Goal: Task Accomplishment & Management: Manage account settings

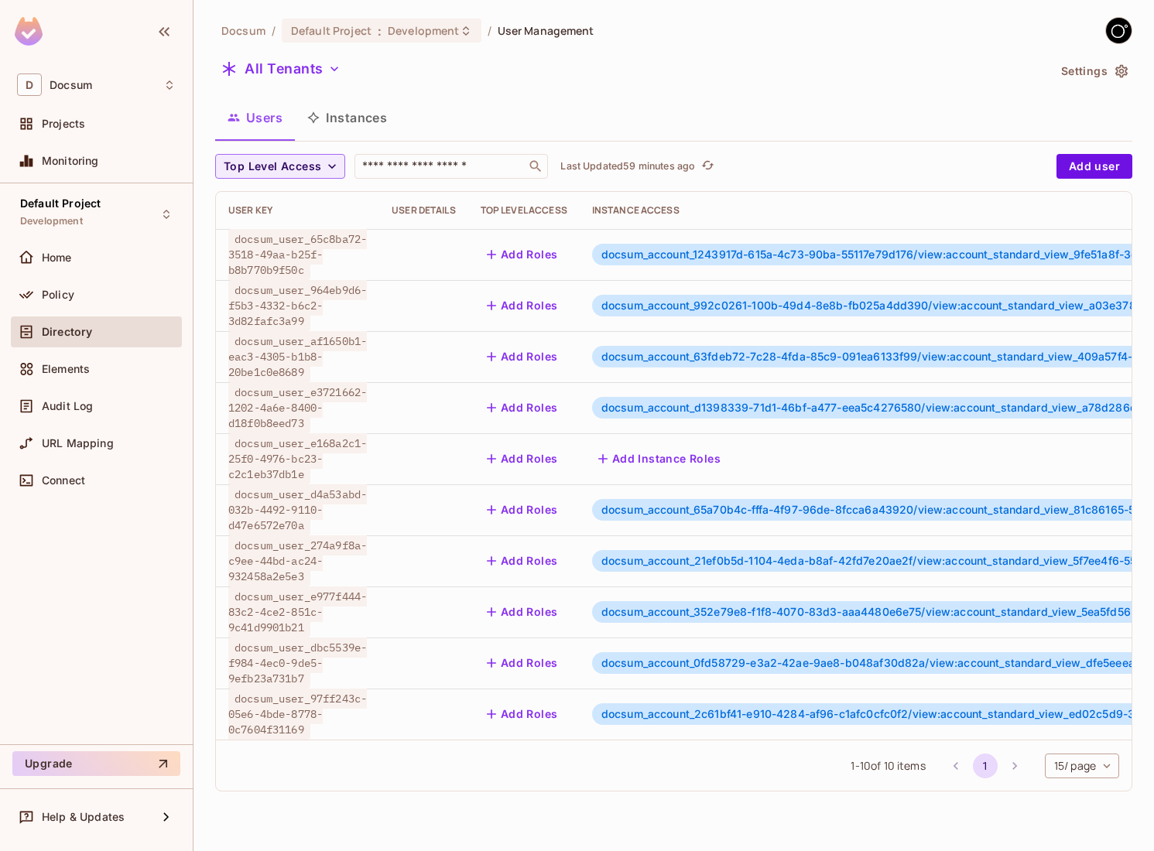
click at [365, 118] on button "Instances" at bounding box center [347, 117] width 104 height 39
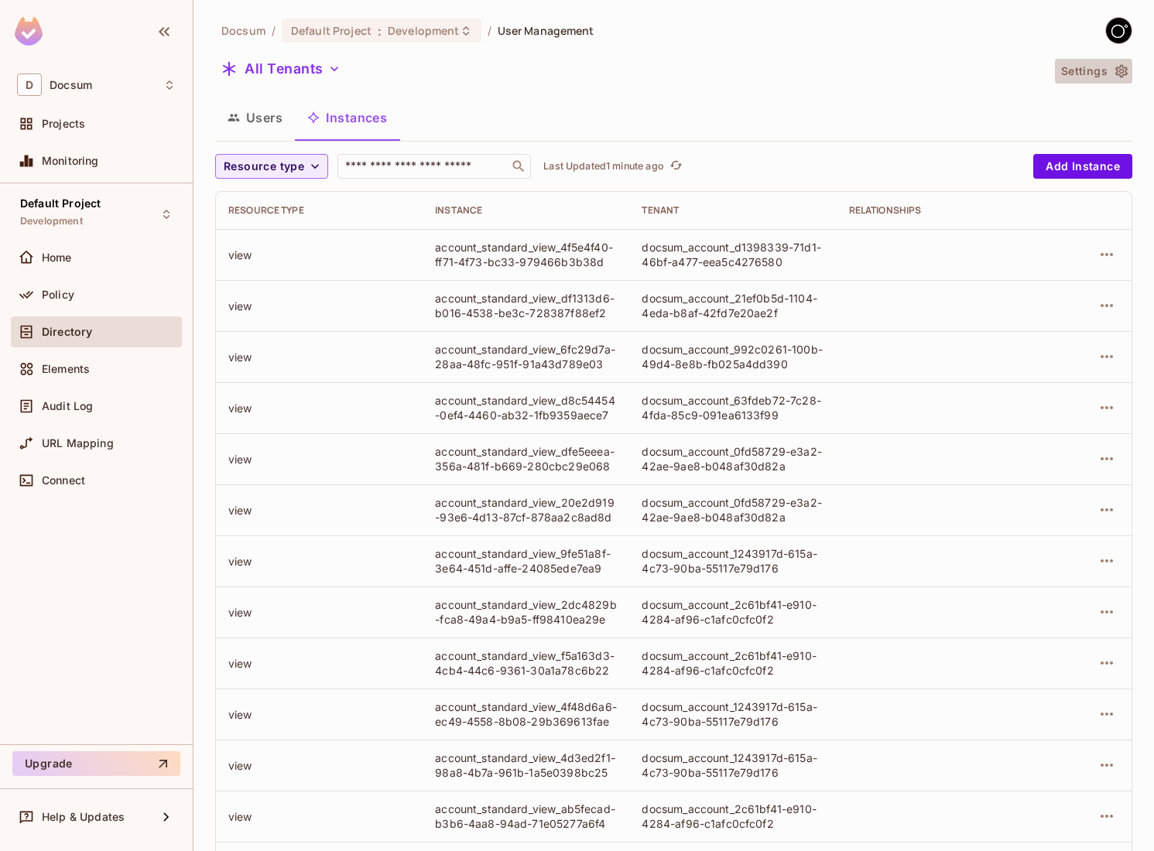
click at [1125, 63] on icon "button" at bounding box center [1121, 70] width 15 height 15
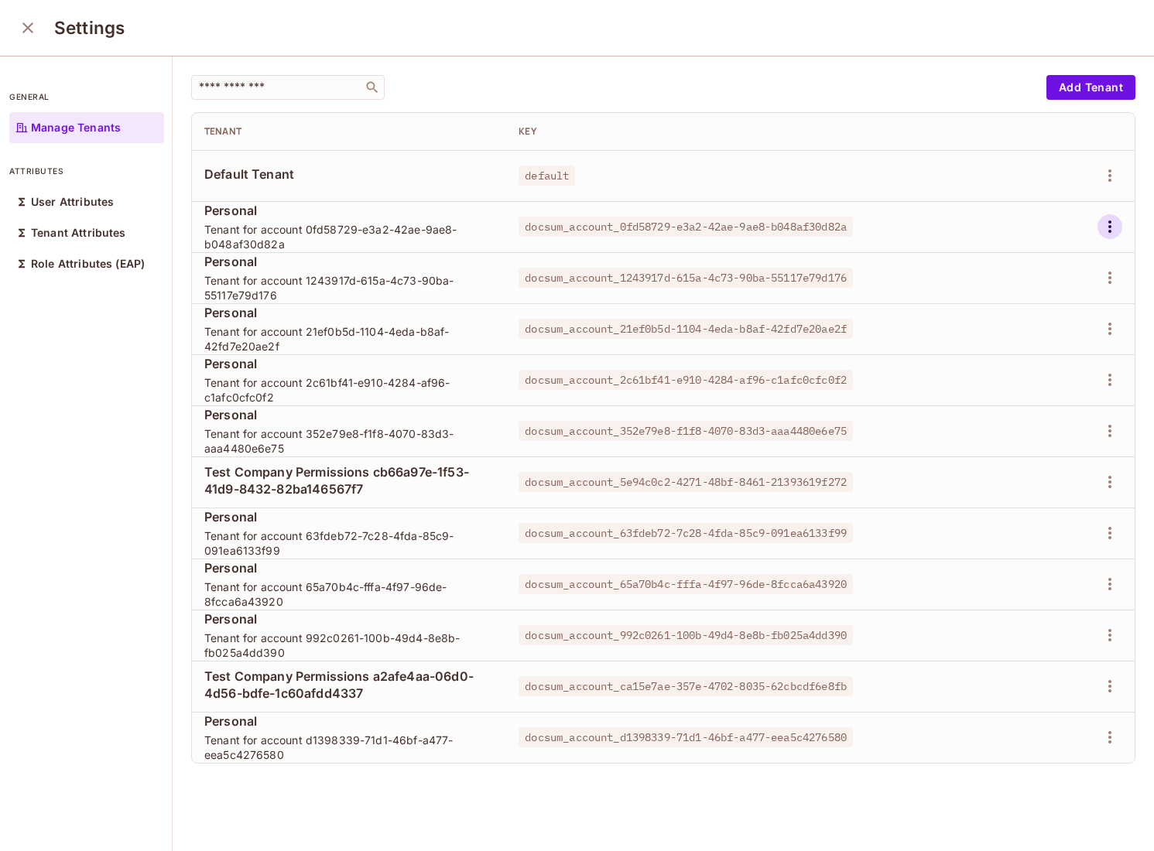
click at [1111, 218] on icon "button" at bounding box center [1110, 226] width 19 height 19
click at [1056, 324] on div "Delete Tenant" at bounding box center [1054, 330] width 73 height 15
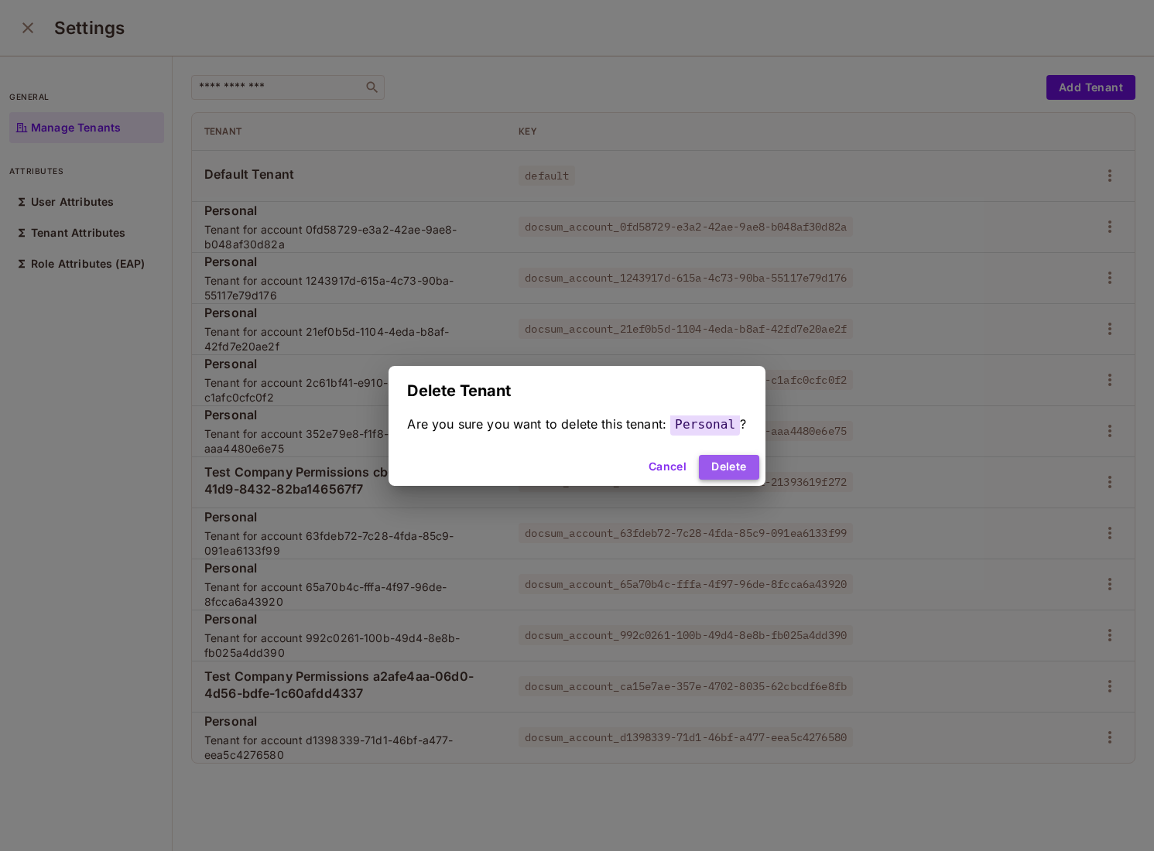
click at [719, 474] on button "Delete" at bounding box center [729, 467] width 60 height 25
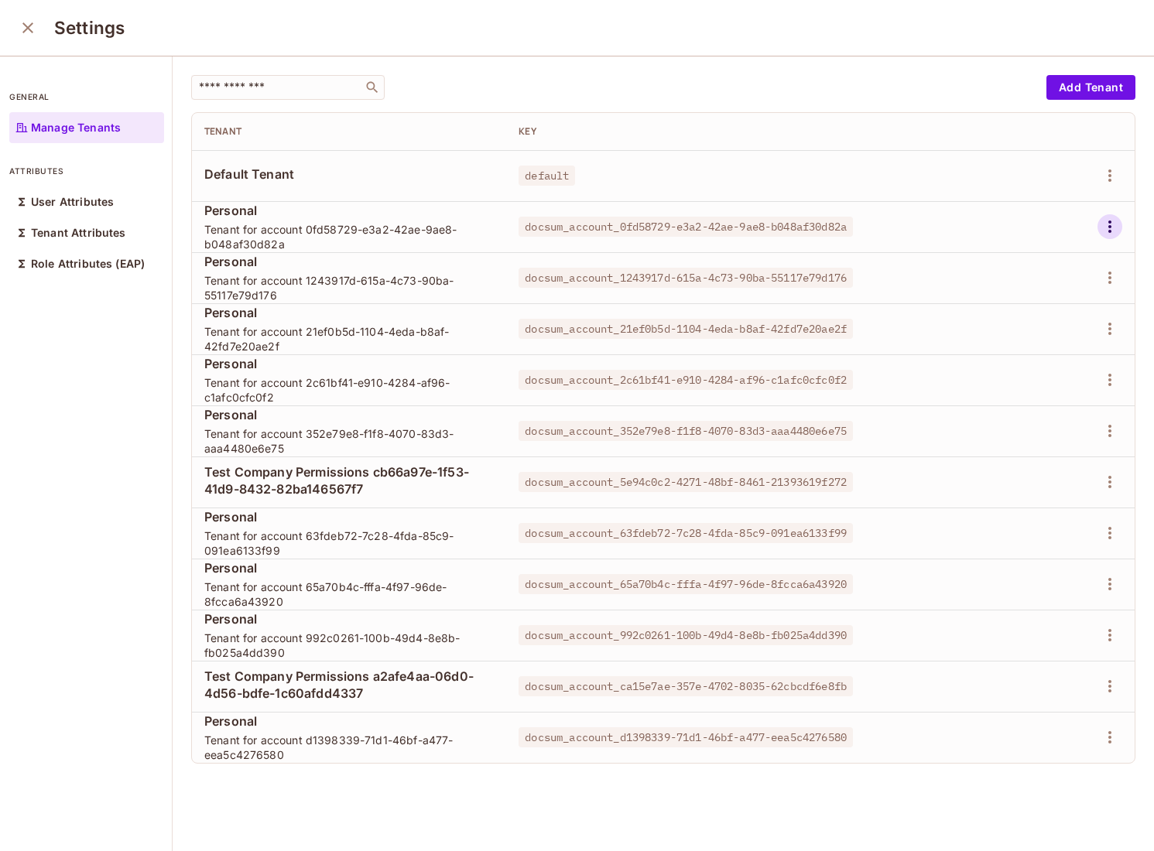
click at [1114, 223] on icon "button" at bounding box center [1110, 226] width 19 height 19
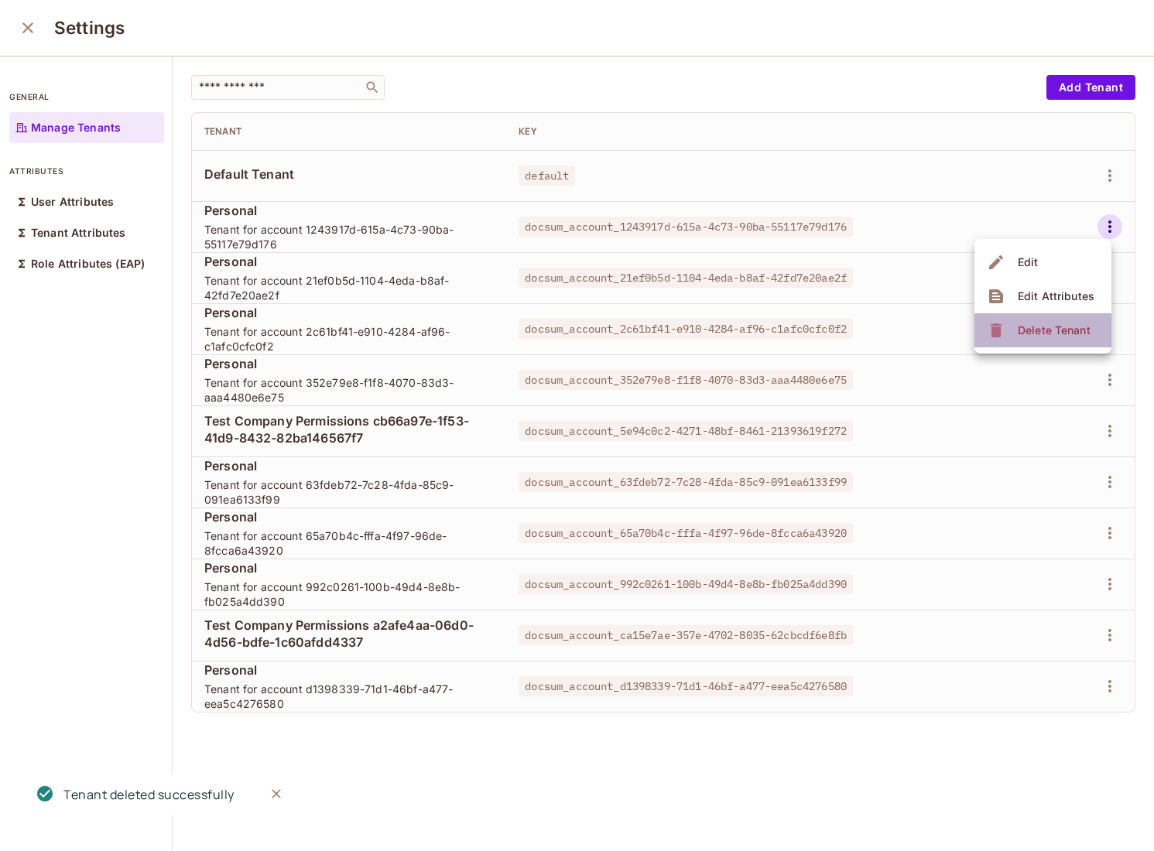
click at [1049, 324] on div "Delete Tenant" at bounding box center [1054, 330] width 73 height 15
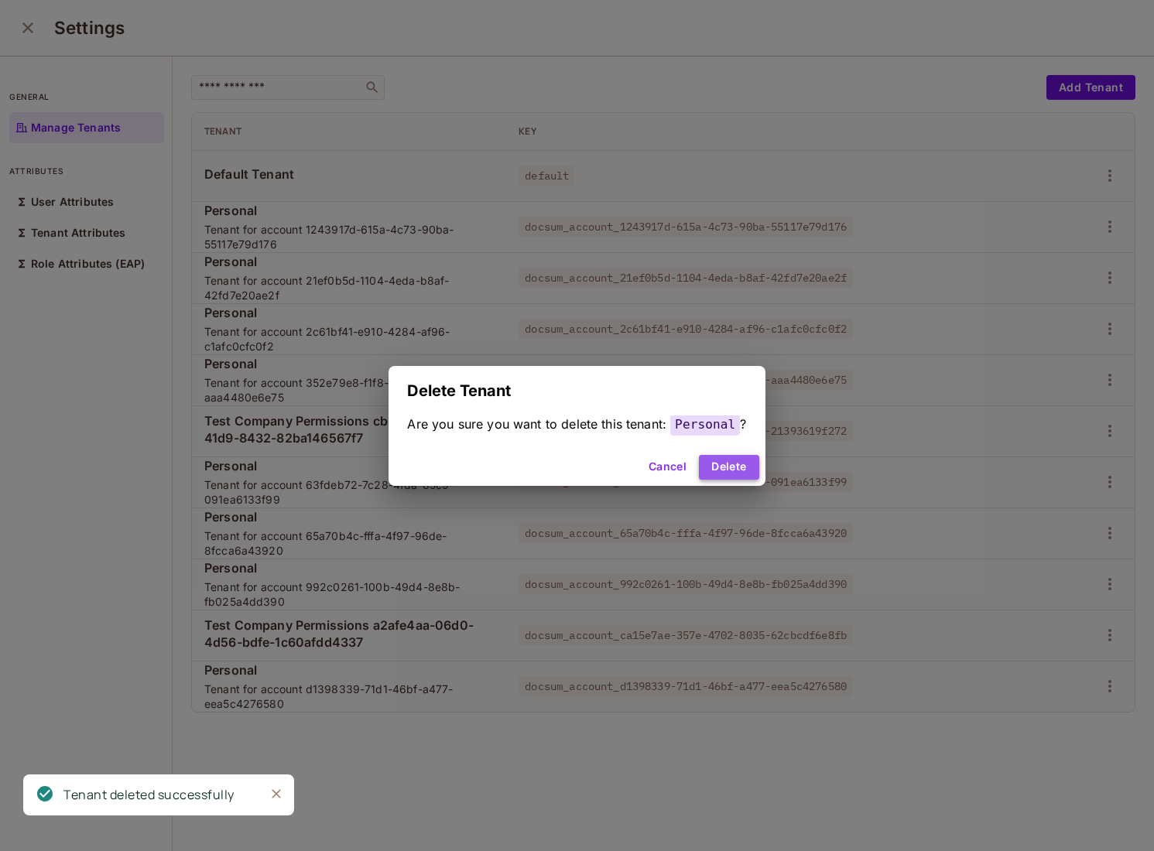
click at [734, 462] on button "Delete" at bounding box center [729, 467] width 60 height 25
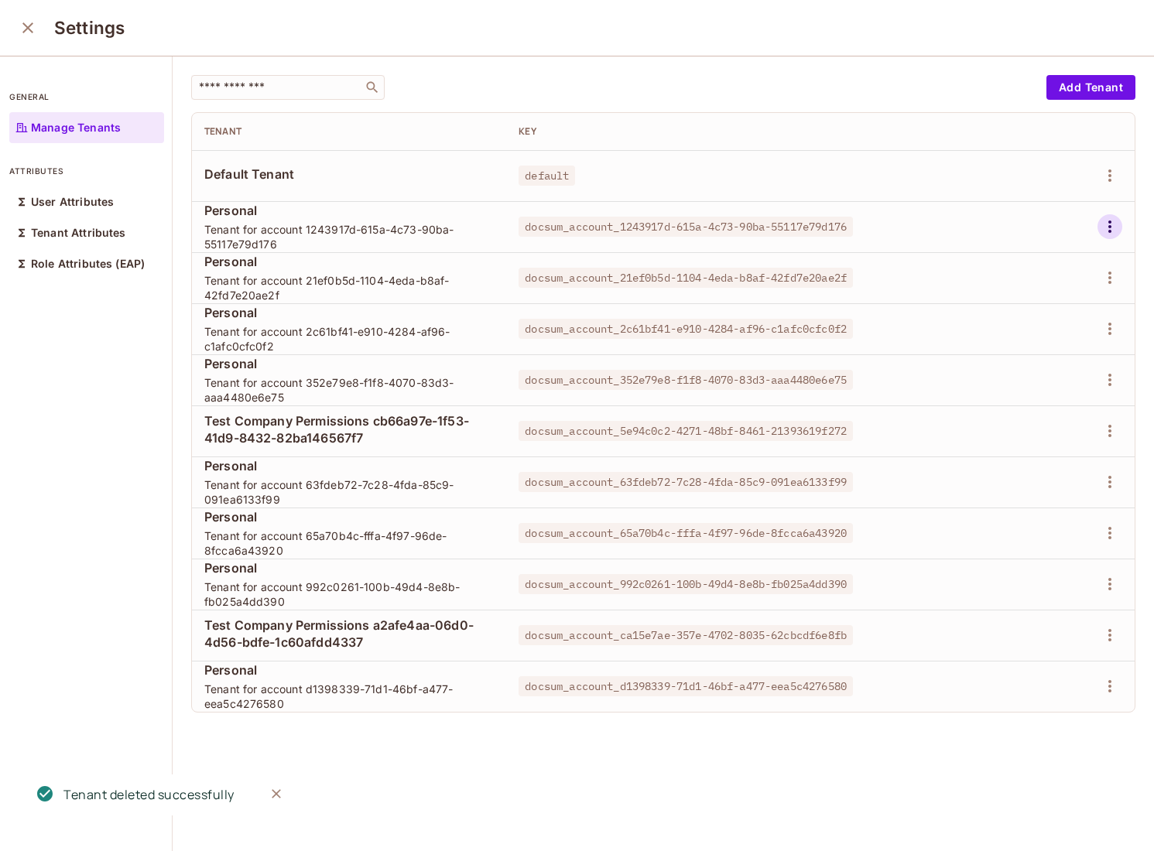
click at [1097, 230] on button "button" at bounding box center [1109, 226] width 25 height 25
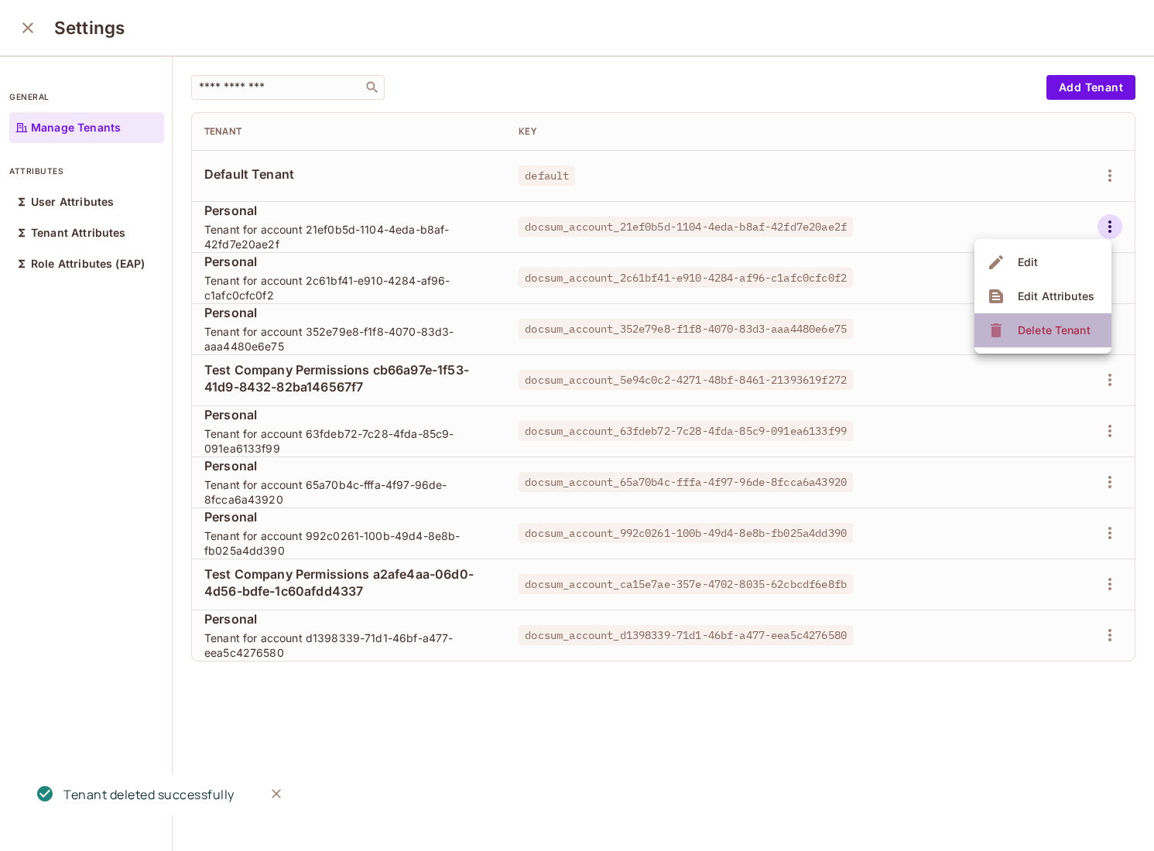
click at [1048, 319] on span "Delete Tenant" at bounding box center [1054, 330] width 82 height 25
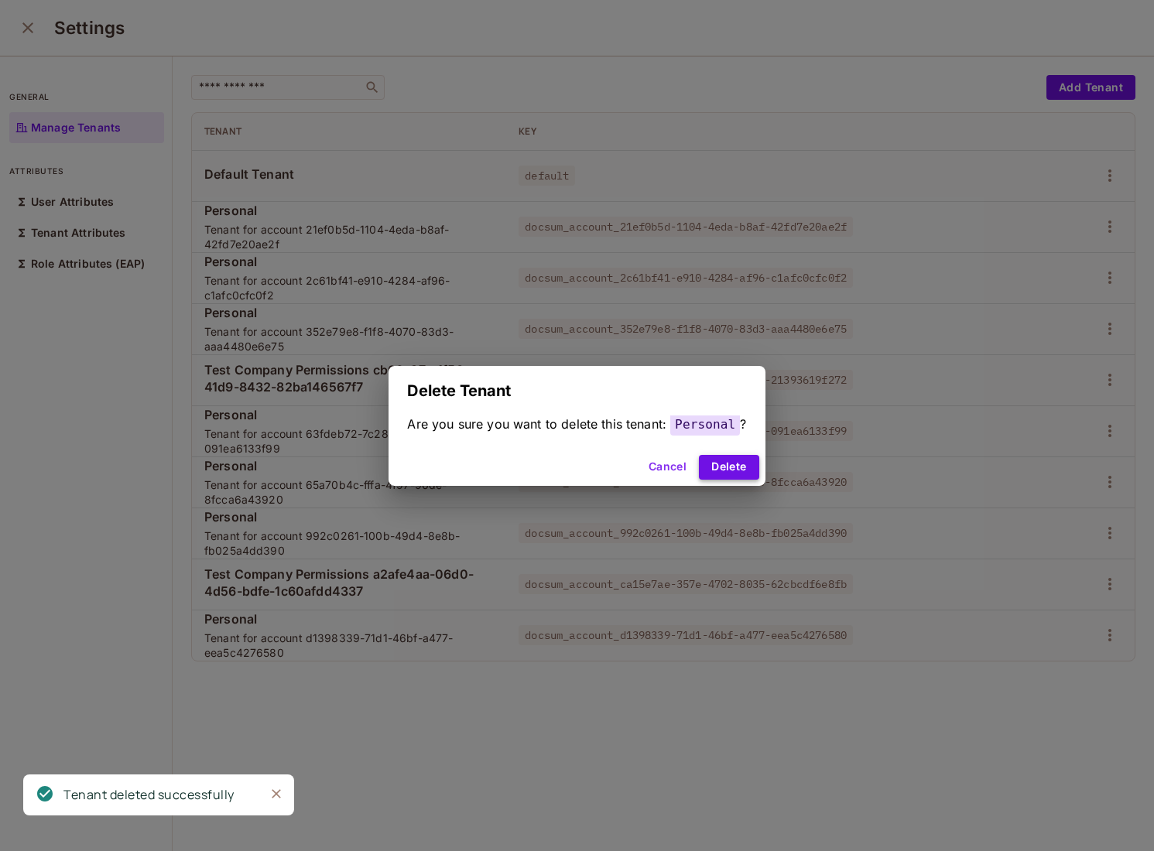
click at [721, 467] on button "Delete" at bounding box center [729, 467] width 60 height 25
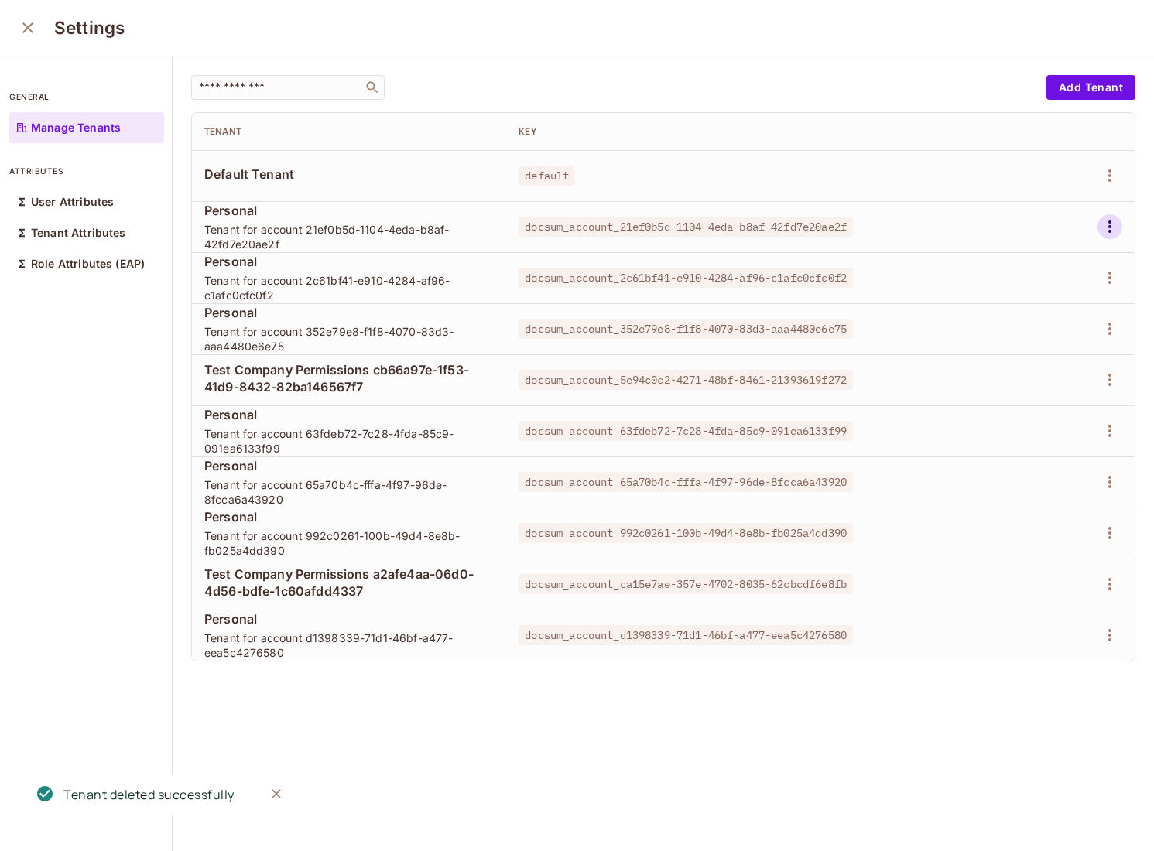
click at [1115, 223] on icon "button" at bounding box center [1110, 226] width 19 height 19
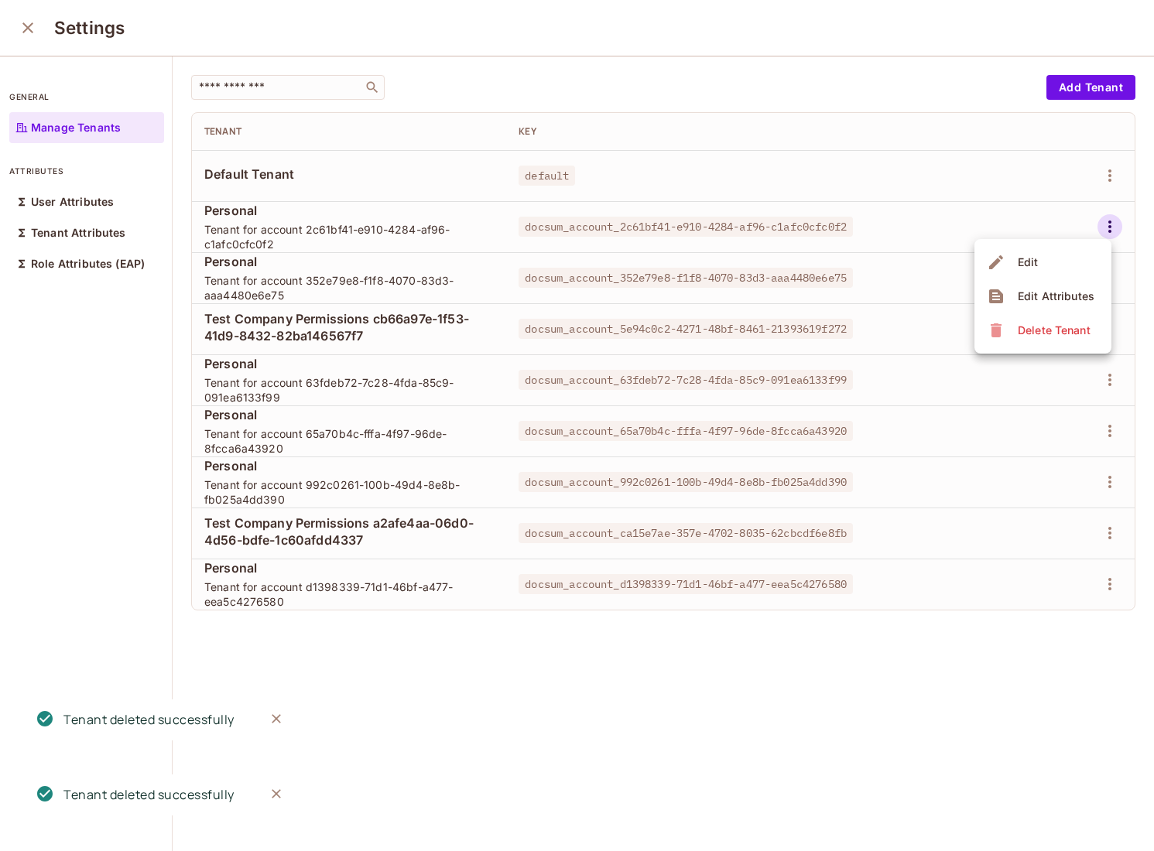
click at [1029, 332] on div "Delete Tenant" at bounding box center [1054, 330] width 73 height 15
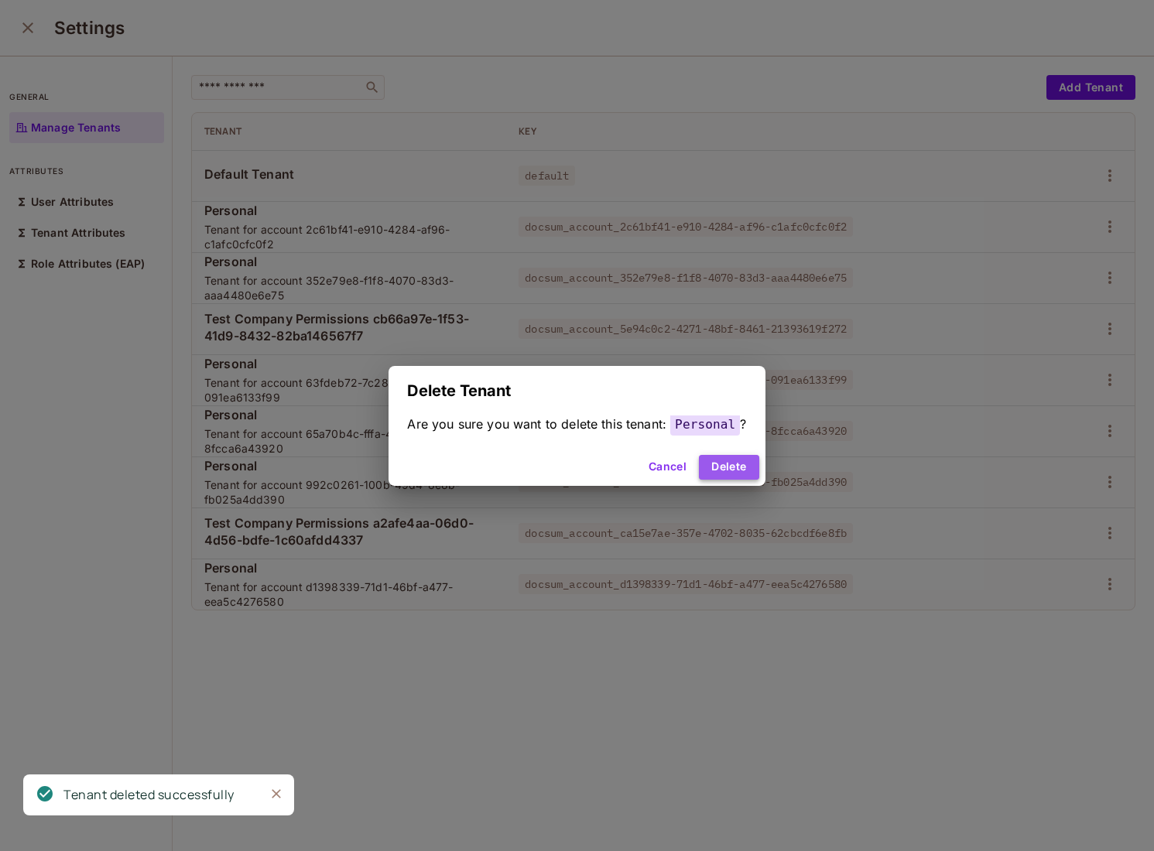
click at [743, 473] on button "Delete" at bounding box center [729, 467] width 60 height 25
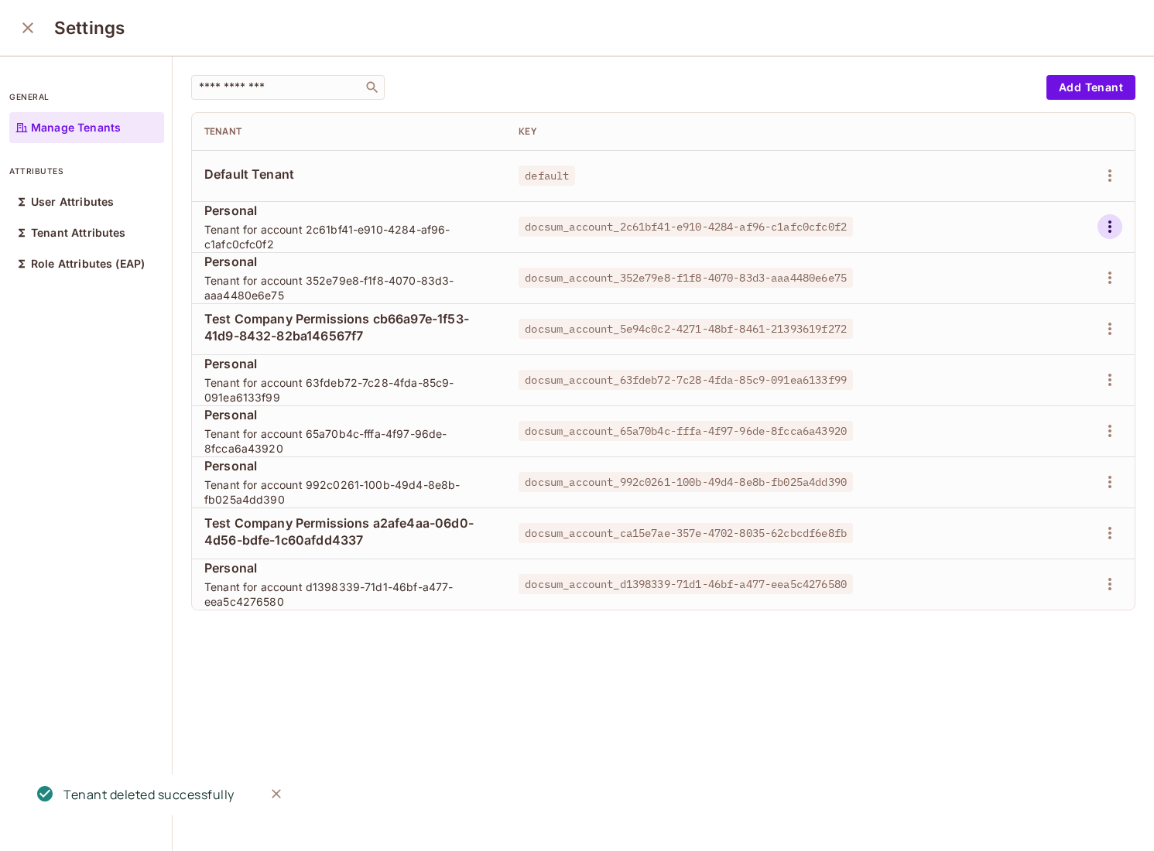
click at [1113, 221] on icon "button" at bounding box center [1110, 226] width 19 height 19
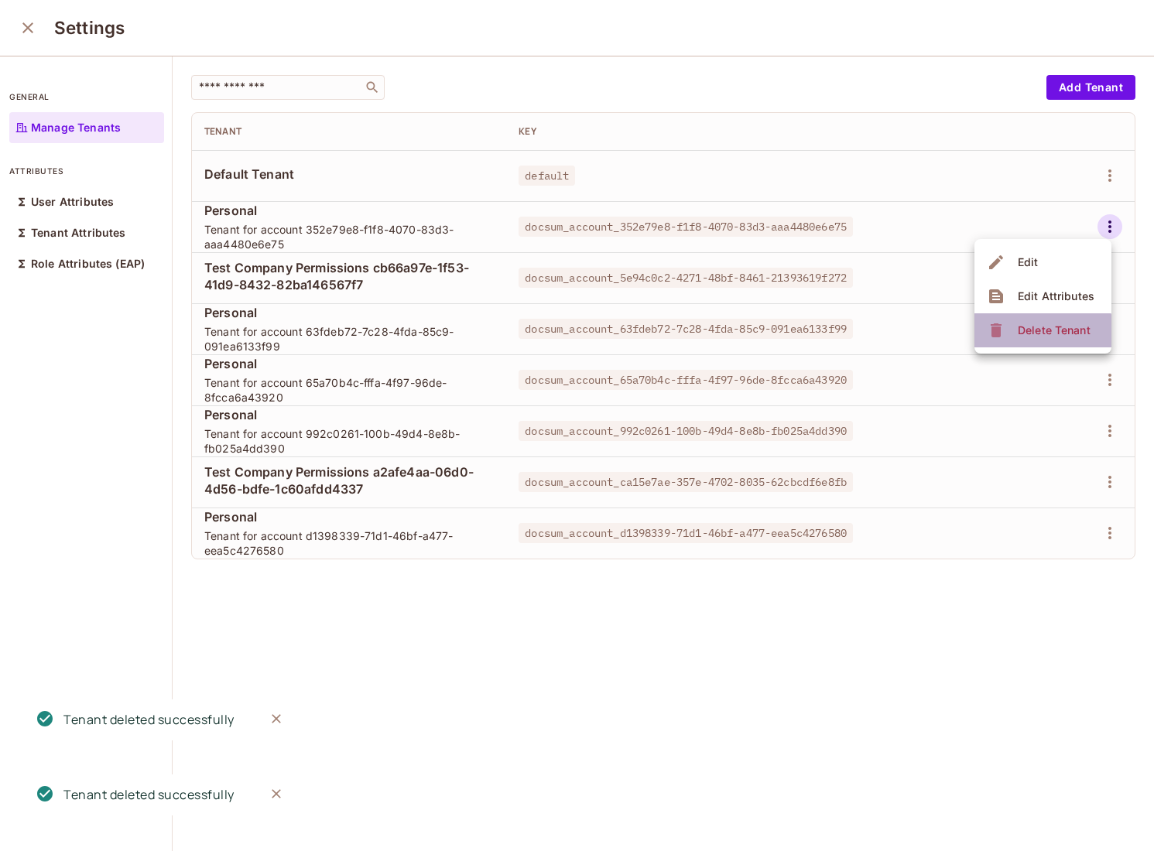
click at [1042, 338] on span "Delete Tenant" at bounding box center [1054, 330] width 82 height 25
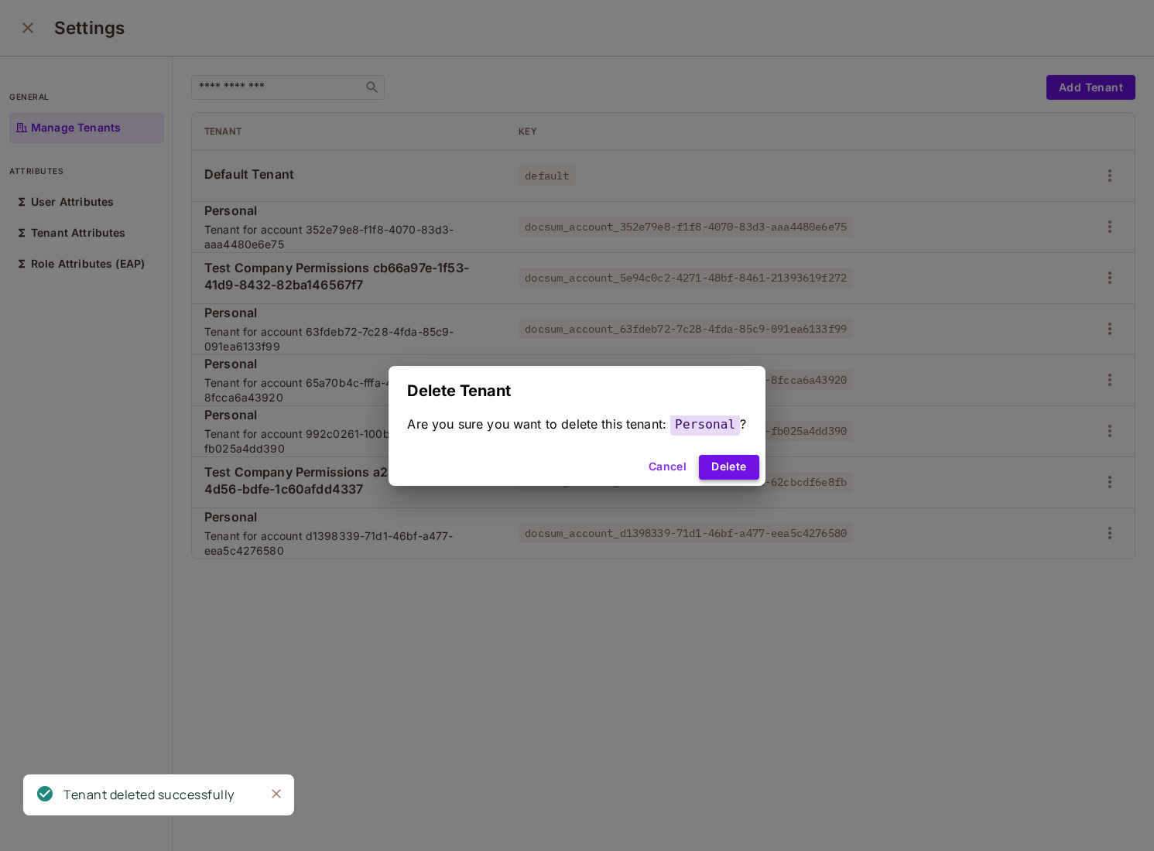
click at [731, 472] on button "Delete" at bounding box center [729, 467] width 60 height 25
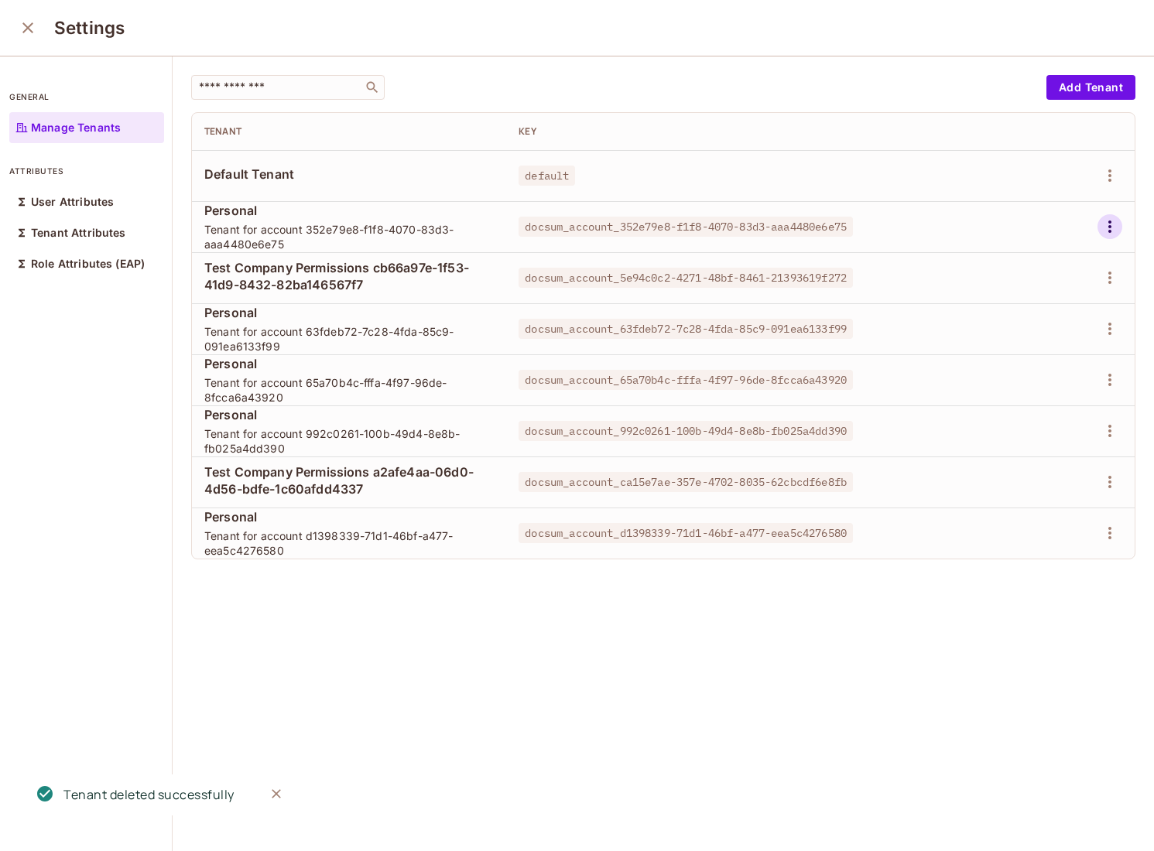
click at [1111, 224] on icon "button" at bounding box center [1110, 226] width 19 height 19
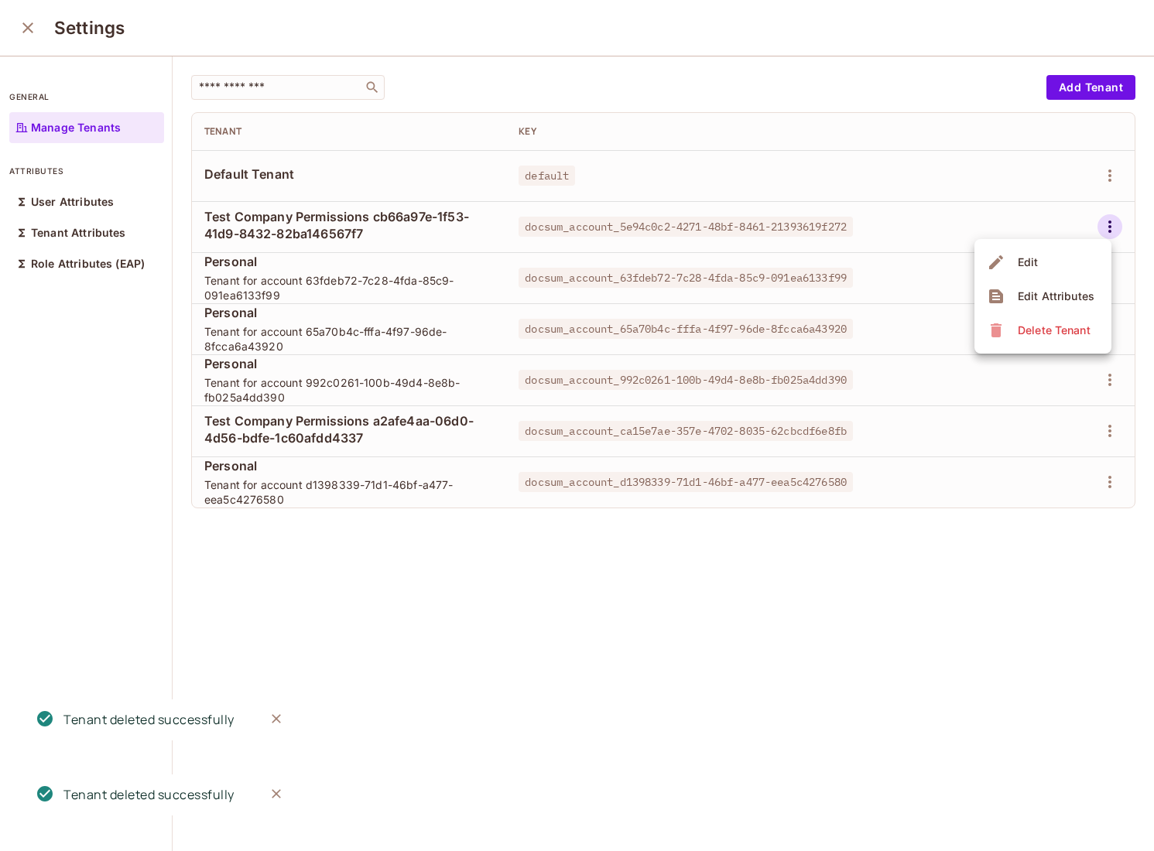
click at [1046, 330] on div "Delete Tenant" at bounding box center [1054, 330] width 73 height 15
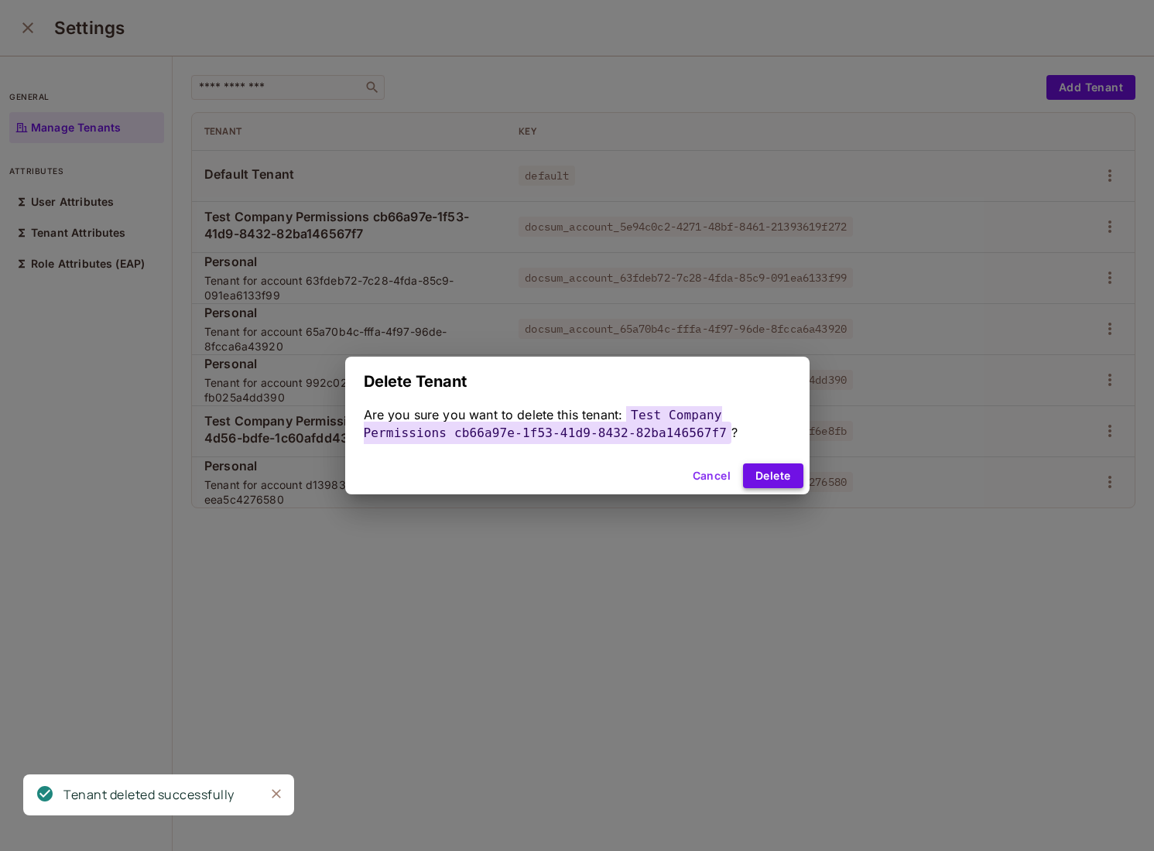
click at [771, 470] on button "Delete" at bounding box center [773, 476] width 60 height 25
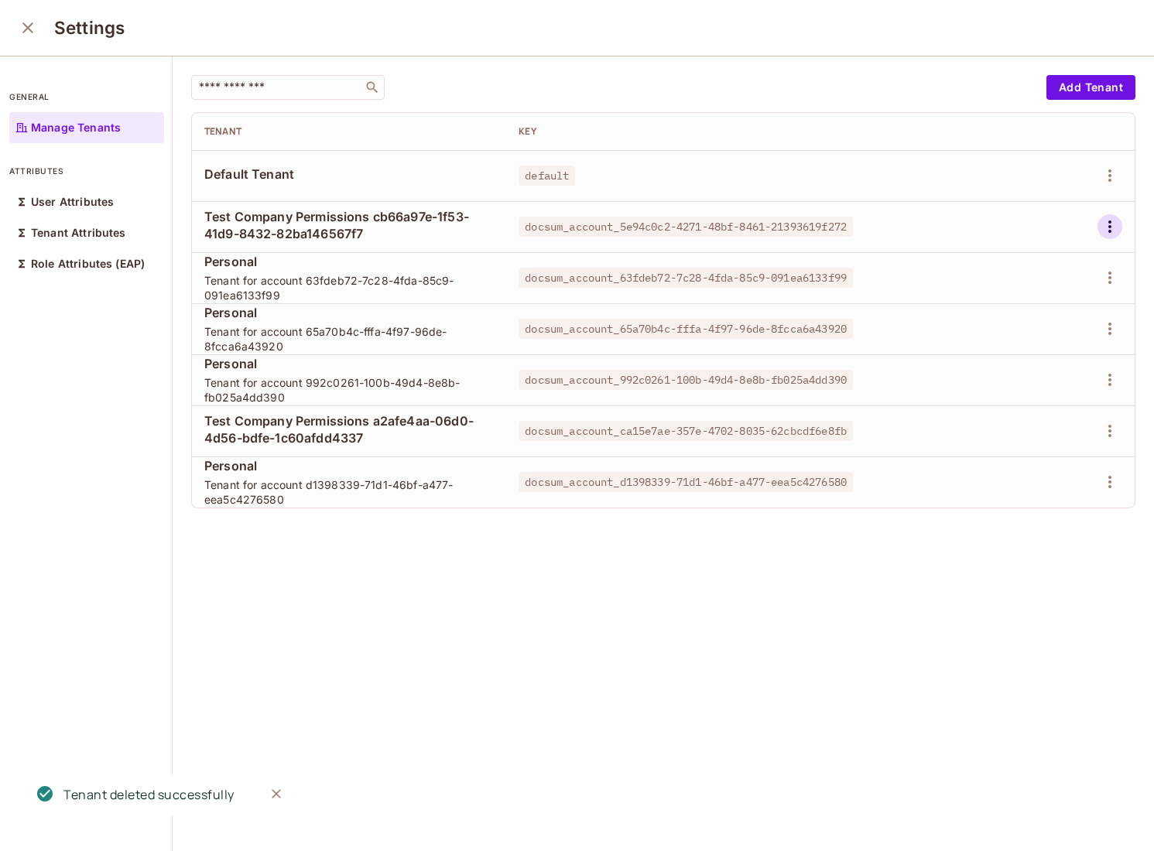
click at [1109, 220] on icon "button" at bounding box center [1110, 226] width 19 height 19
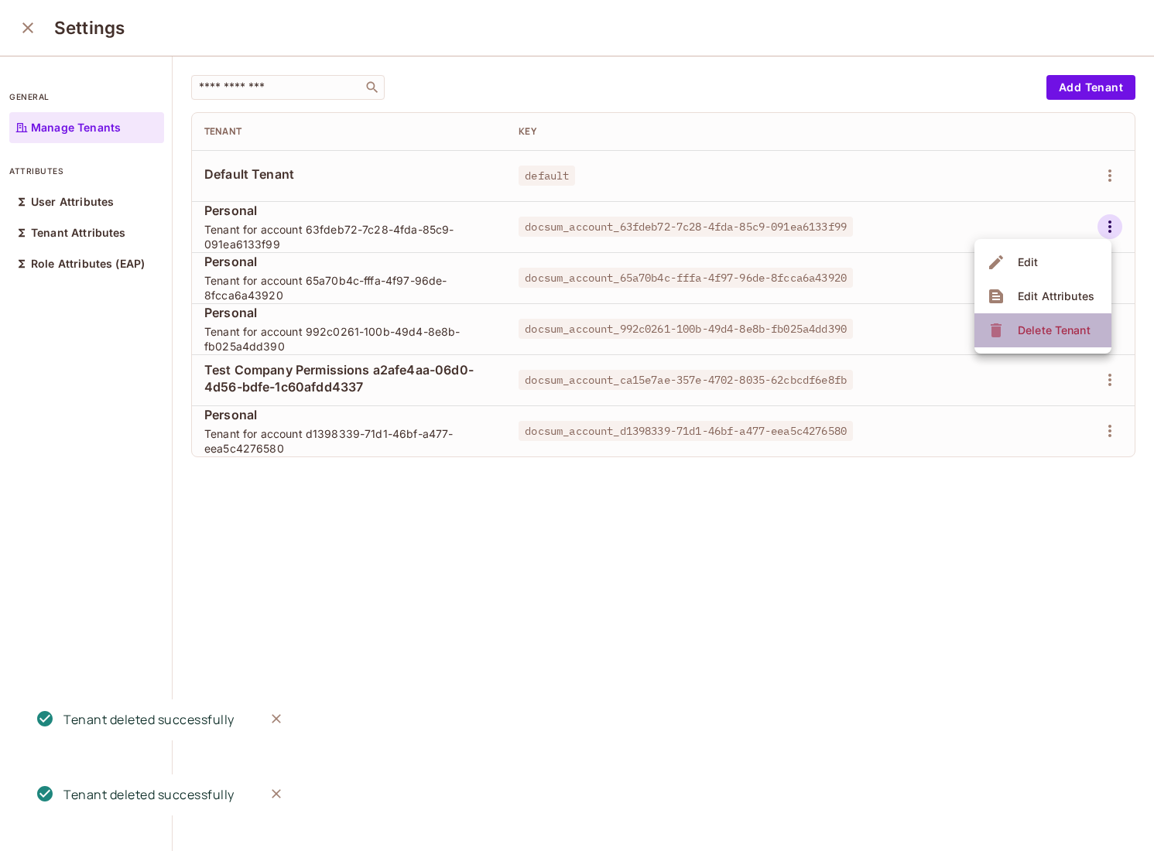
click at [1008, 333] on div "Delete Tenant" at bounding box center [1041, 330] width 108 height 25
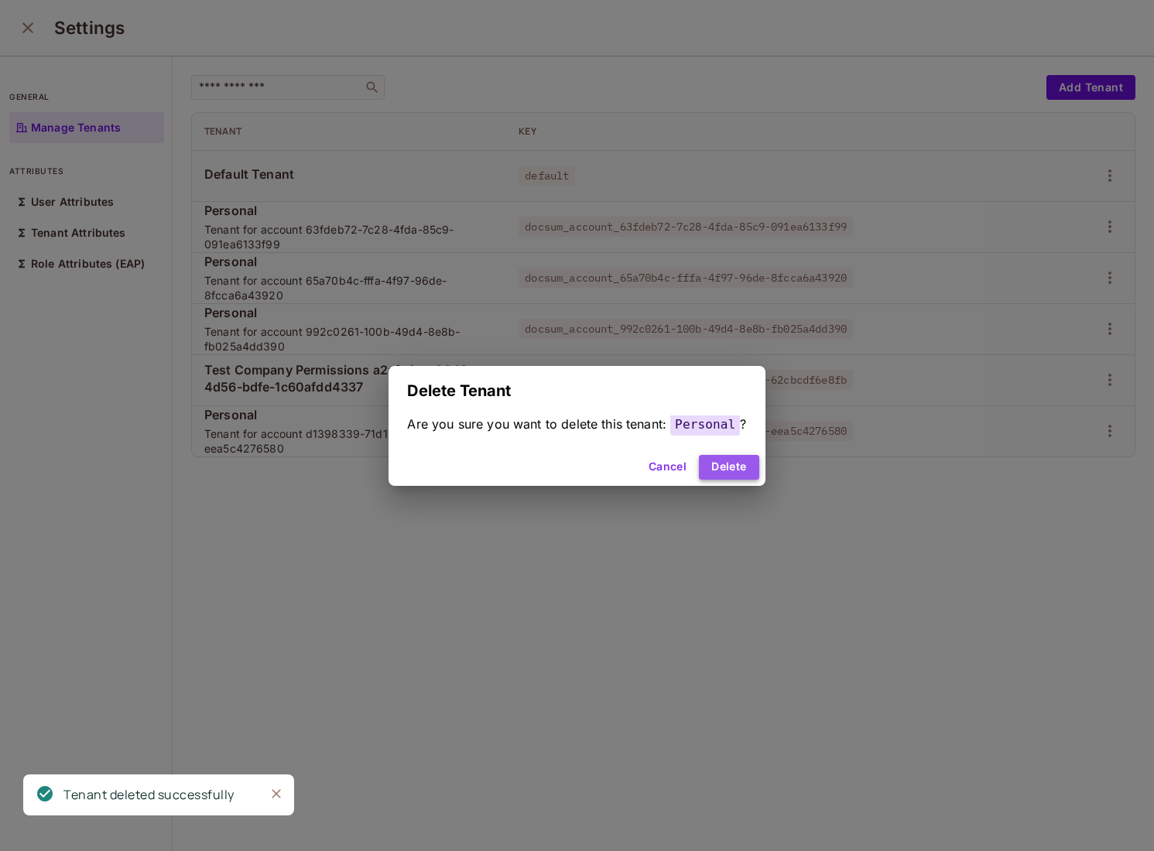
click at [735, 473] on button "Delete" at bounding box center [729, 467] width 60 height 25
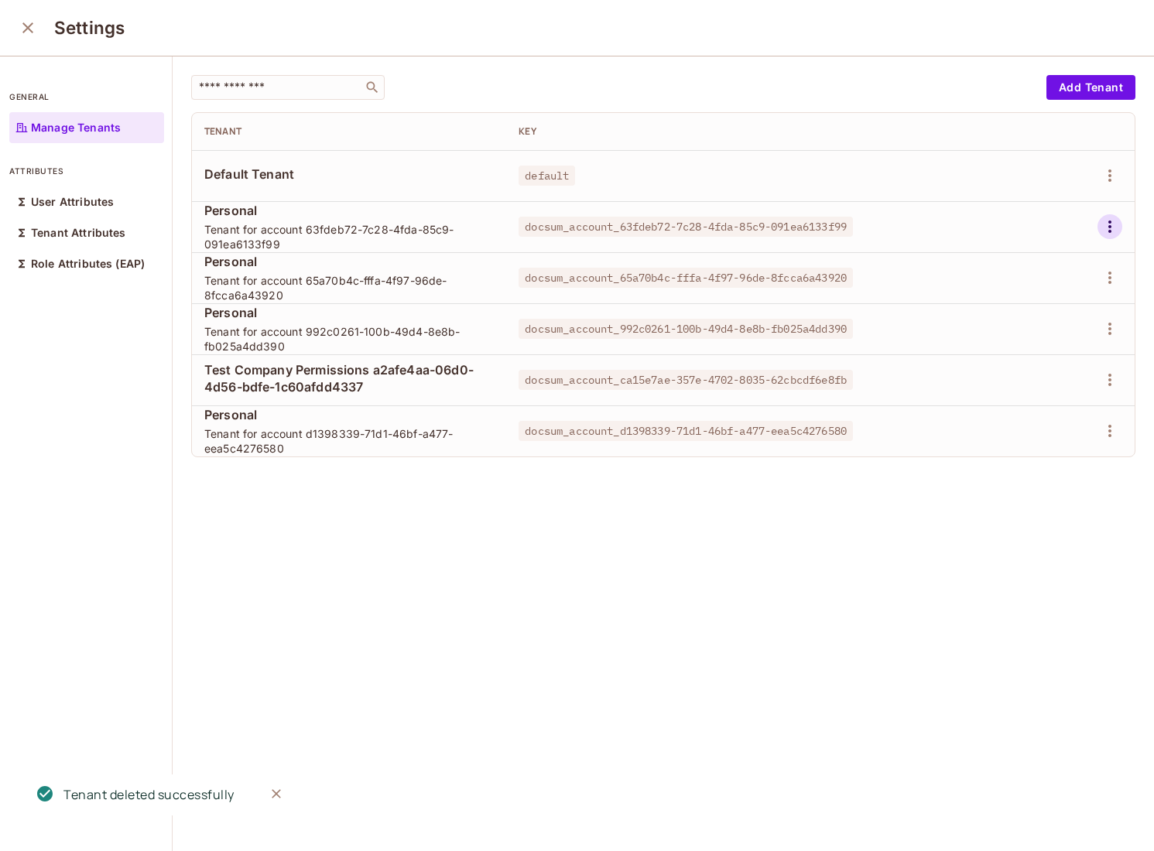
click at [1111, 218] on icon "button" at bounding box center [1110, 226] width 19 height 19
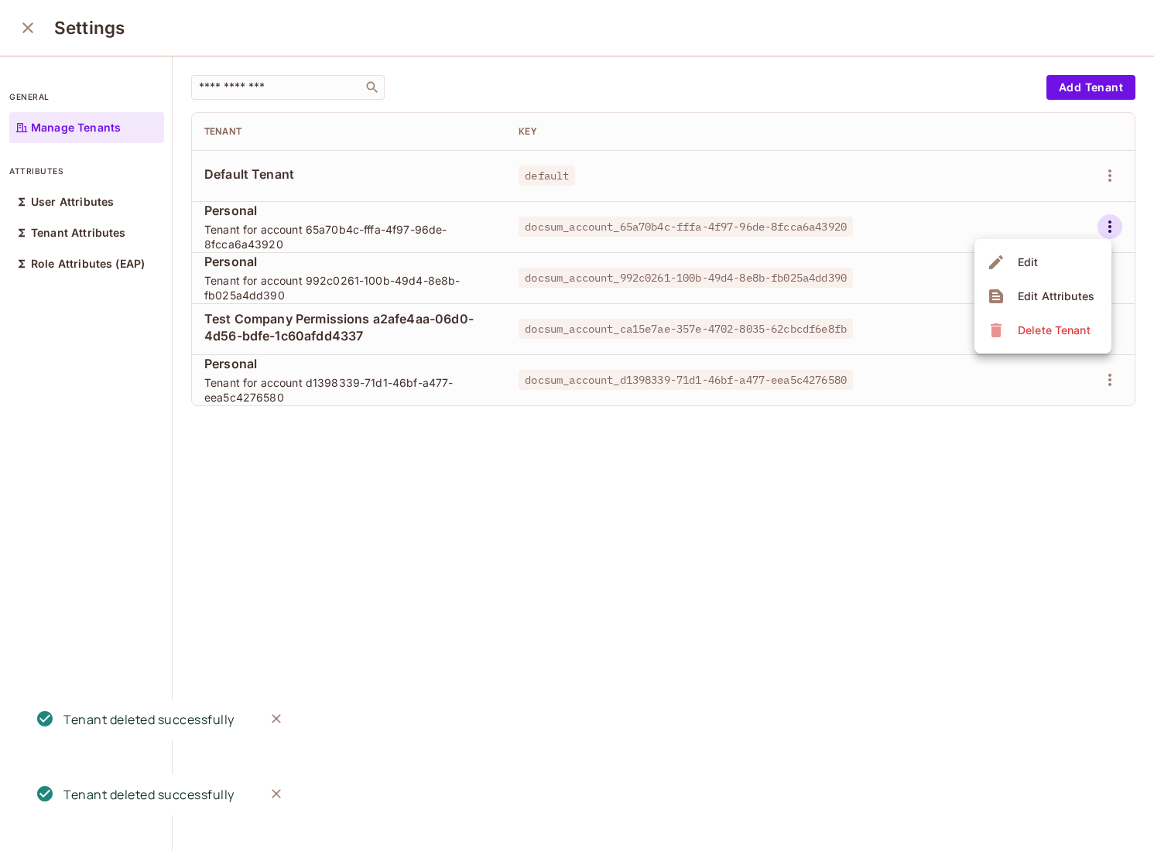
drag, startPoint x: 1036, startPoint y: 309, endPoint x: 1023, endPoint y: 325, distance: 20.4
click at [1023, 325] on div "Delete Tenant" at bounding box center [1054, 330] width 73 height 15
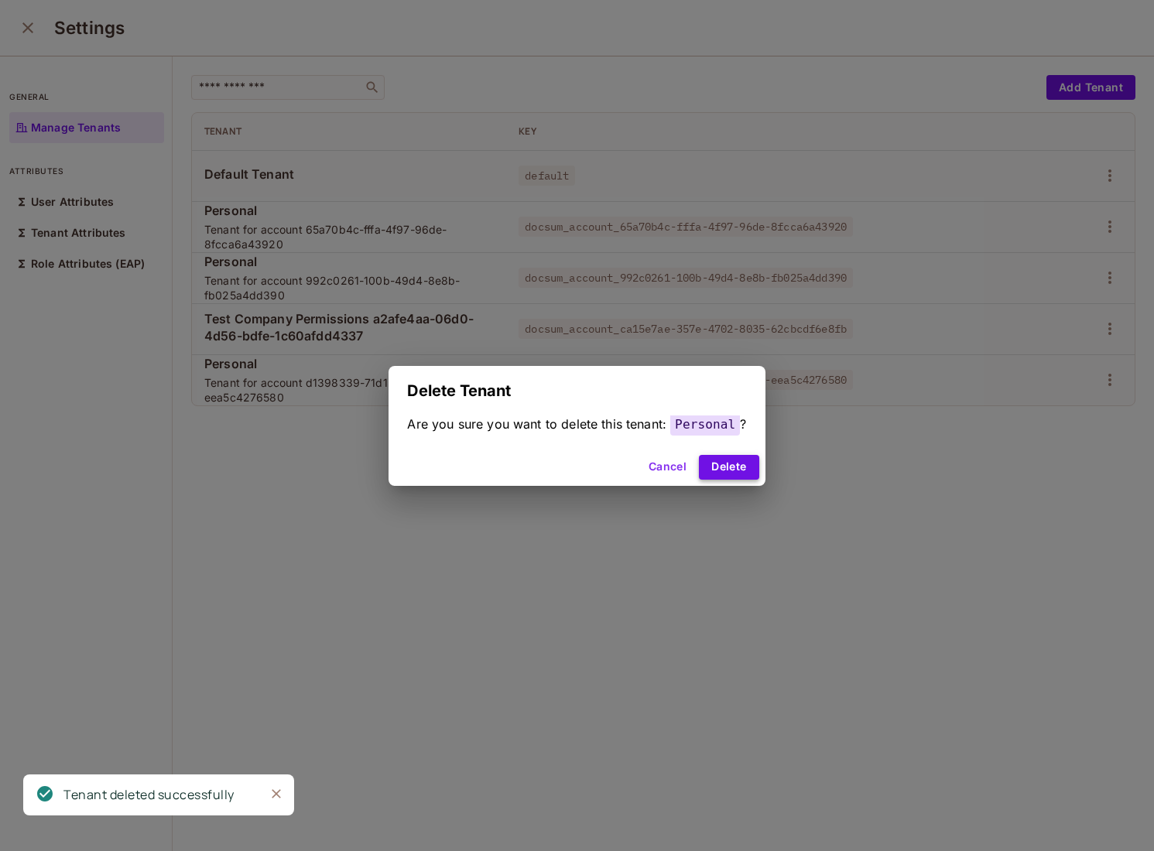
click at [750, 468] on button "Delete" at bounding box center [729, 467] width 60 height 25
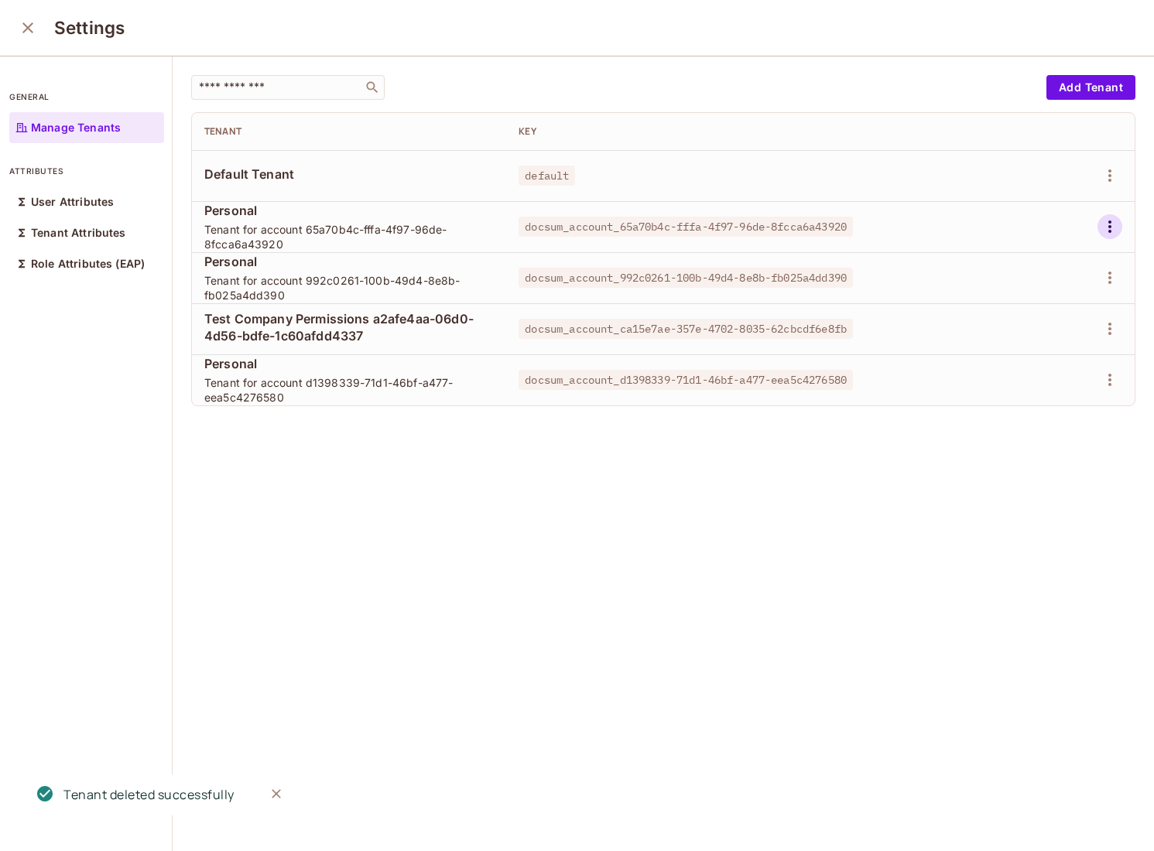
click at [1115, 222] on icon "button" at bounding box center [1110, 226] width 19 height 19
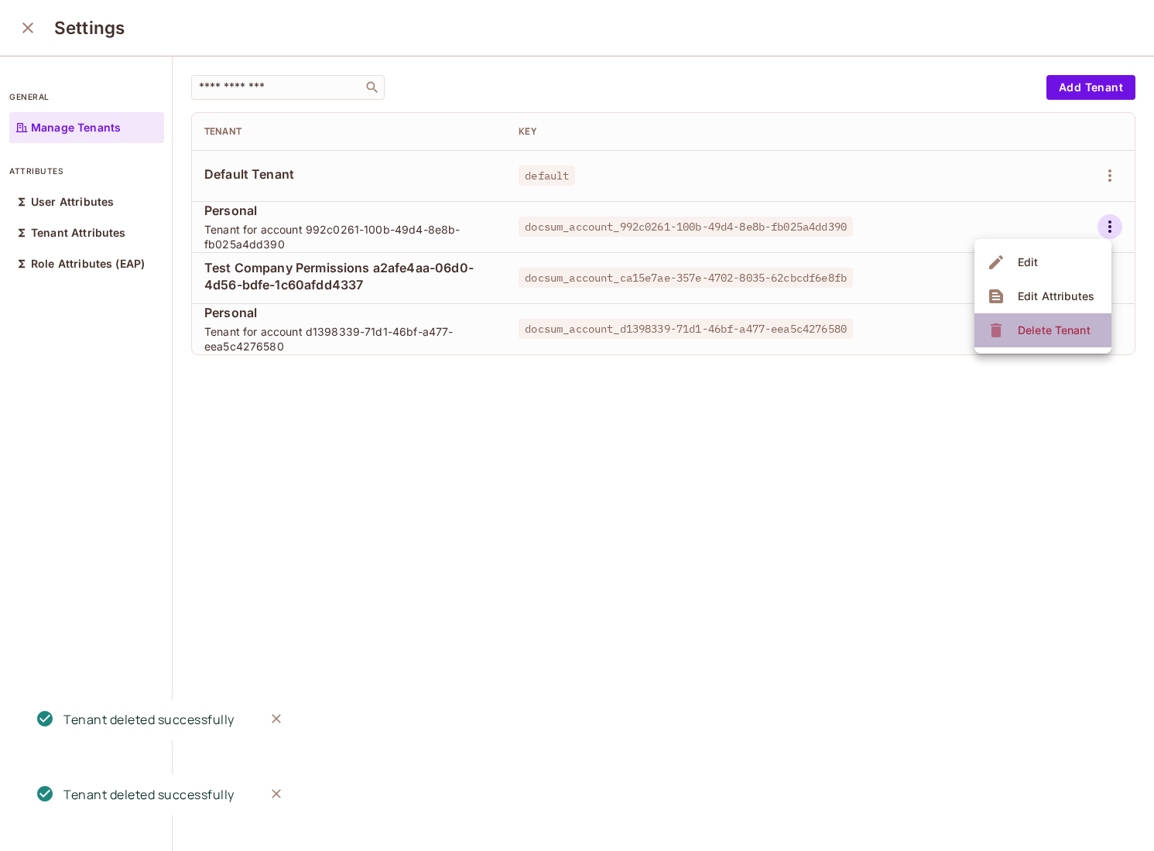
click at [1032, 313] on li "Delete Tenant" at bounding box center [1042, 330] width 137 height 34
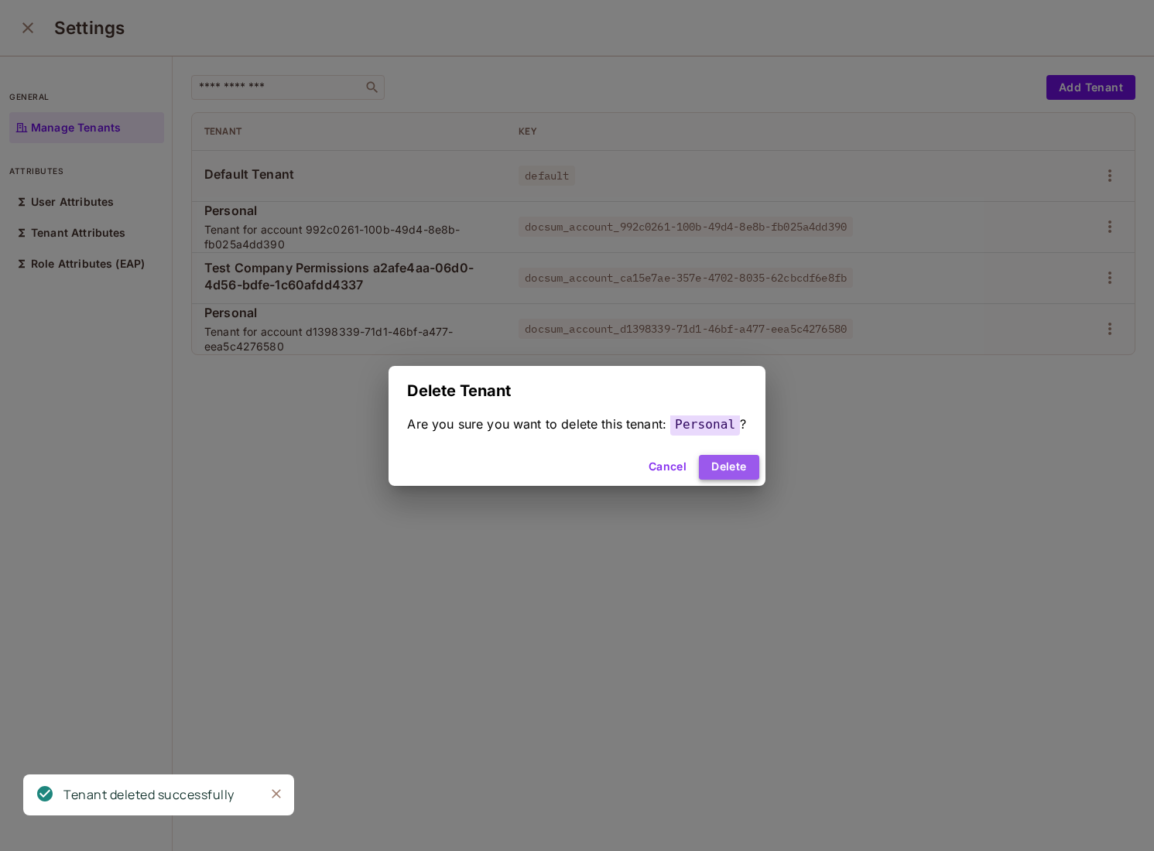
click at [714, 457] on button "Delete" at bounding box center [729, 467] width 60 height 25
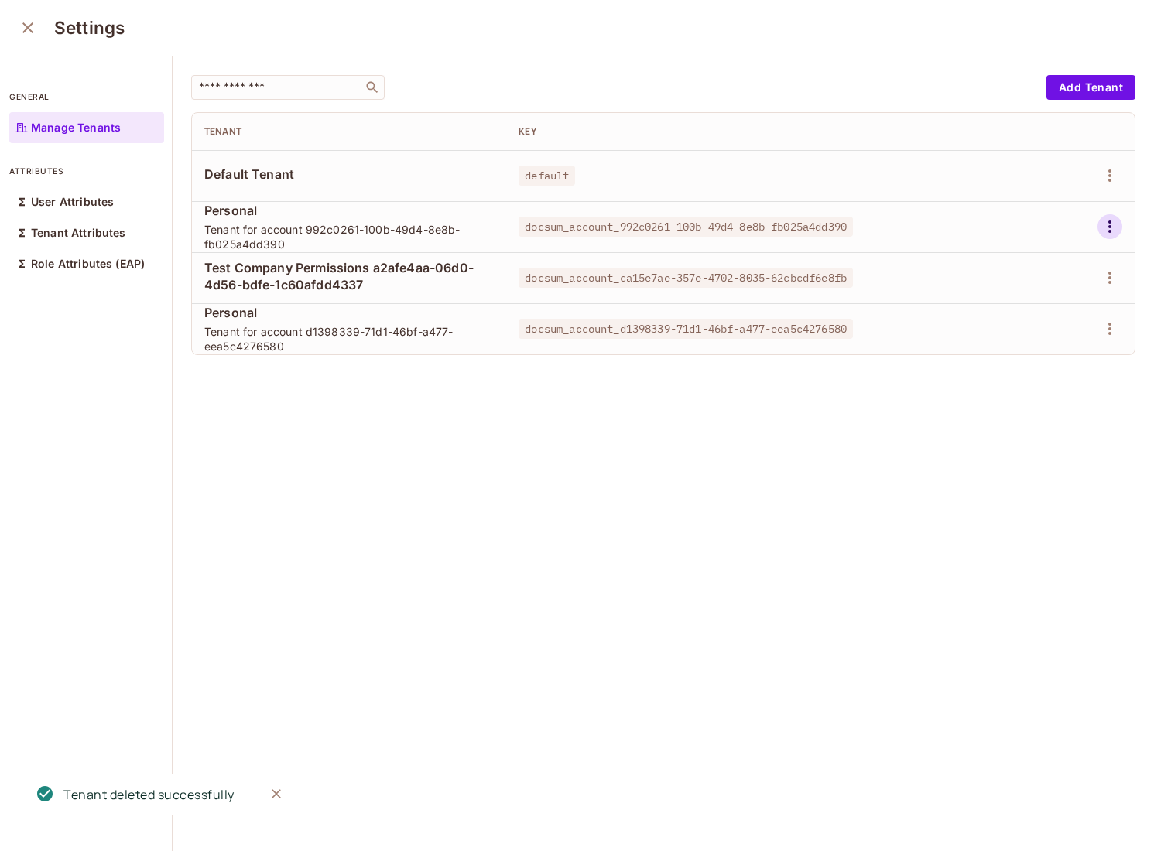
click at [1116, 218] on icon "button" at bounding box center [1110, 226] width 19 height 19
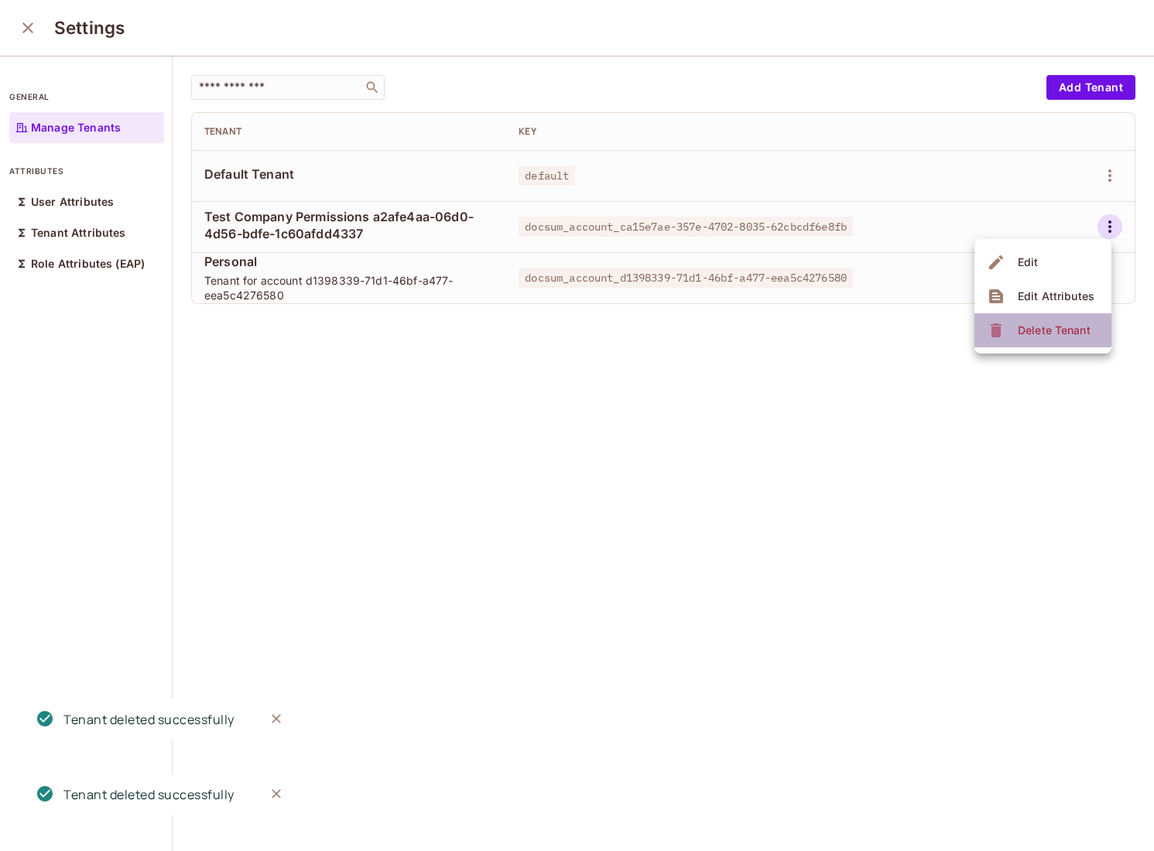
click at [1032, 320] on span "Delete Tenant" at bounding box center [1054, 330] width 82 height 25
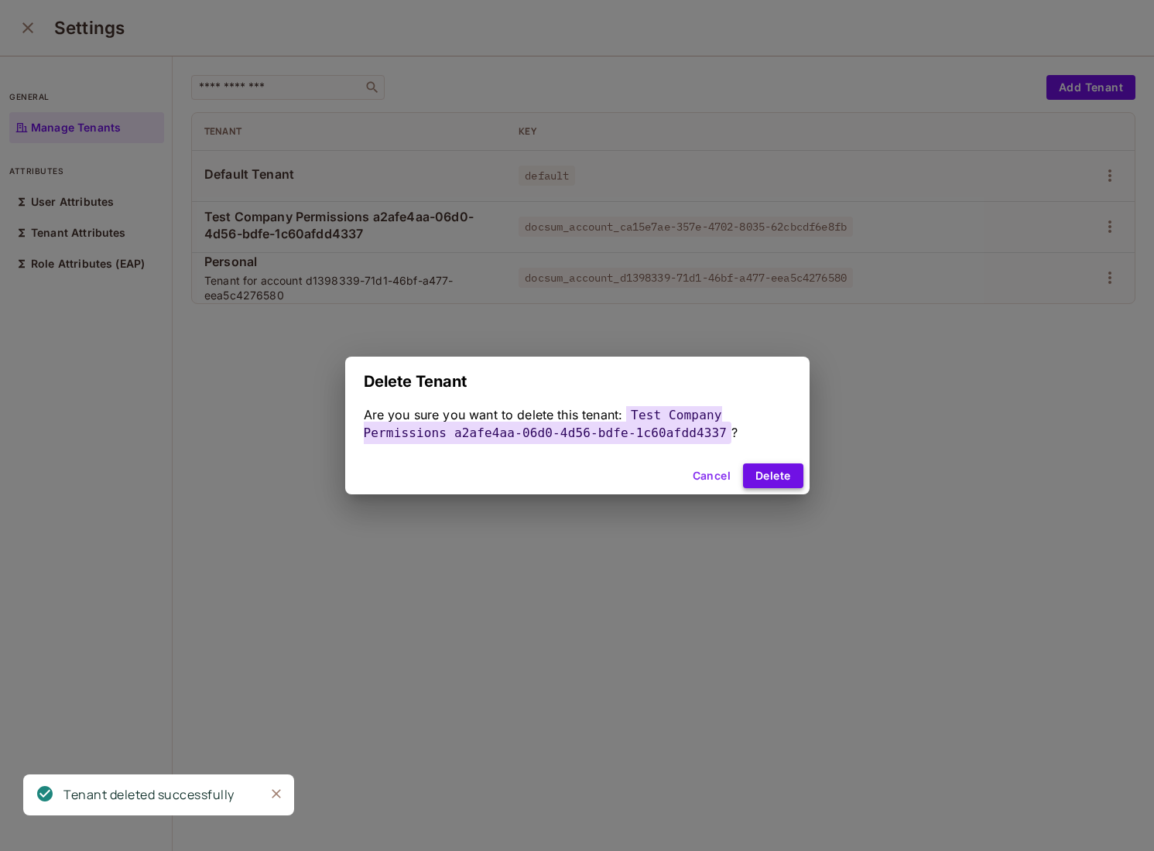
click at [794, 484] on button "Delete" at bounding box center [773, 476] width 60 height 25
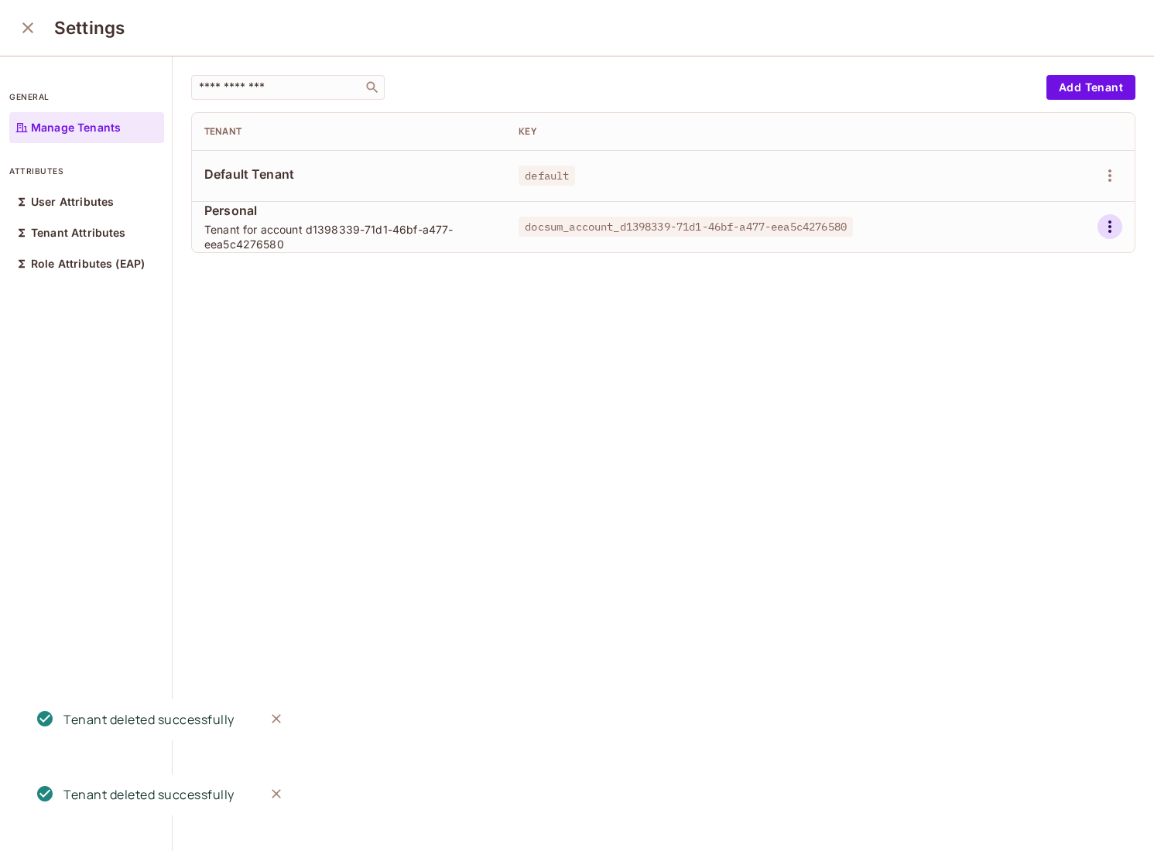
click at [1101, 236] on button "button" at bounding box center [1109, 226] width 25 height 25
click at [1029, 336] on div "Delete Tenant" at bounding box center [1054, 330] width 73 height 15
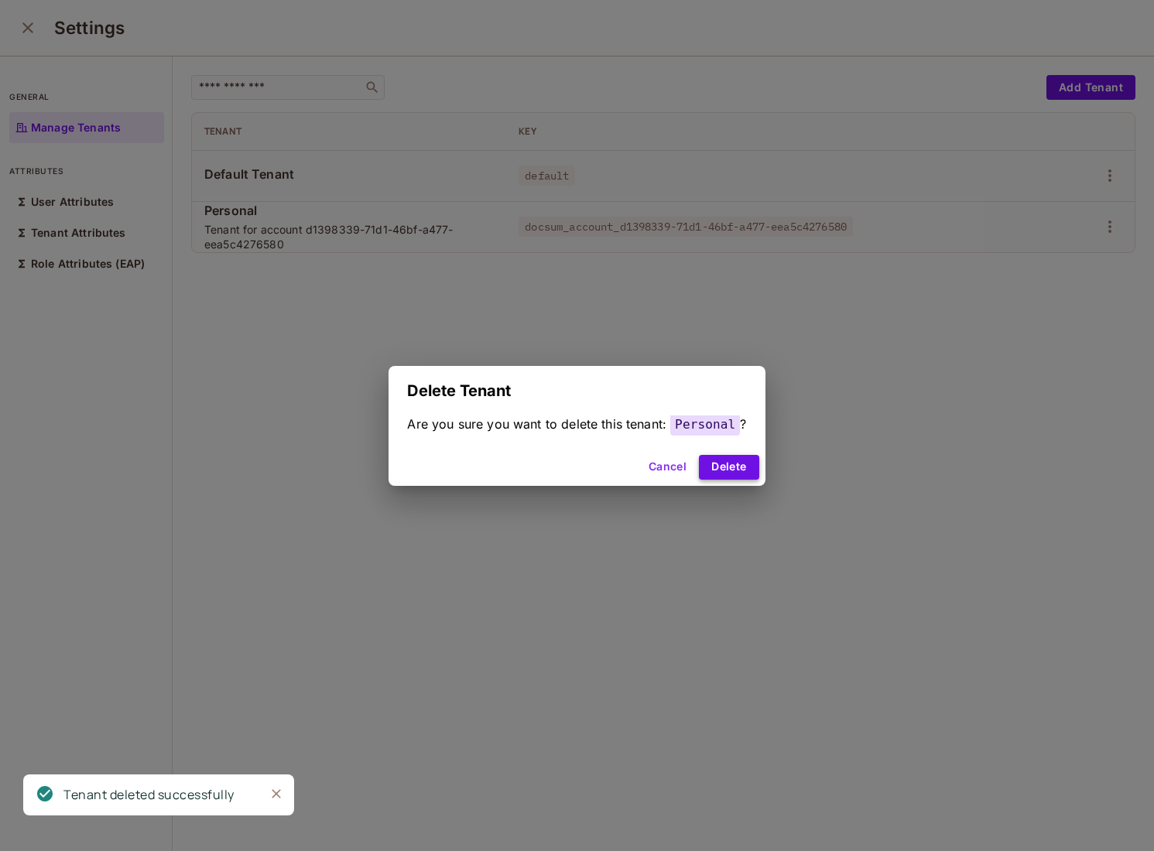
click at [728, 460] on button "Delete" at bounding box center [729, 467] width 60 height 25
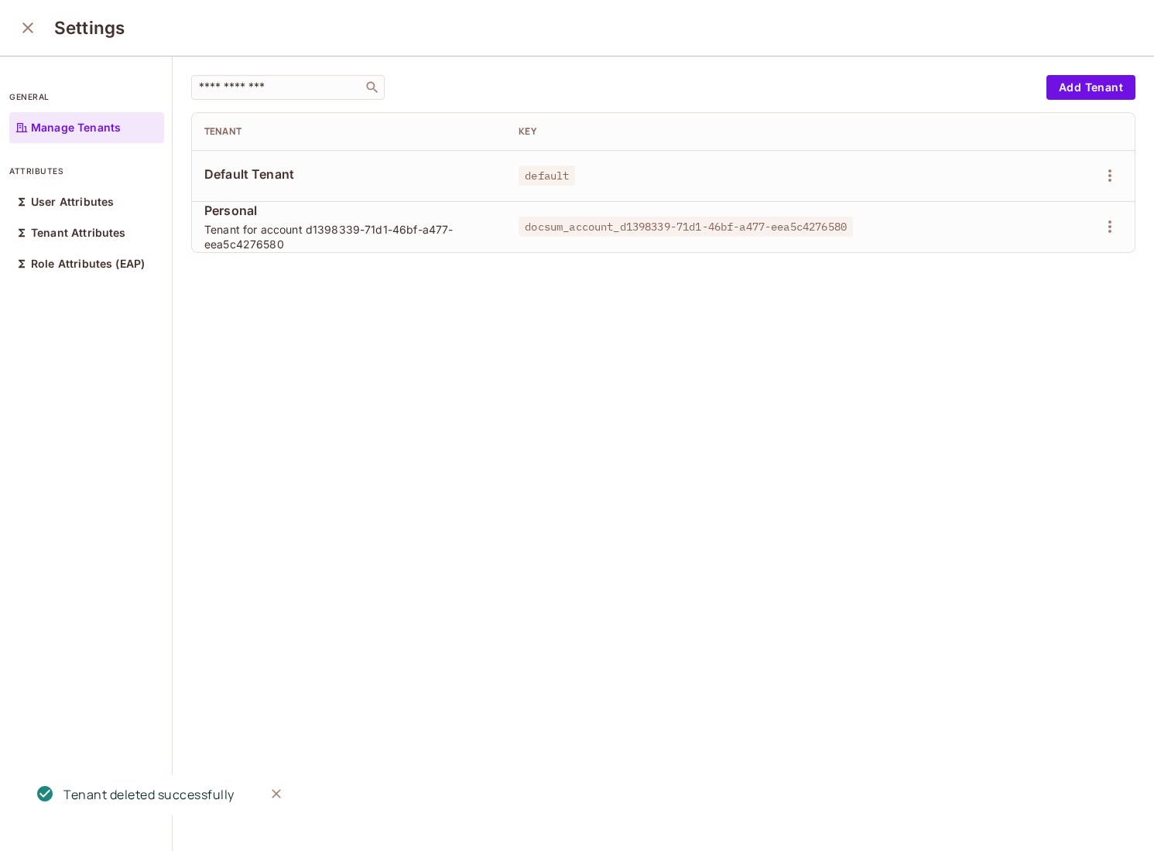
click at [29, 35] on icon "close" at bounding box center [28, 28] width 19 height 19
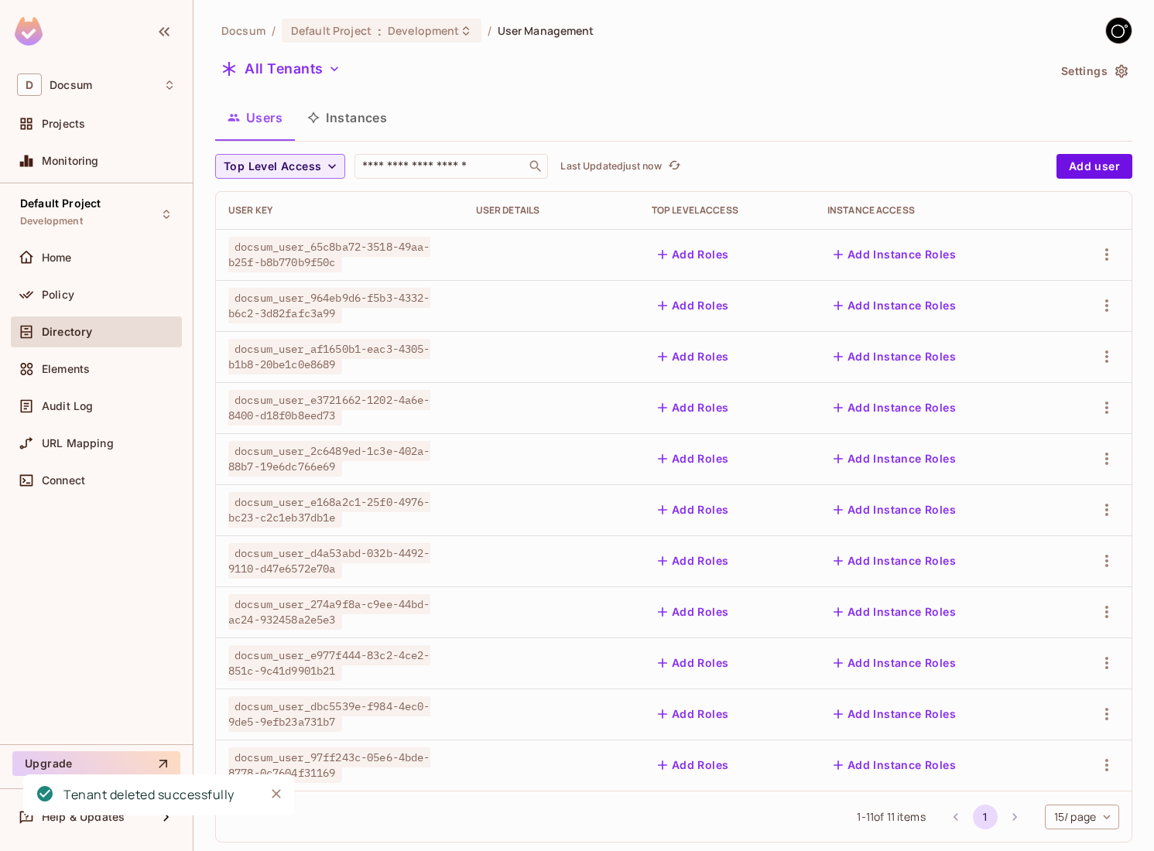
click at [375, 118] on button "Instances" at bounding box center [347, 117] width 104 height 39
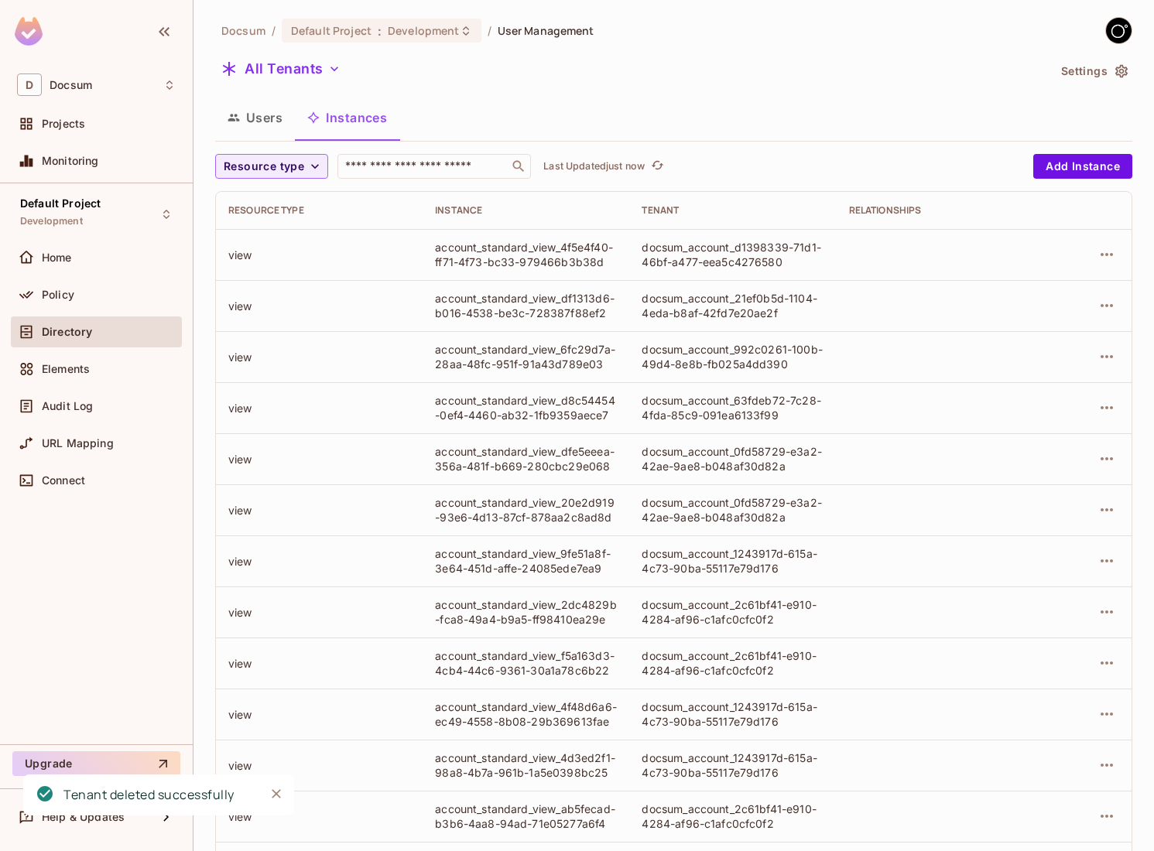
scroll to position [230, 0]
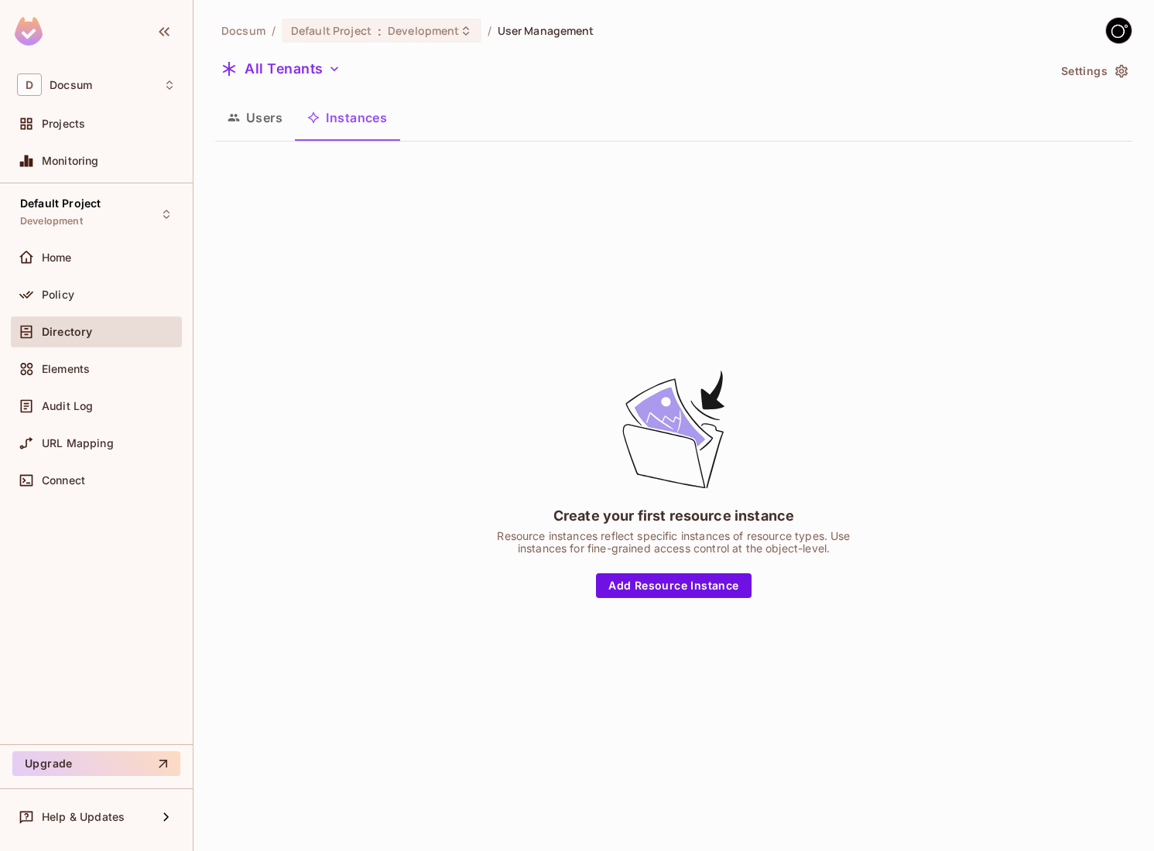
click at [248, 115] on button "Users" at bounding box center [255, 117] width 80 height 39
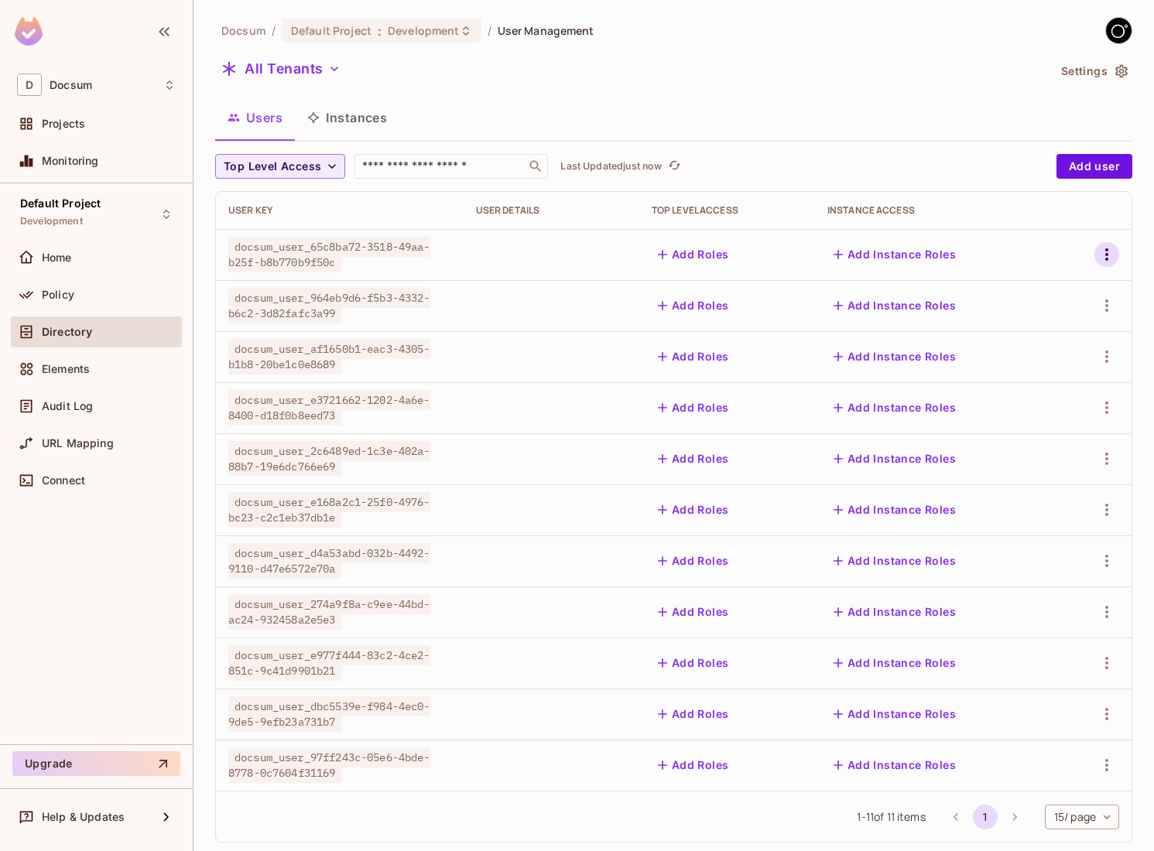
click at [1108, 257] on icon "button" at bounding box center [1106, 254] width 19 height 19
click at [1056, 389] on div "Delete User" at bounding box center [1037, 392] width 61 height 15
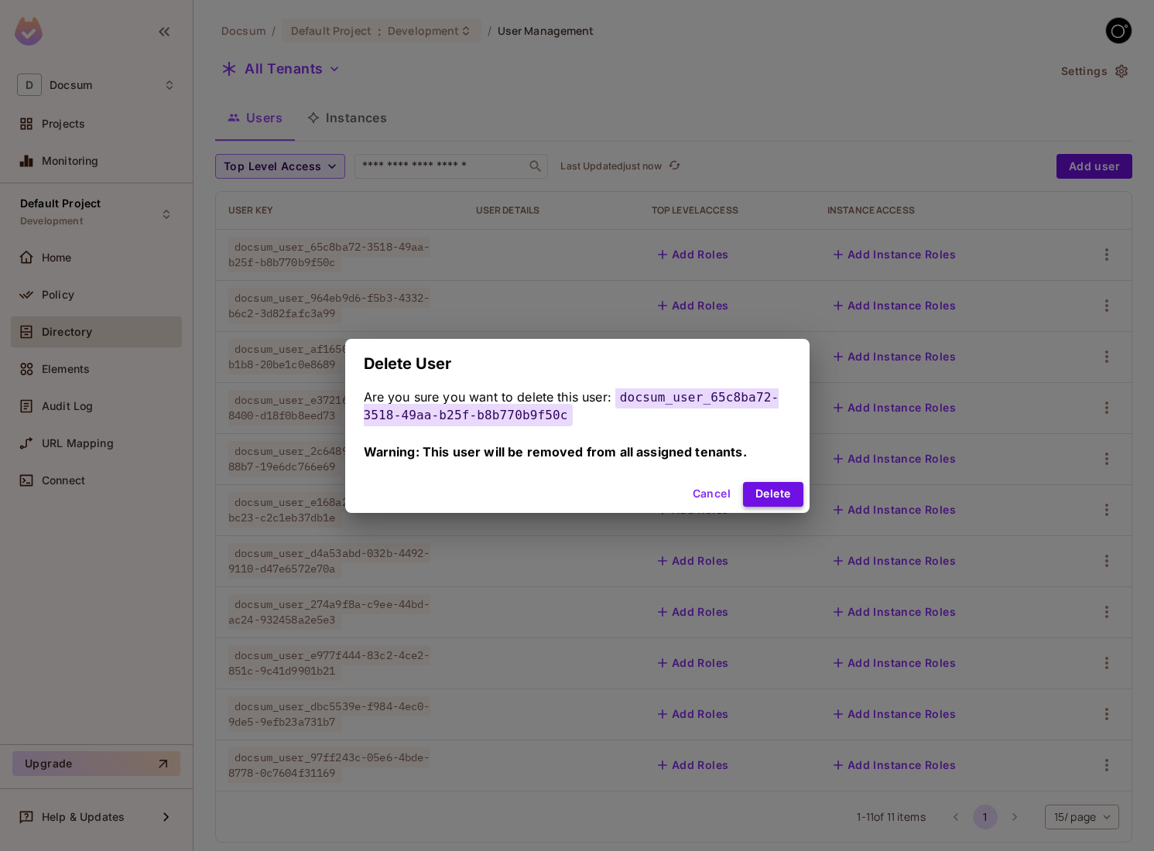
click at [778, 489] on button "Delete" at bounding box center [773, 494] width 60 height 25
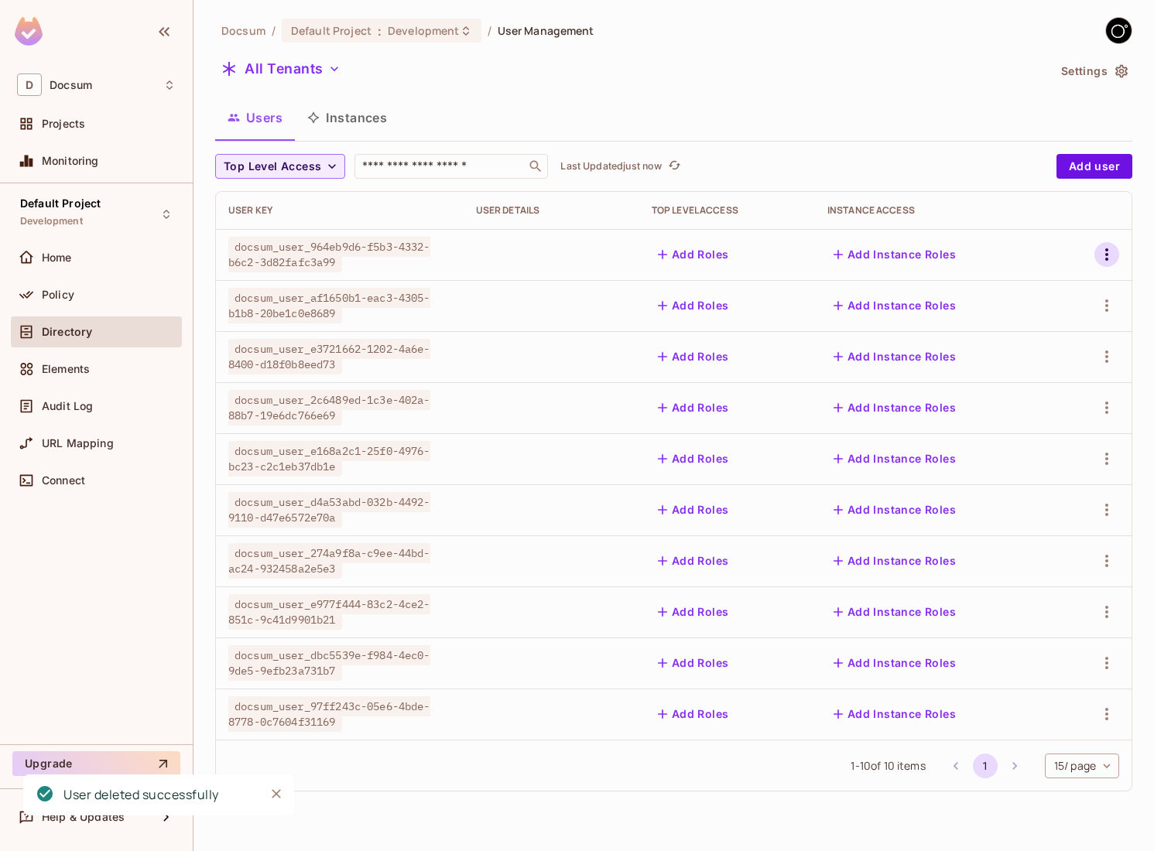
click at [1104, 261] on icon "button" at bounding box center [1106, 254] width 19 height 19
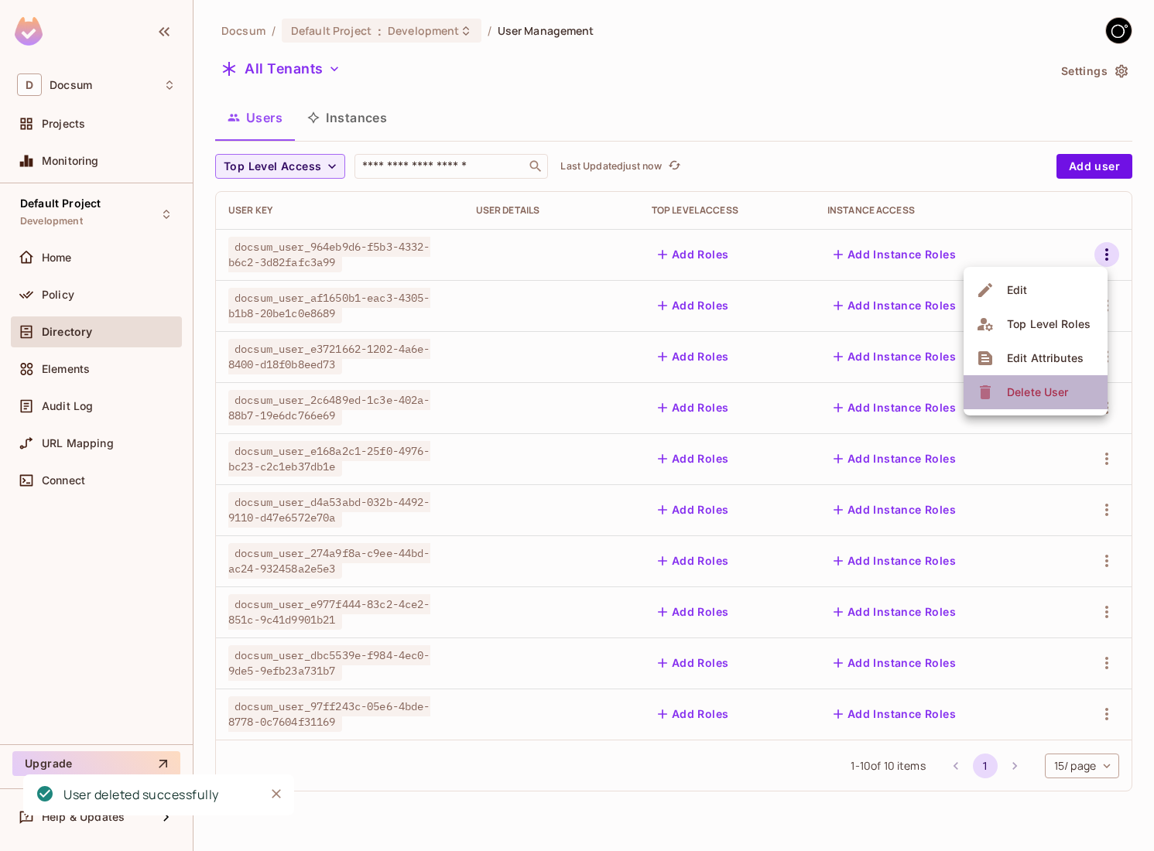
click at [1032, 403] on span "Delete User" at bounding box center [1037, 392] width 70 height 25
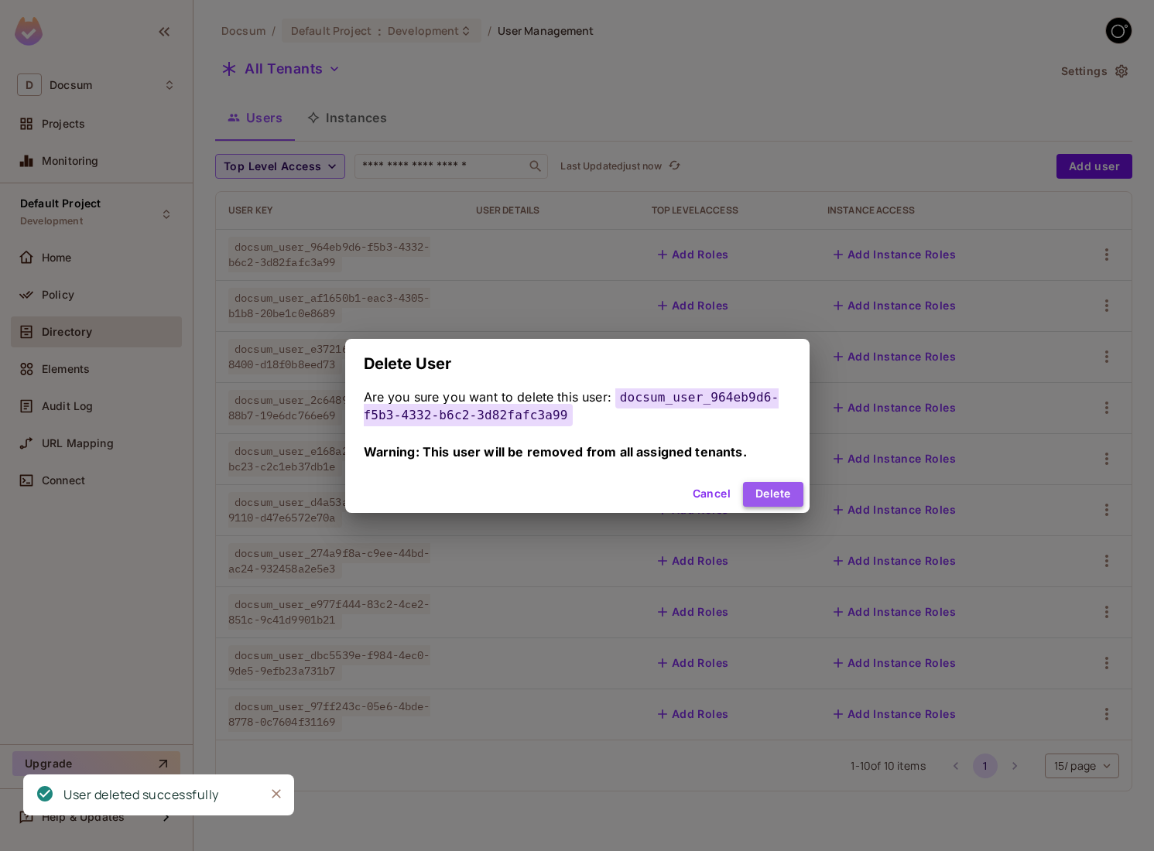
click at [777, 491] on button "Delete" at bounding box center [773, 494] width 60 height 25
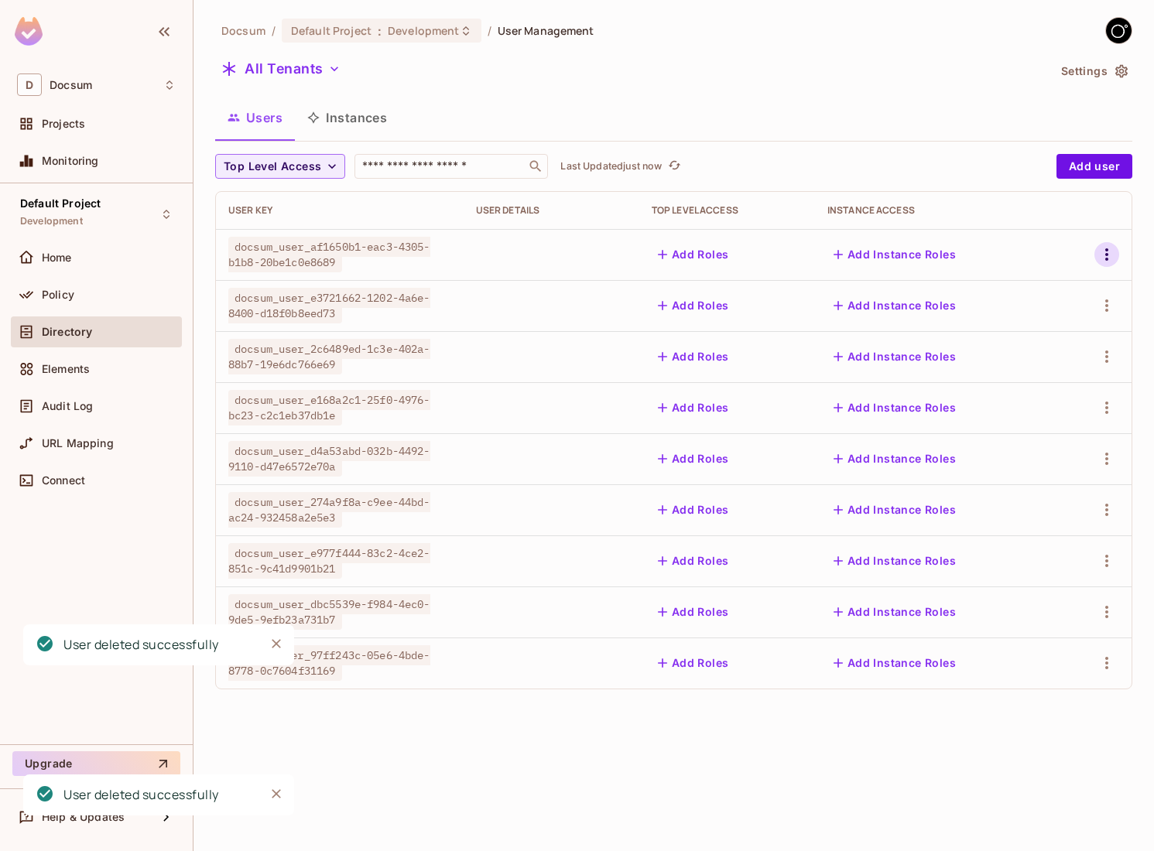
click at [1113, 252] on icon "button" at bounding box center [1106, 254] width 19 height 19
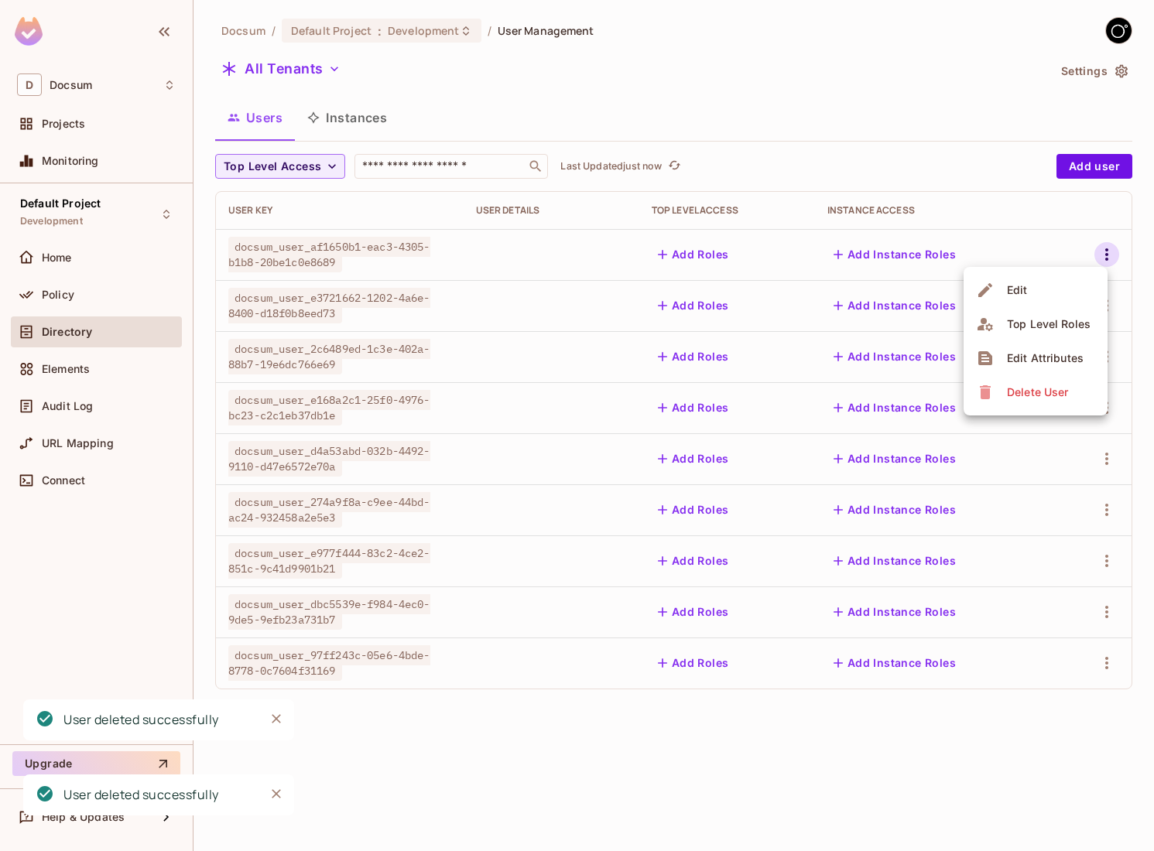
click at [1029, 391] on div "Delete User" at bounding box center [1037, 392] width 61 height 15
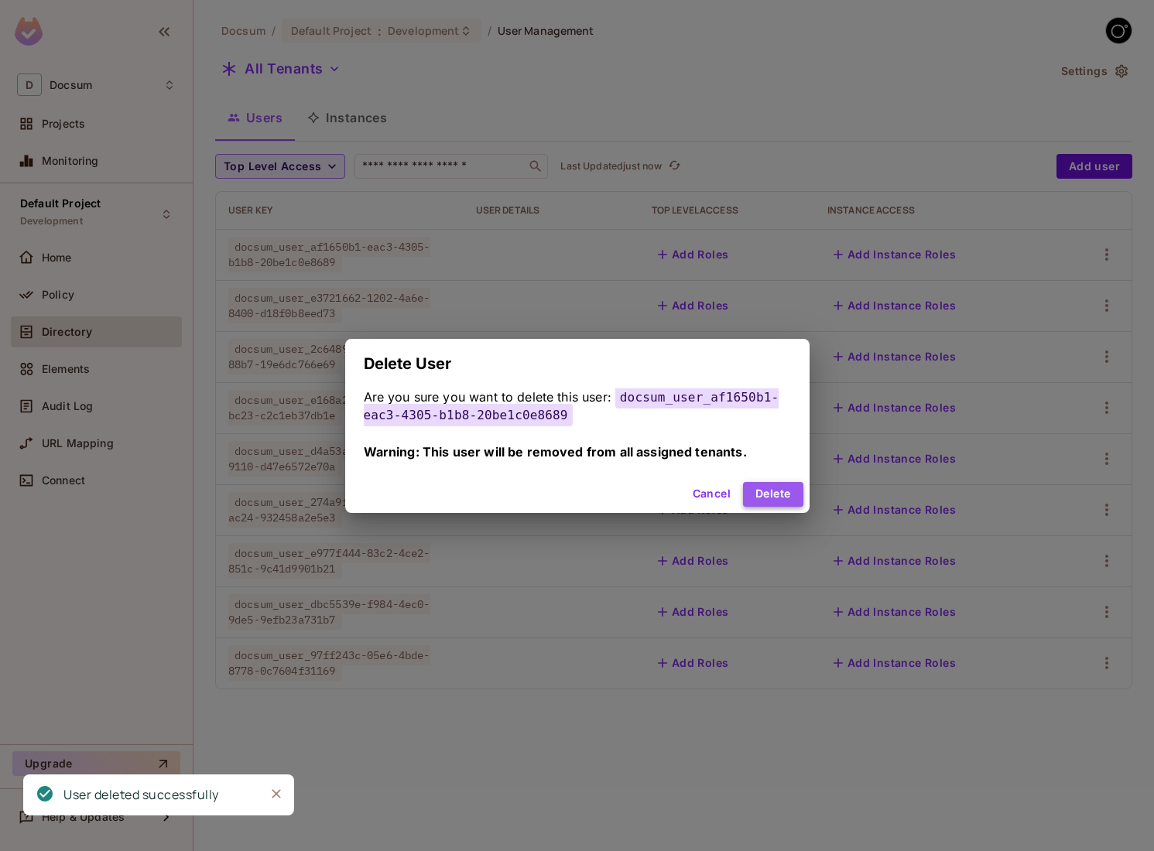
click at [802, 496] on button "Delete" at bounding box center [773, 494] width 60 height 25
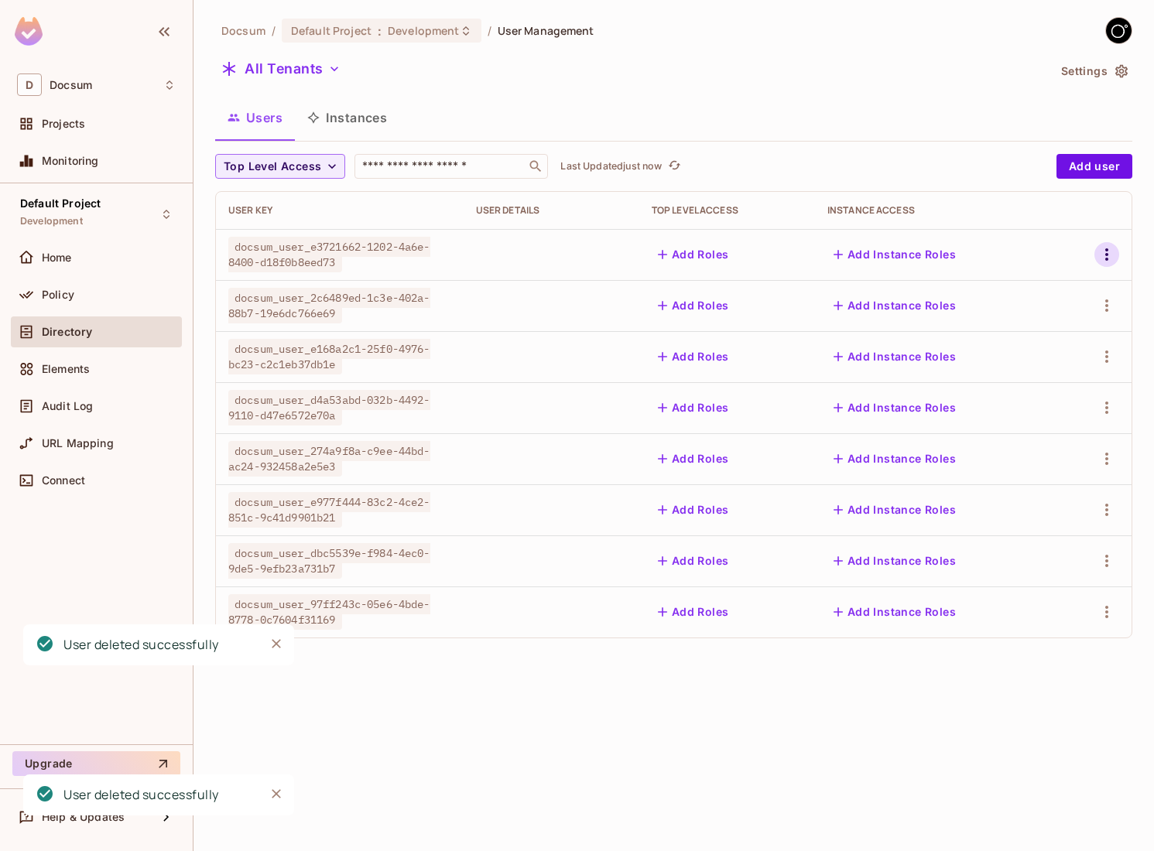
click at [1105, 260] on icon "button" at bounding box center [1106, 254] width 19 height 19
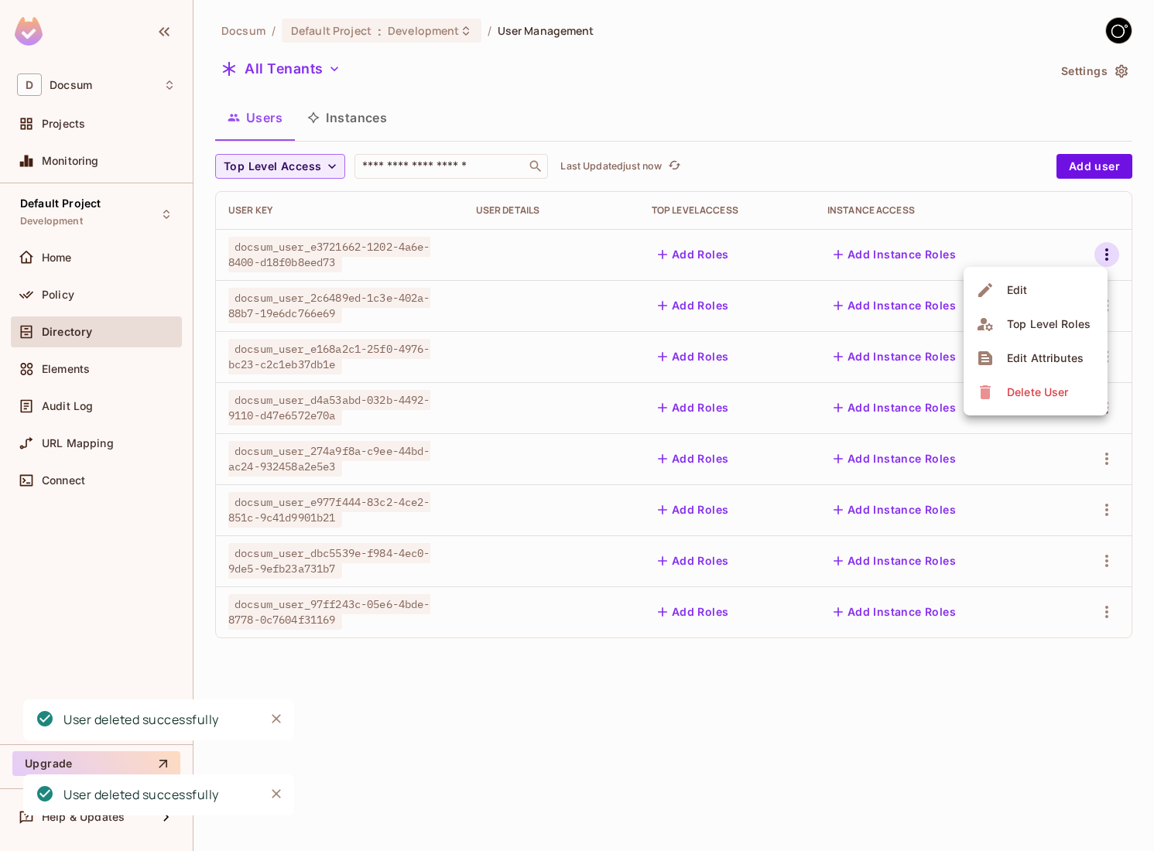
click at [1025, 378] on li "Delete User" at bounding box center [1036, 392] width 144 height 34
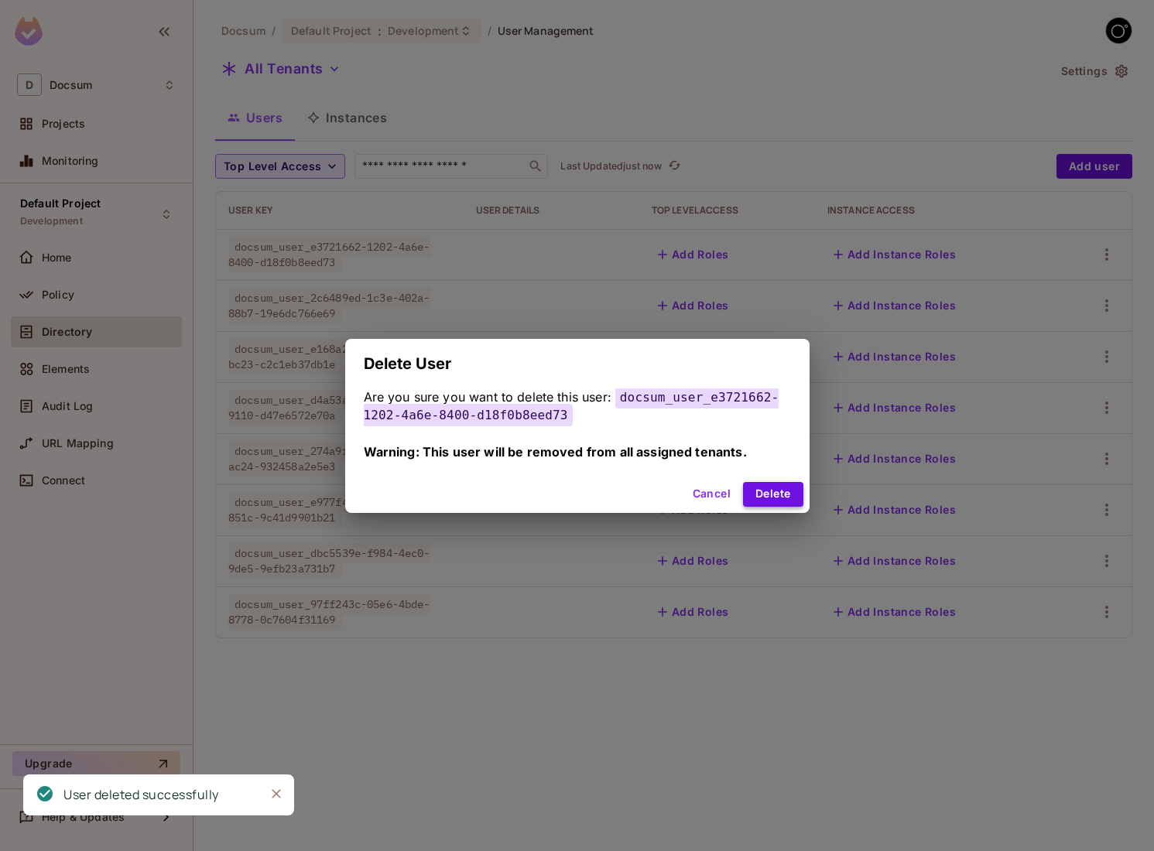
click at [769, 489] on button "Delete" at bounding box center [773, 494] width 60 height 25
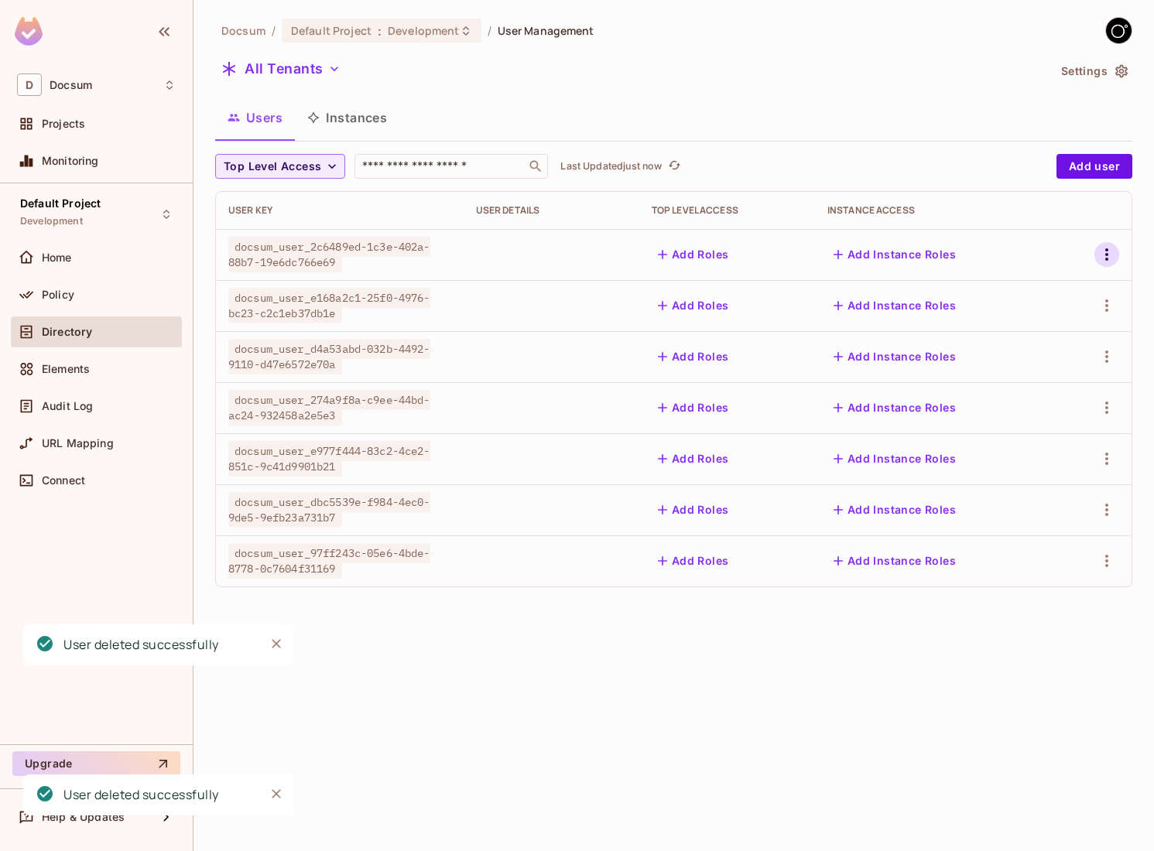
click at [1102, 255] on icon "button" at bounding box center [1106, 254] width 19 height 19
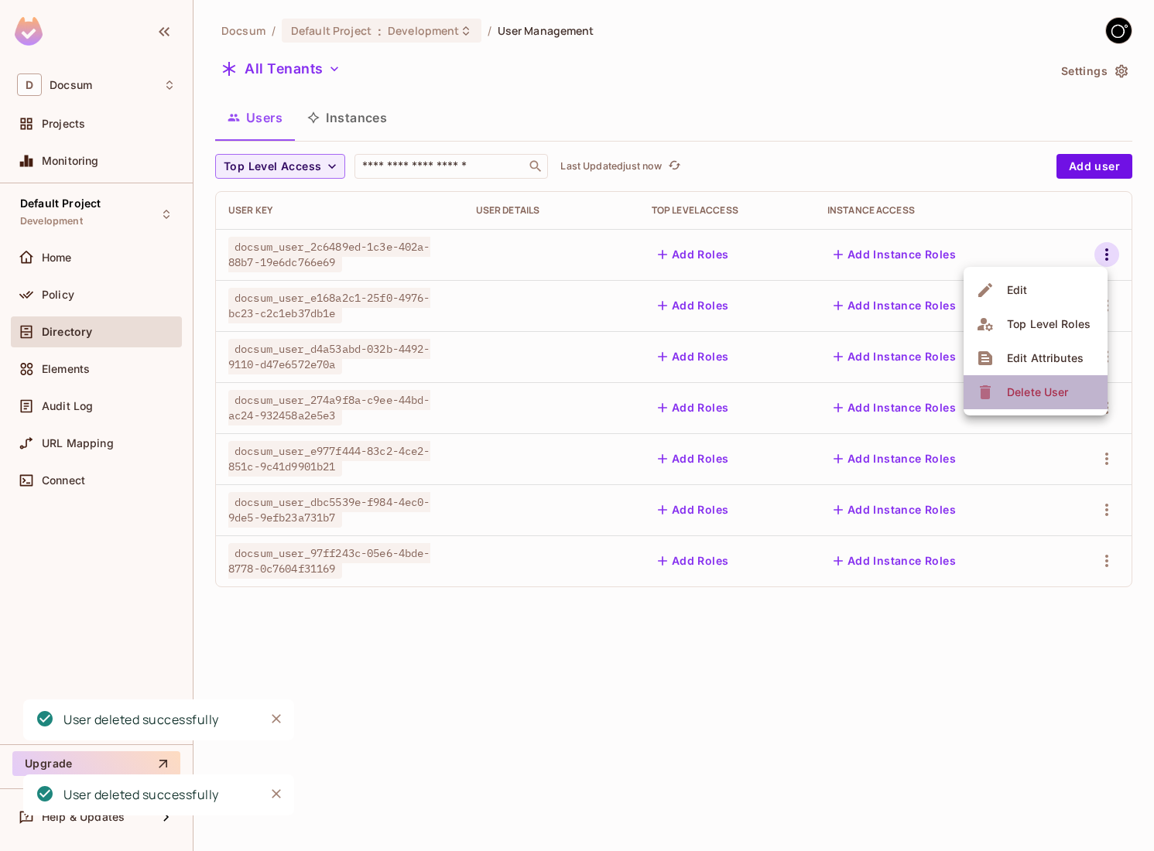
click at [995, 385] on div "Delete User" at bounding box center [1024, 392] width 97 height 25
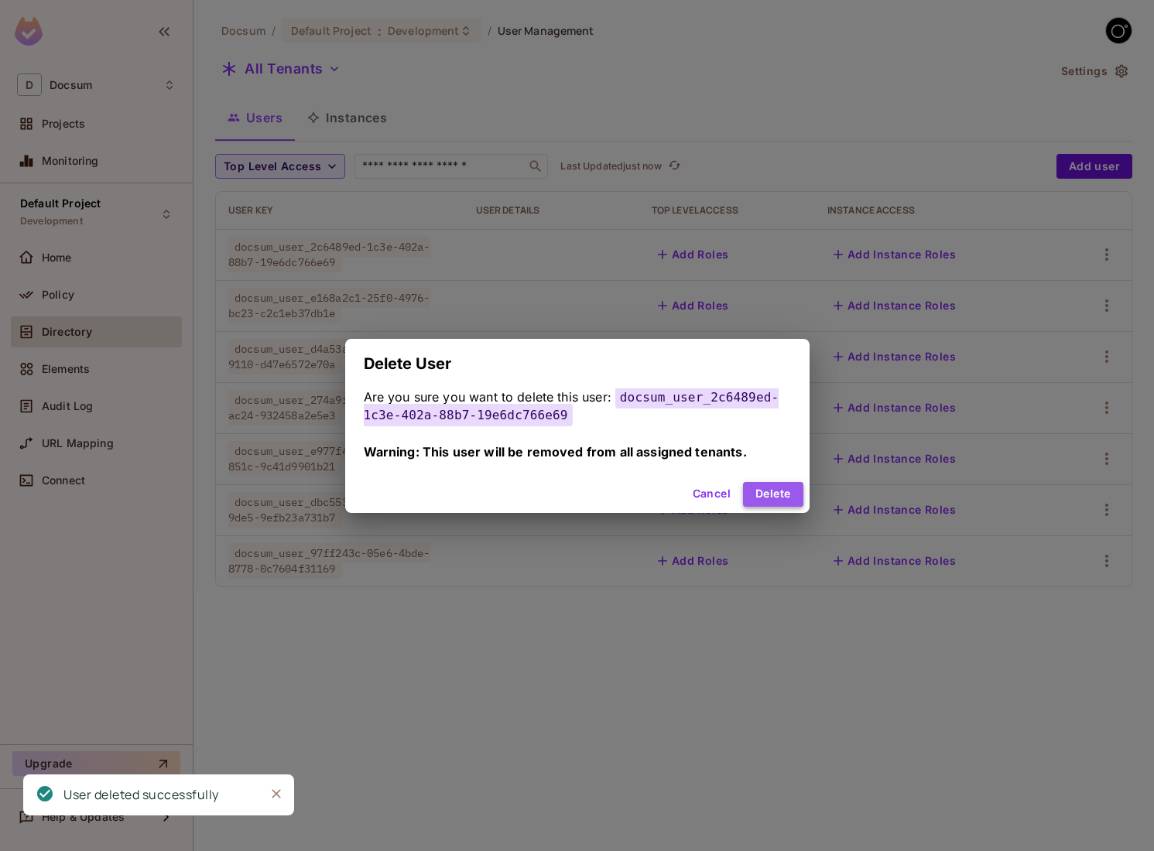
click at [779, 487] on button "Delete" at bounding box center [773, 494] width 60 height 25
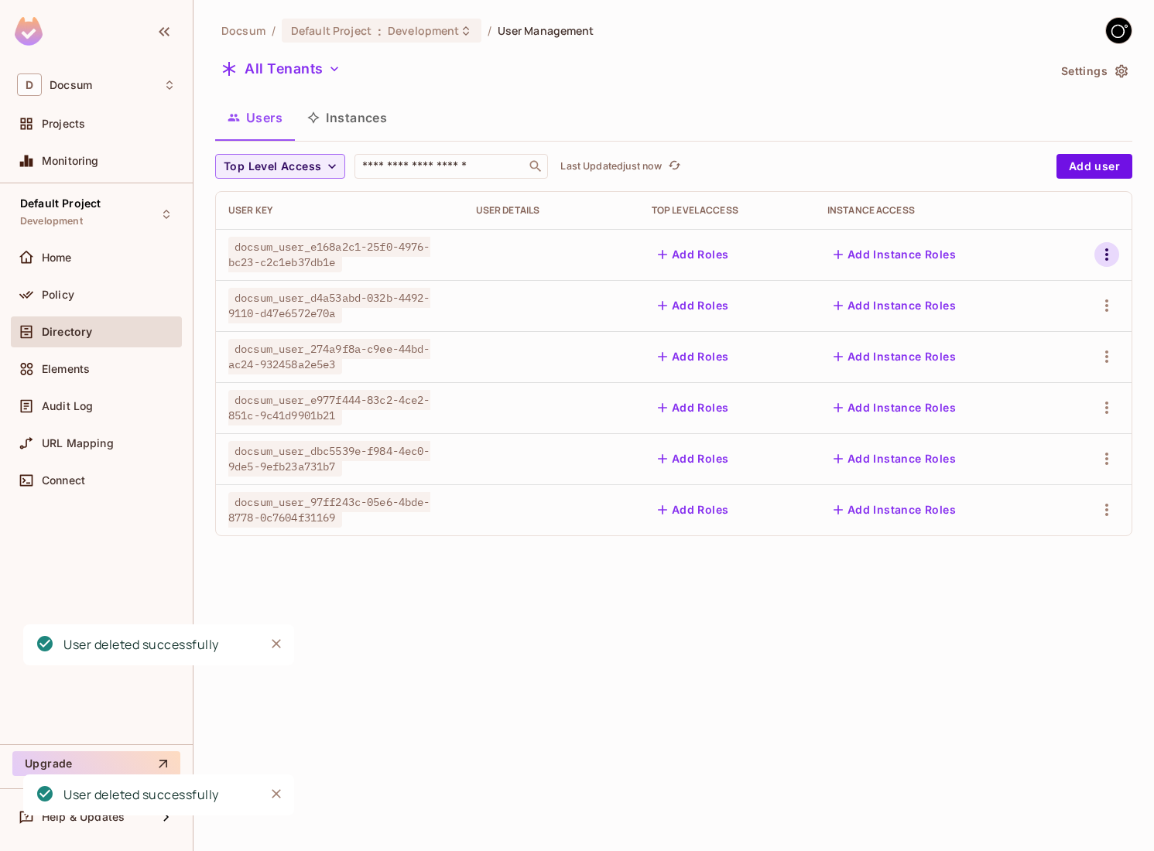
click at [1113, 246] on icon "button" at bounding box center [1106, 254] width 19 height 19
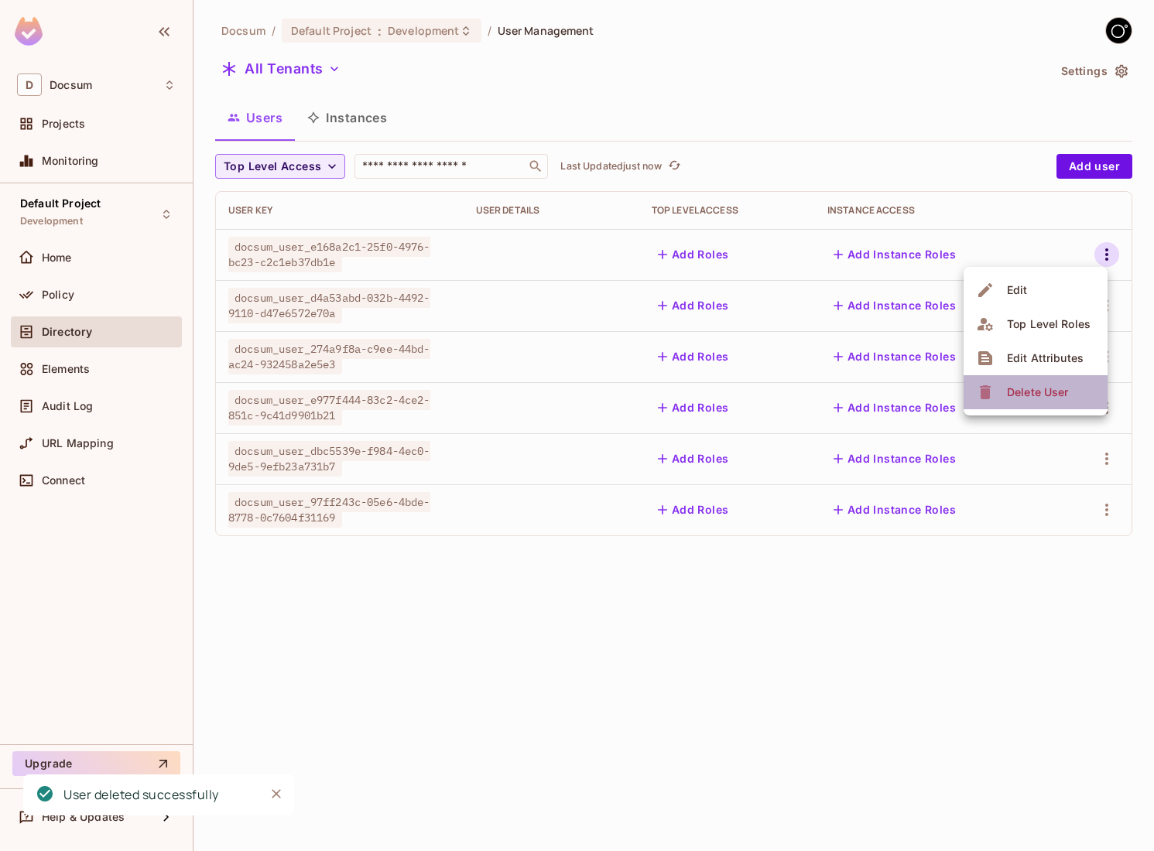
click at [1016, 377] on li "Delete User" at bounding box center [1036, 392] width 144 height 34
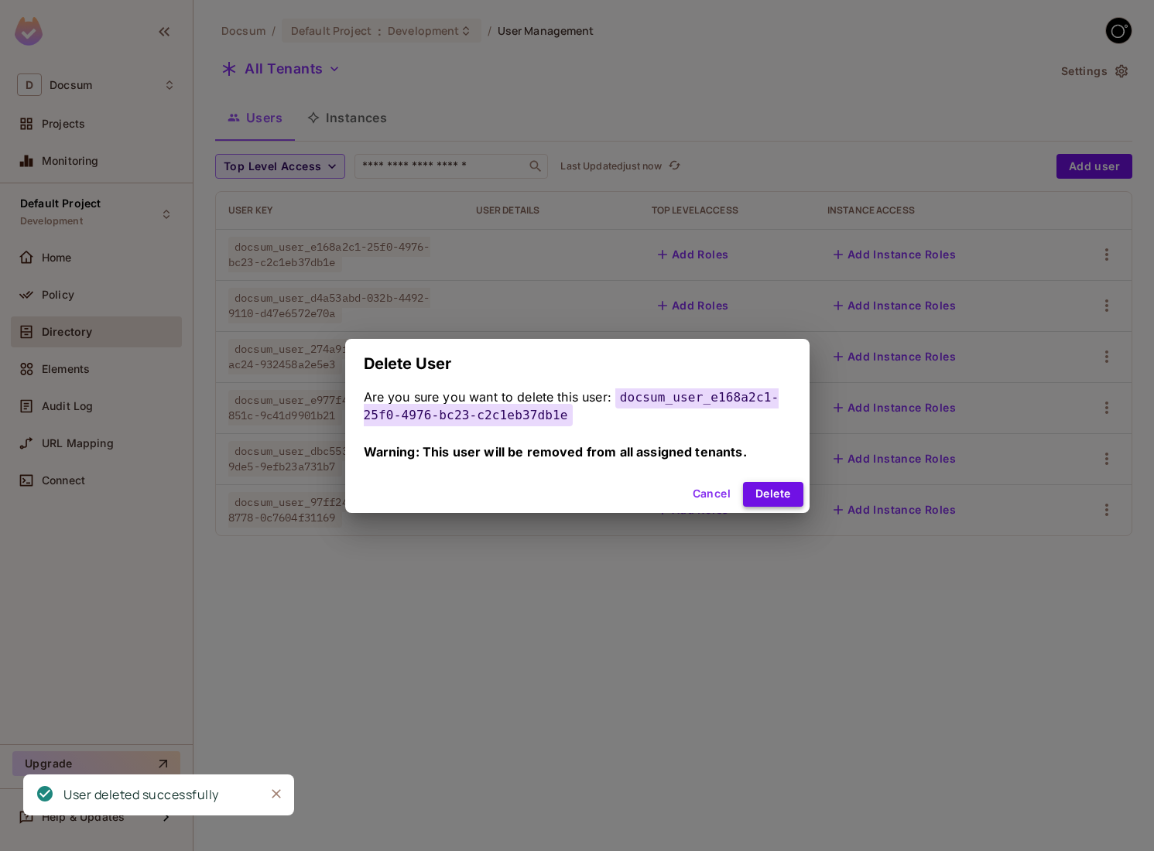
click at [773, 501] on button "Delete" at bounding box center [773, 494] width 60 height 25
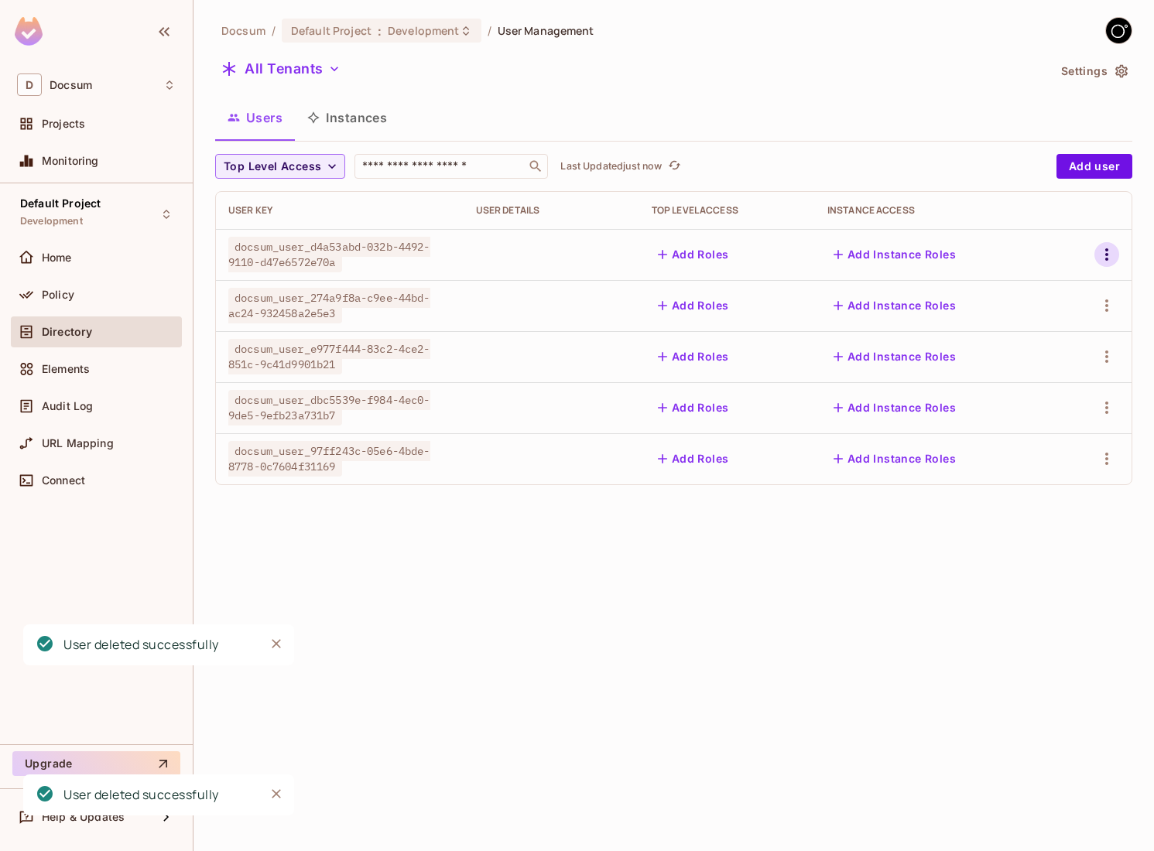
click at [1109, 258] on icon "button" at bounding box center [1106, 254] width 19 height 19
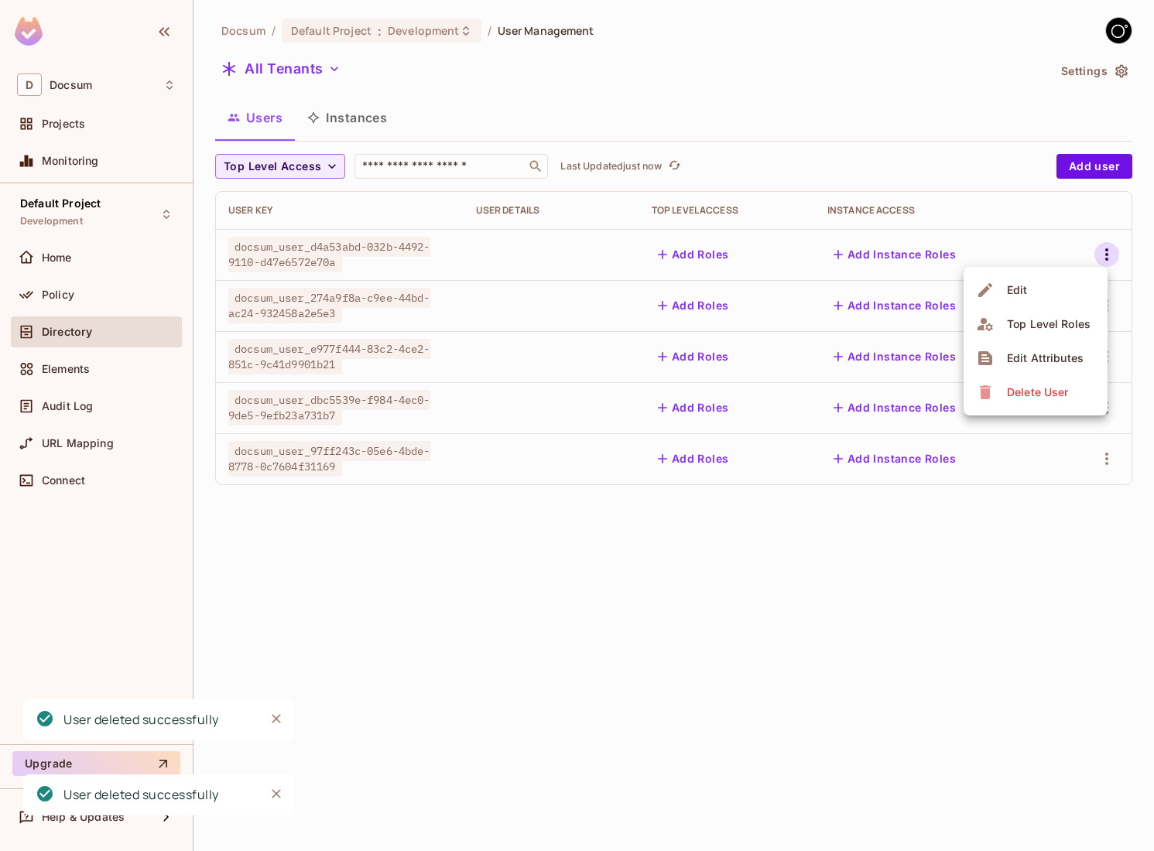
click at [1043, 385] on div "Delete User" at bounding box center [1037, 392] width 61 height 15
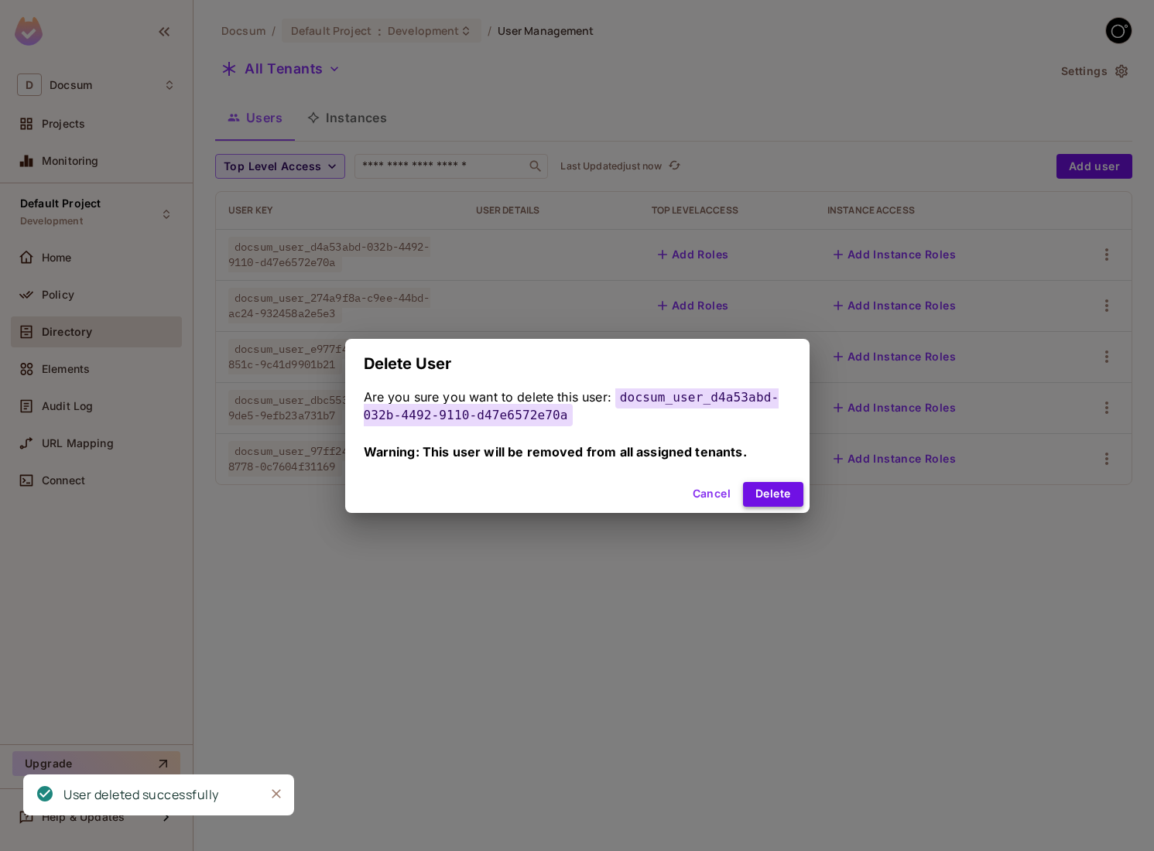
click at [758, 498] on button "Delete" at bounding box center [773, 494] width 60 height 25
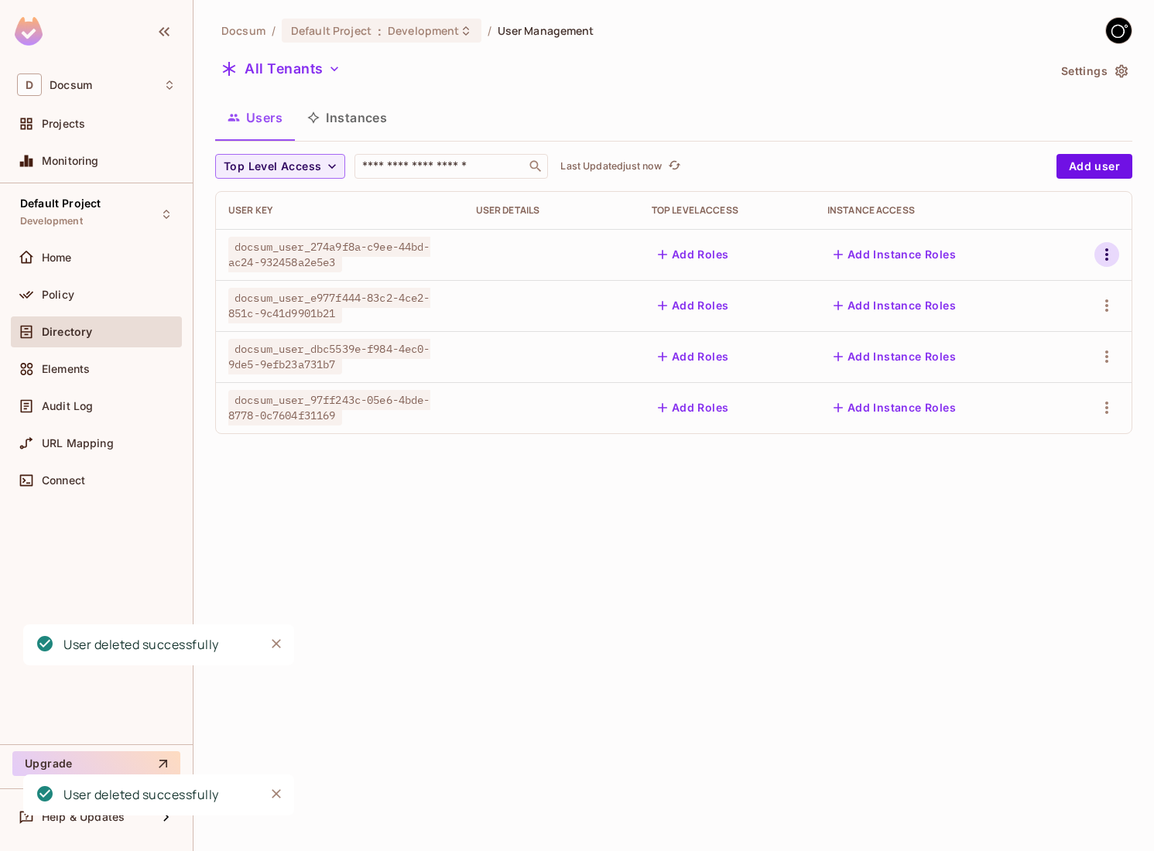
click at [1104, 250] on icon "button" at bounding box center [1106, 254] width 19 height 19
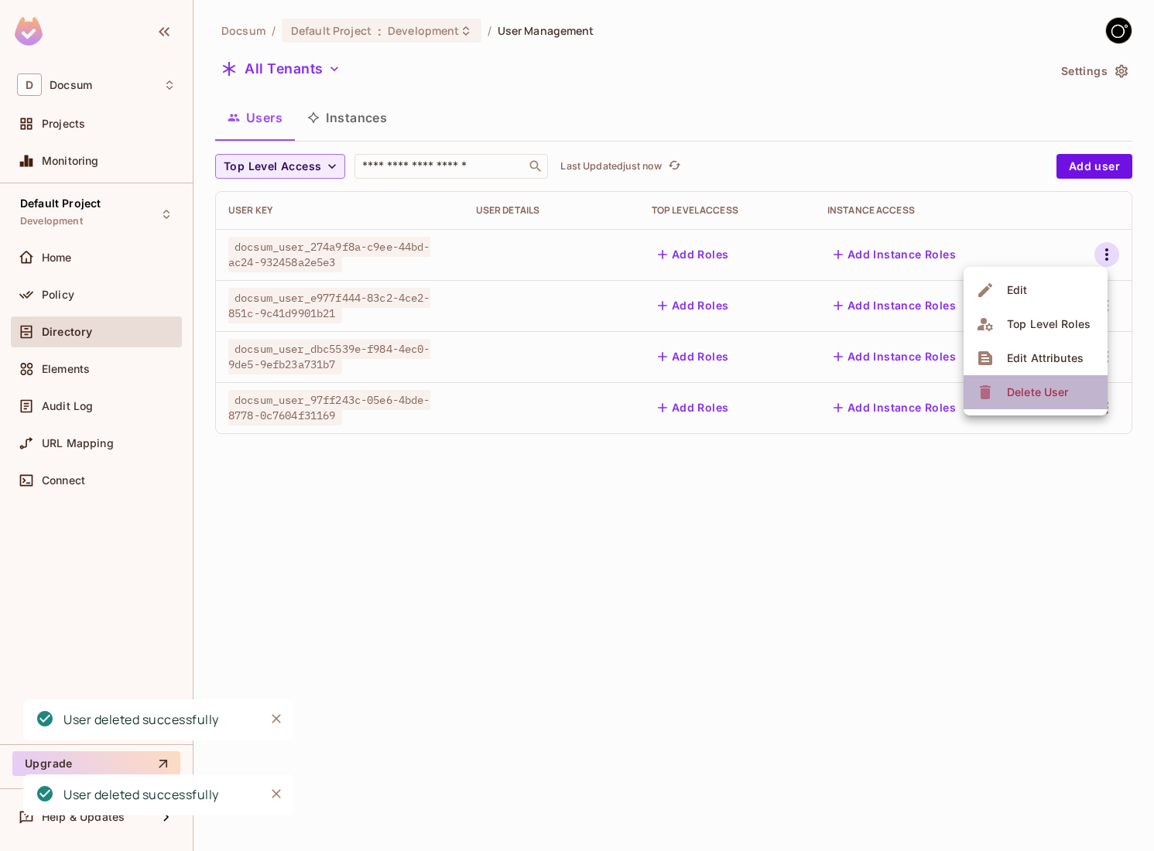
click at [1008, 389] on div "Delete User" at bounding box center [1037, 392] width 61 height 15
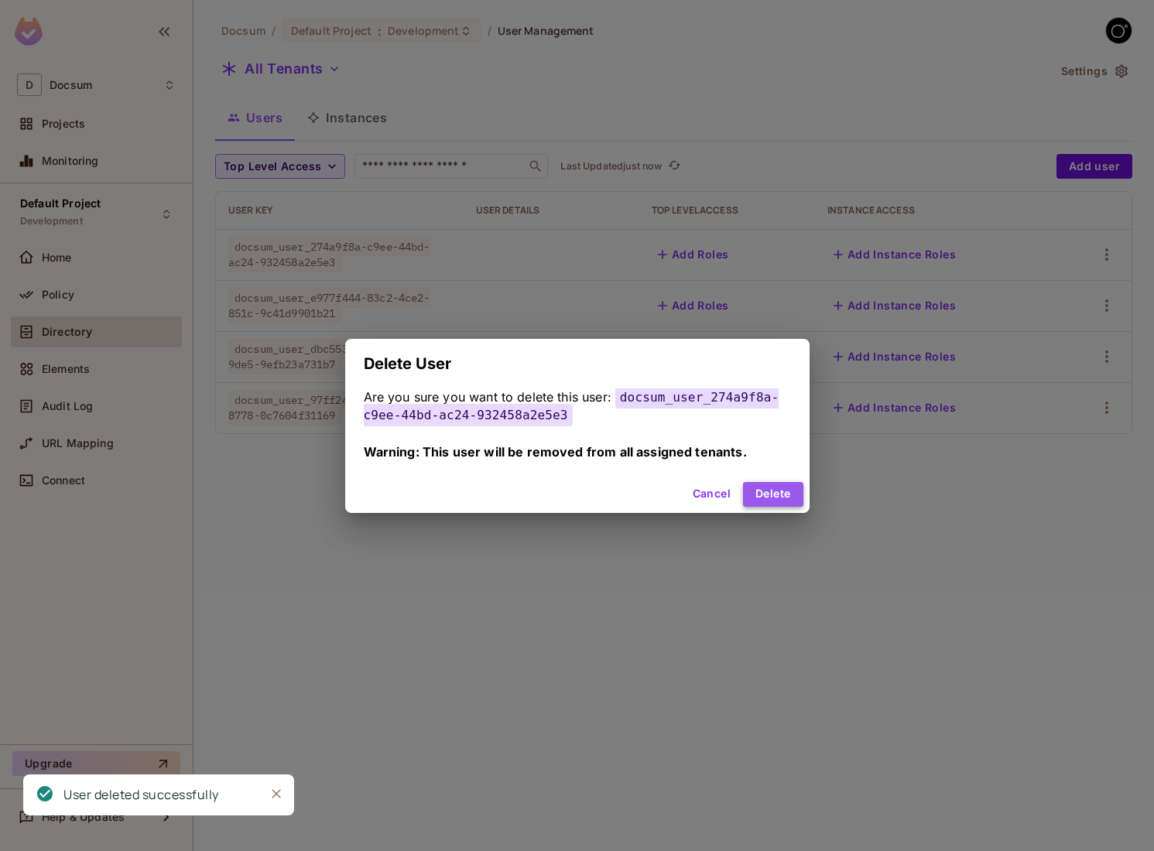
click at [776, 488] on button "Delete" at bounding box center [773, 494] width 60 height 25
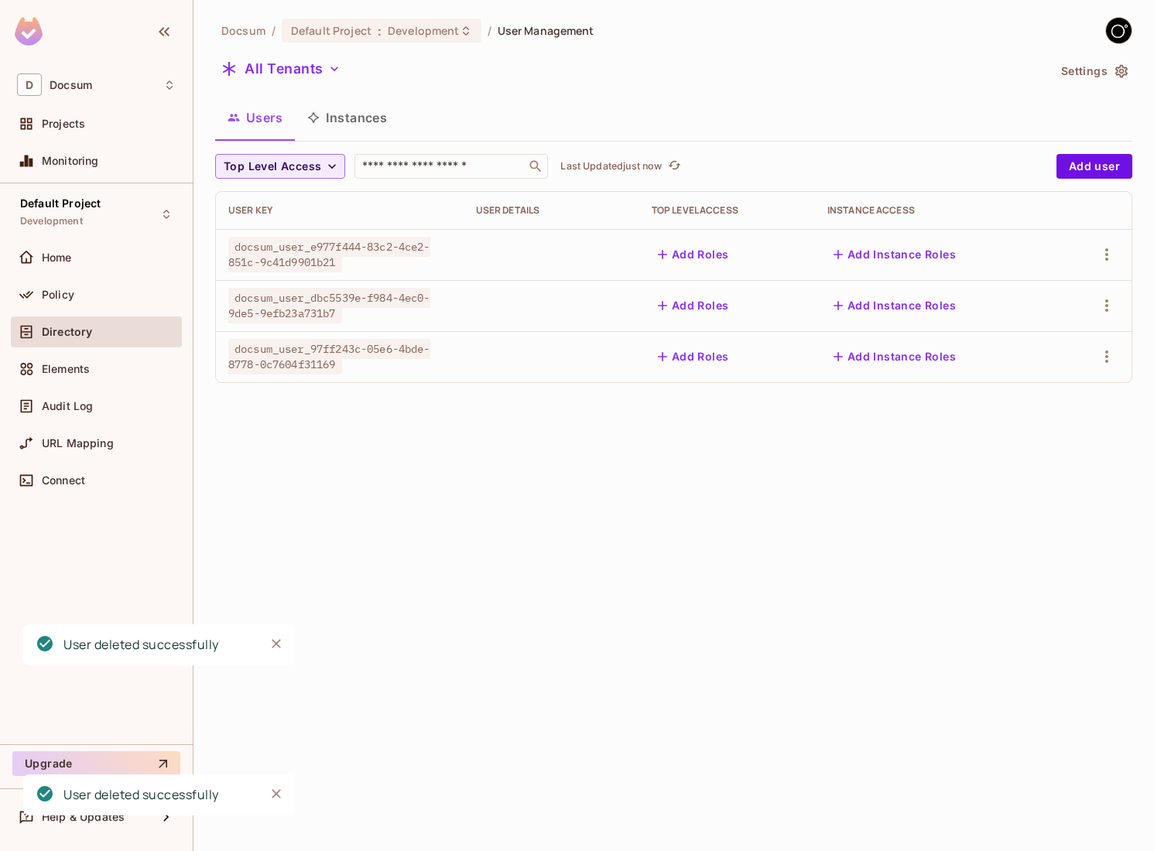
click at [1107, 271] on td at bounding box center [1093, 254] width 75 height 51
click at [1107, 263] on icon "button" at bounding box center [1106, 254] width 19 height 19
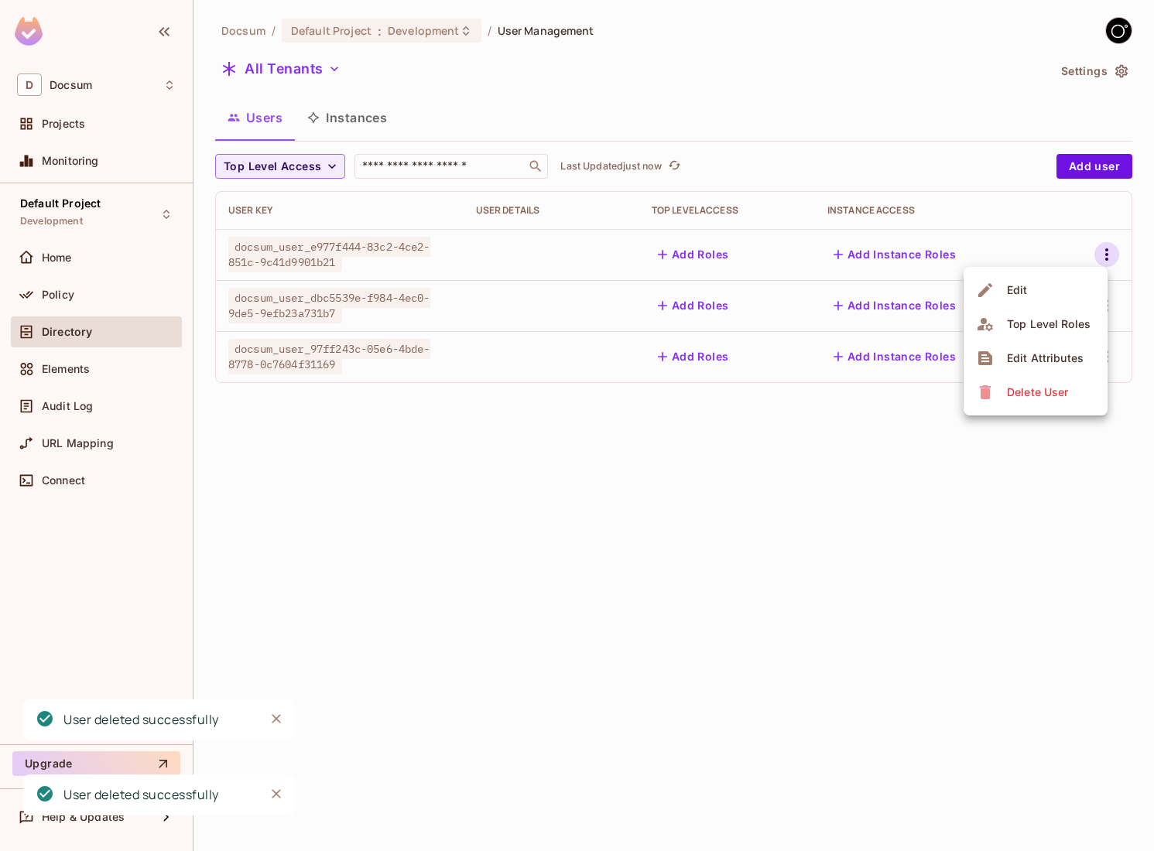
click at [1036, 401] on span "Delete User" at bounding box center [1037, 392] width 70 height 25
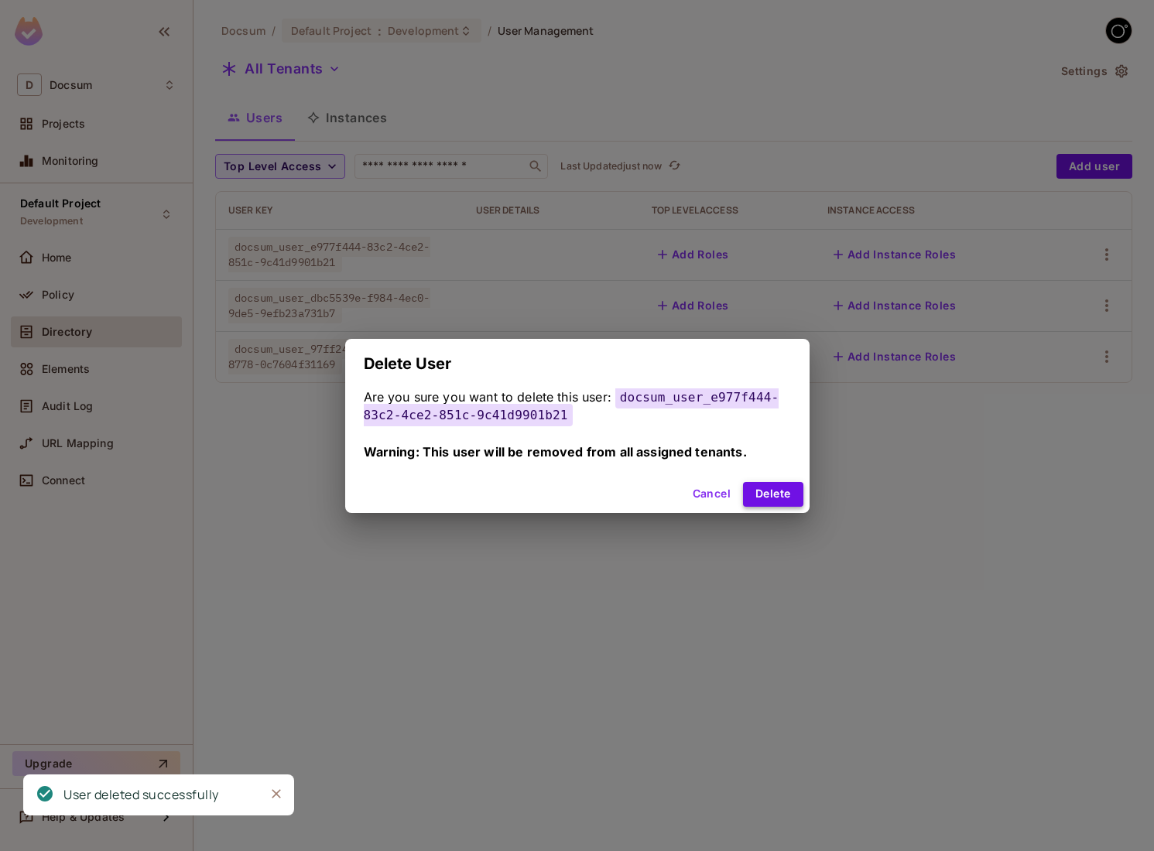
click at [786, 495] on button "Delete" at bounding box center [773, 494] width 60 height 25
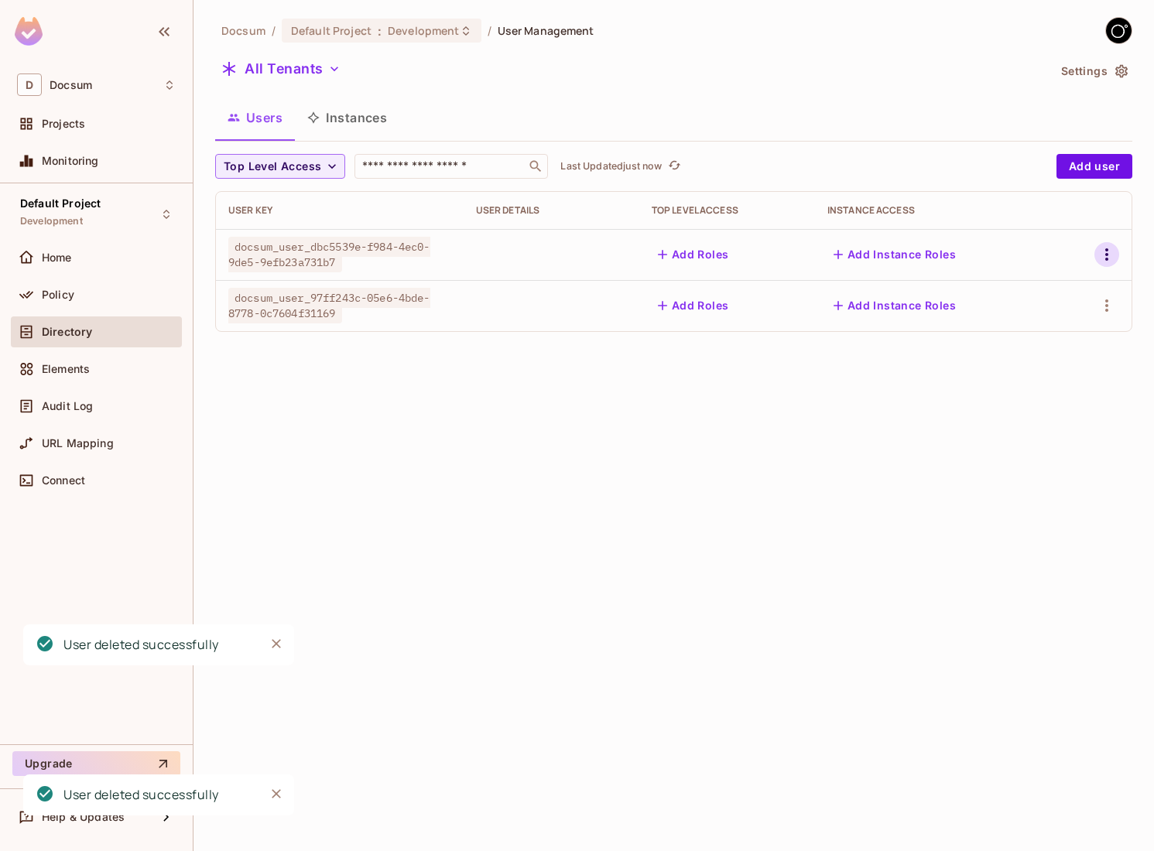
click at [1111, 255] on icon "button" at bounding box center [1106, 254] width 19 height 19
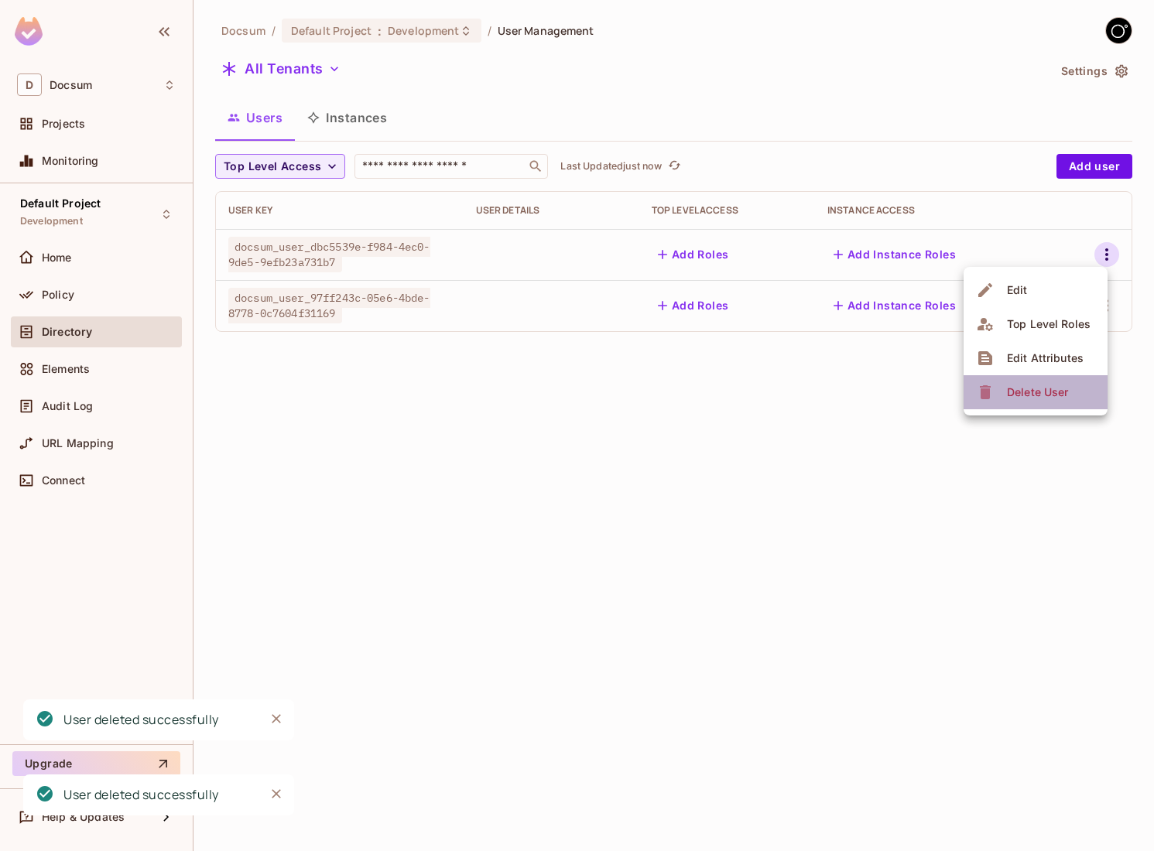
click at [1051, 400] on span "Delete User" at bounding box center [1037, 392] width 70 height 25
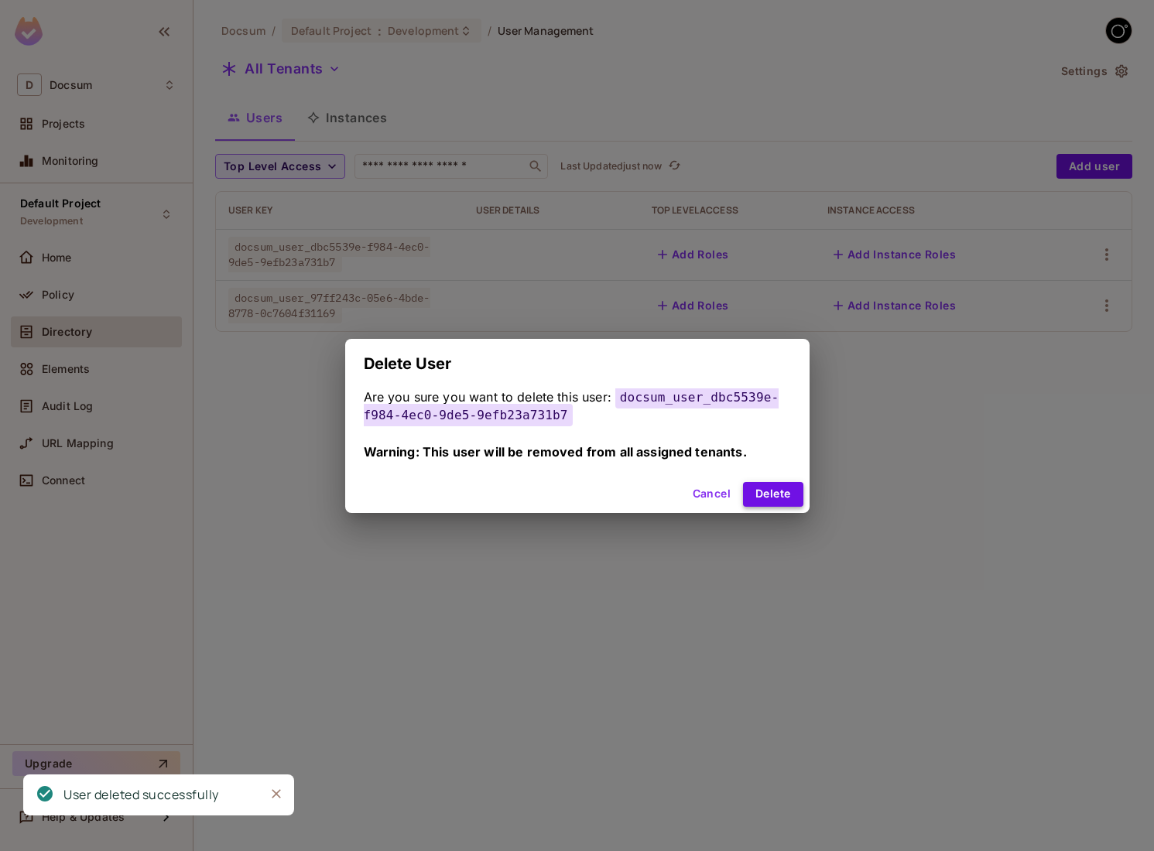
click at [799, 502] on button "Delete" at bounding box center [773, 494] width 60 height 25
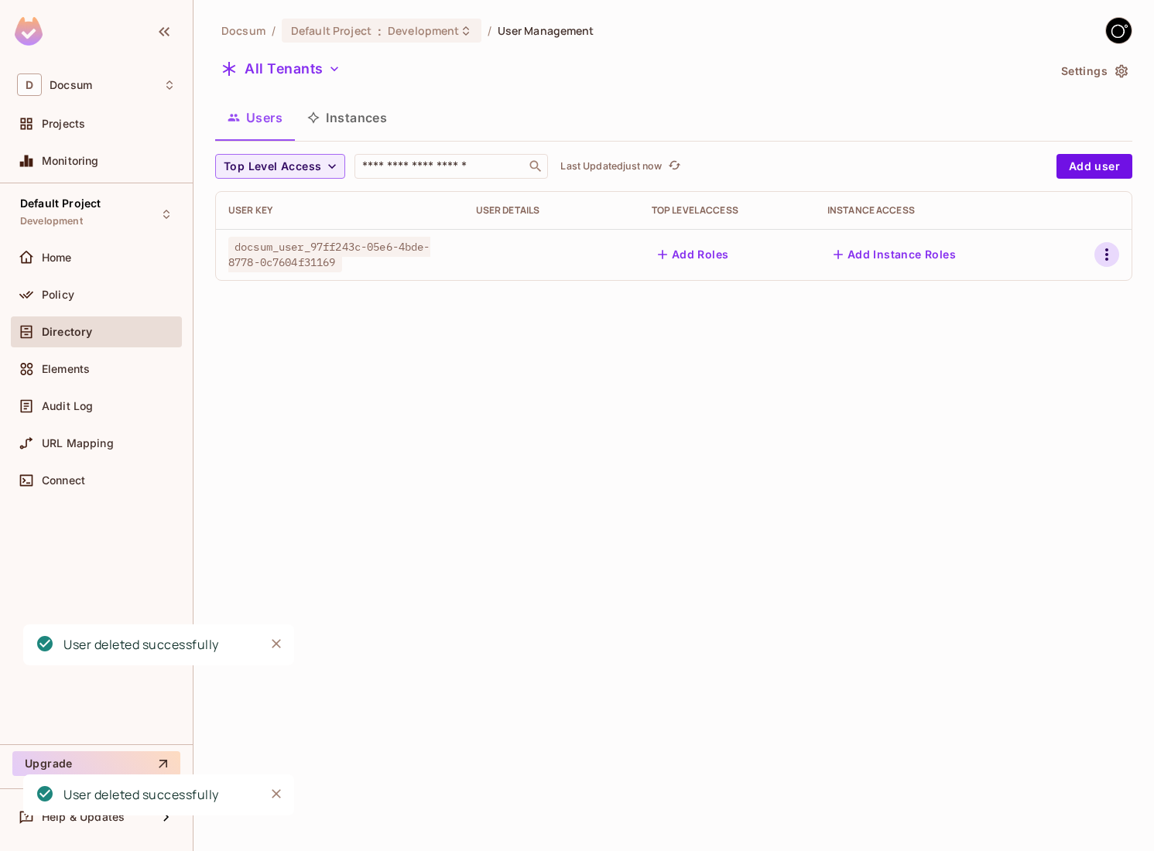
click at [1111, 249] on icon "button" at bounding box center [1106, 254] width 19 height 19
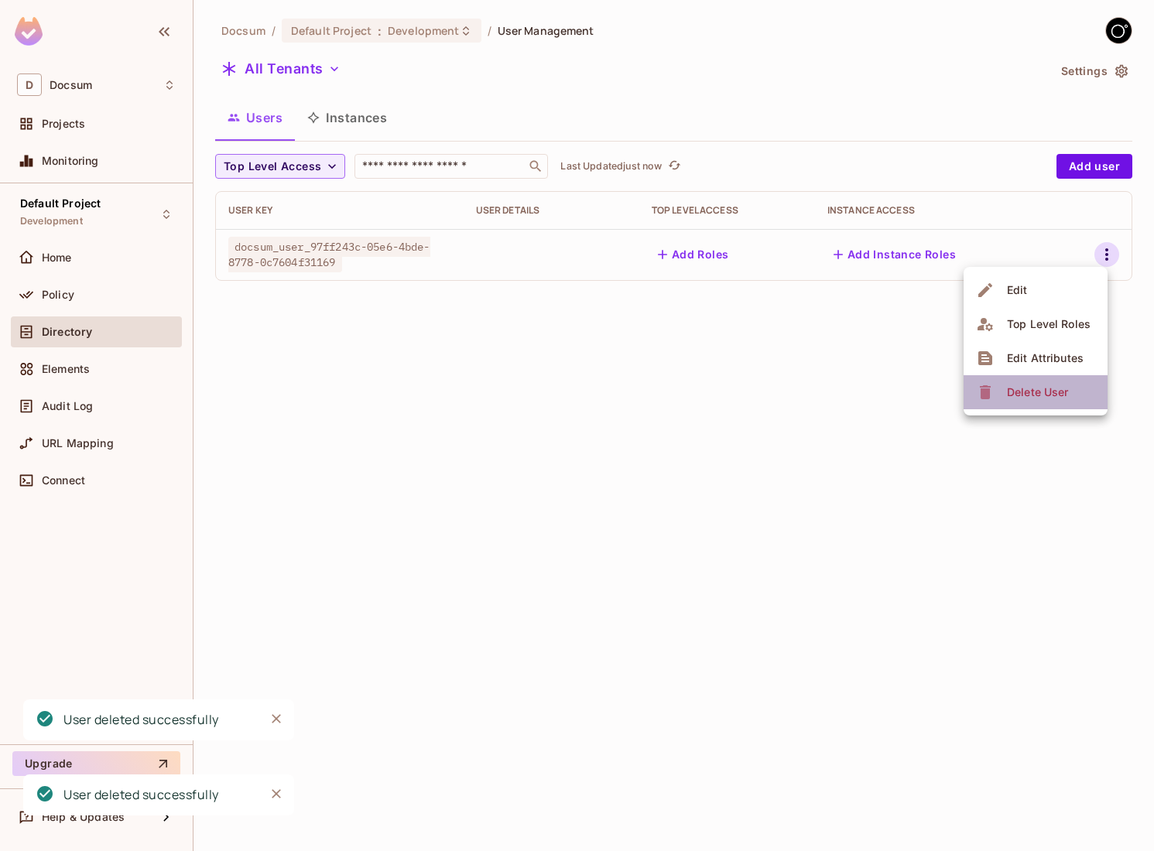
click at [1043, 399] on div "Delete User" at bounding box center [1037, 392] width 61 height 15
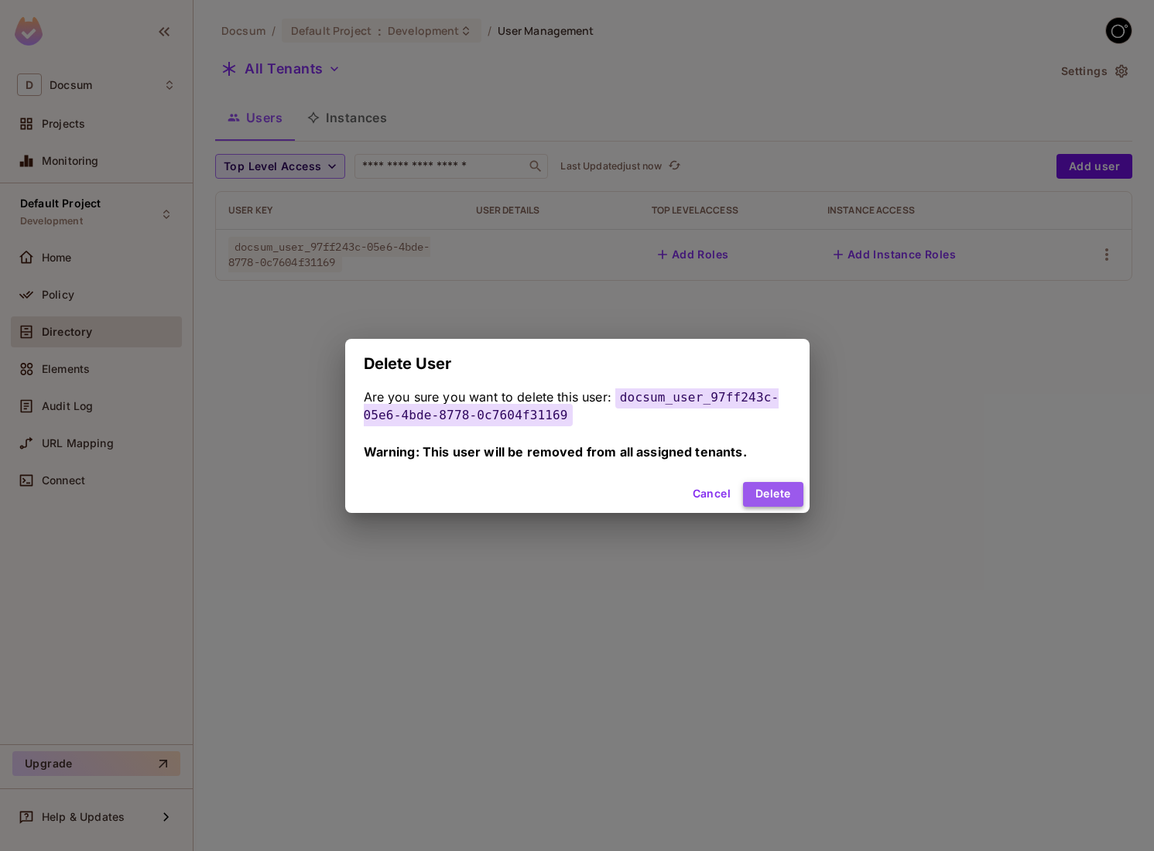
click at [759, 491] on button "Delete" at bounding box center [773, 494] width 60 height 25
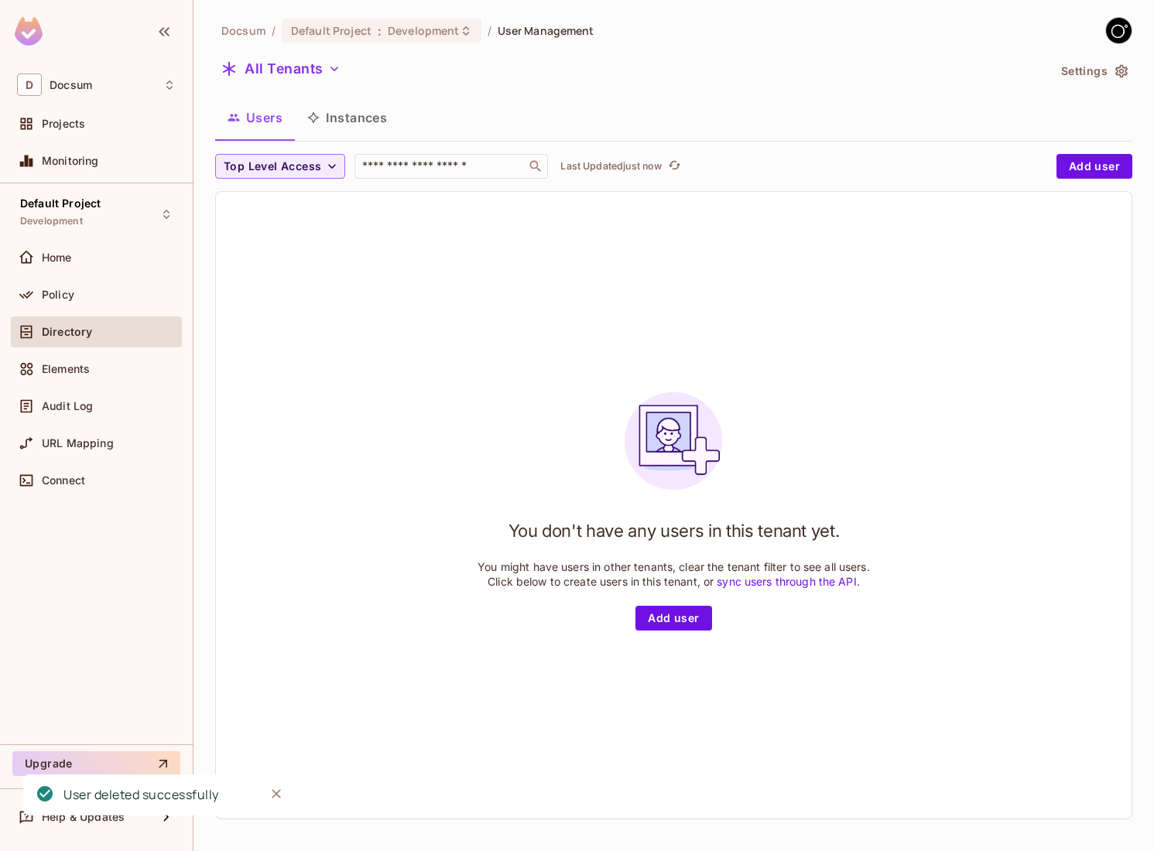
click at [382, 116] on button "Instances" at bounding box center [347, 117] width 104 height 39
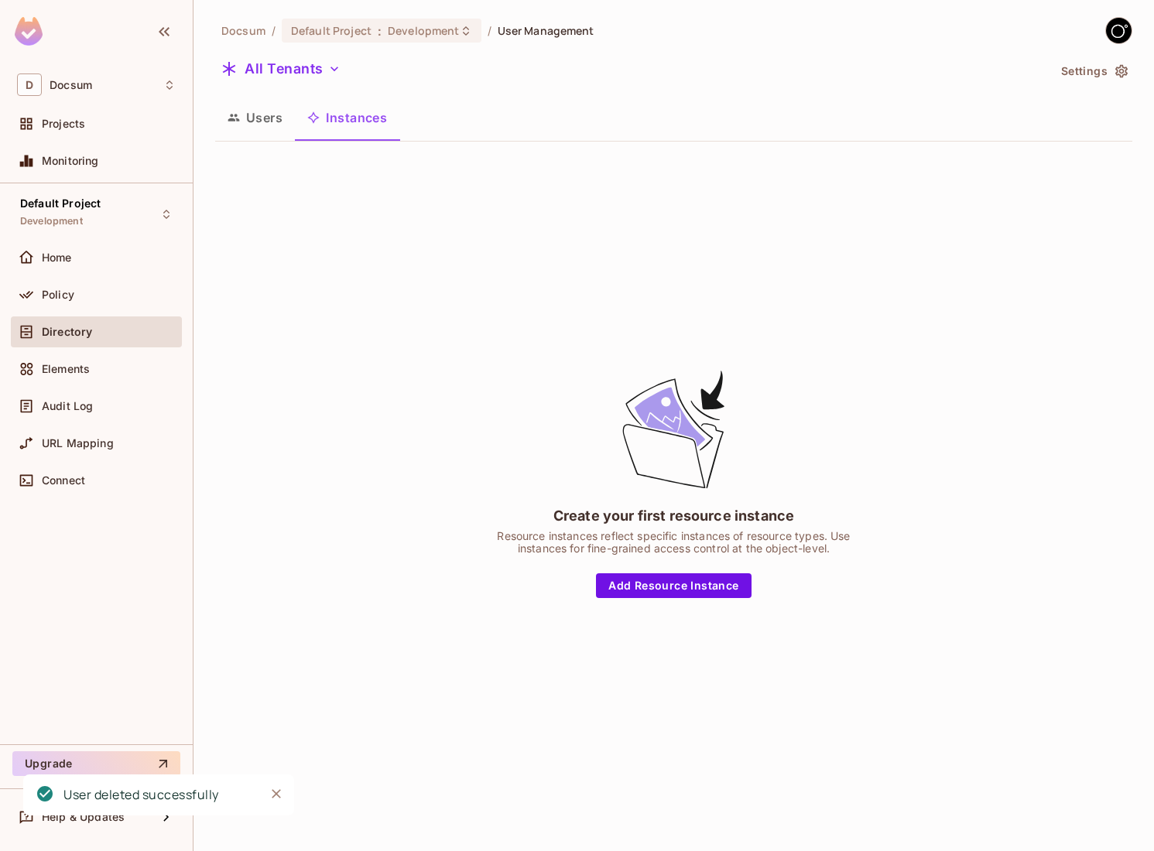
click at [273, 117] on button "Users" at bounding box center [255, 117] width 80 height 39
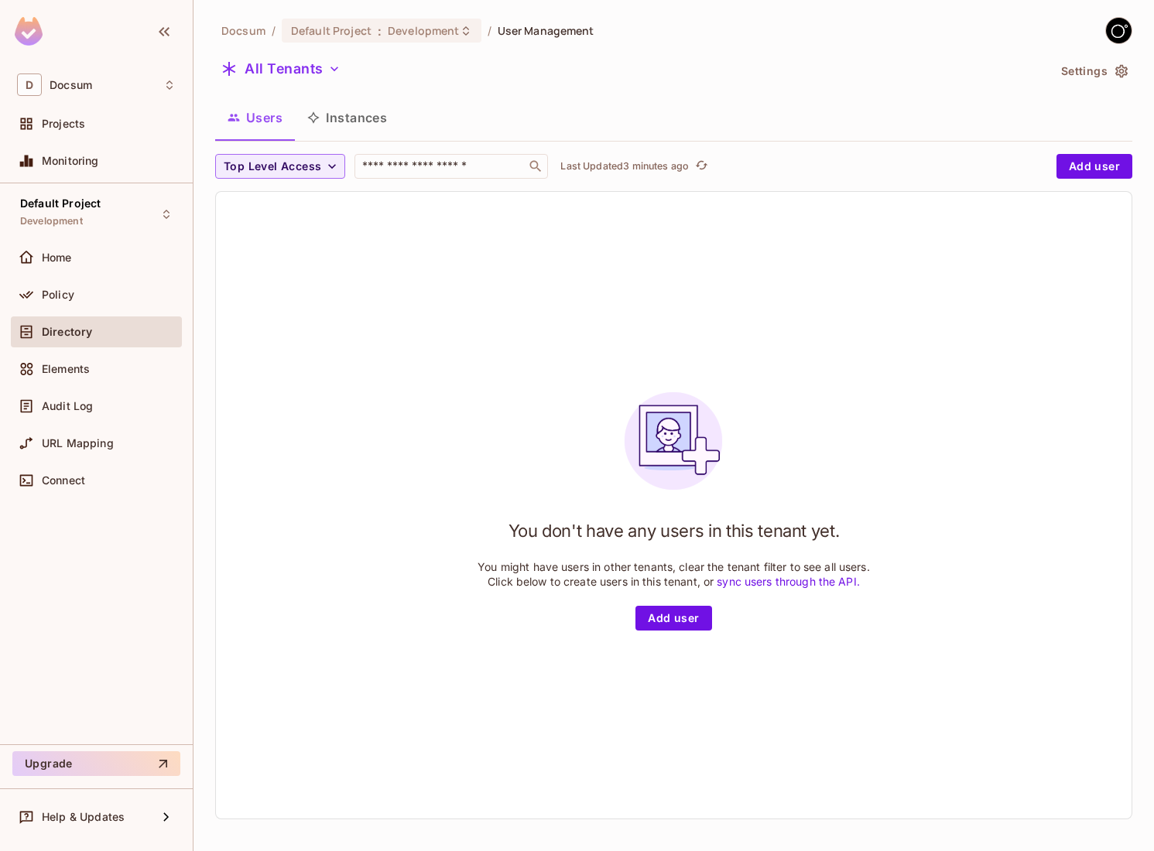
click at [335, 425] on div "You don't have any users in this tenant yet. You might have users in other tena…" at bounding box center [674, 505] width 916 height 627
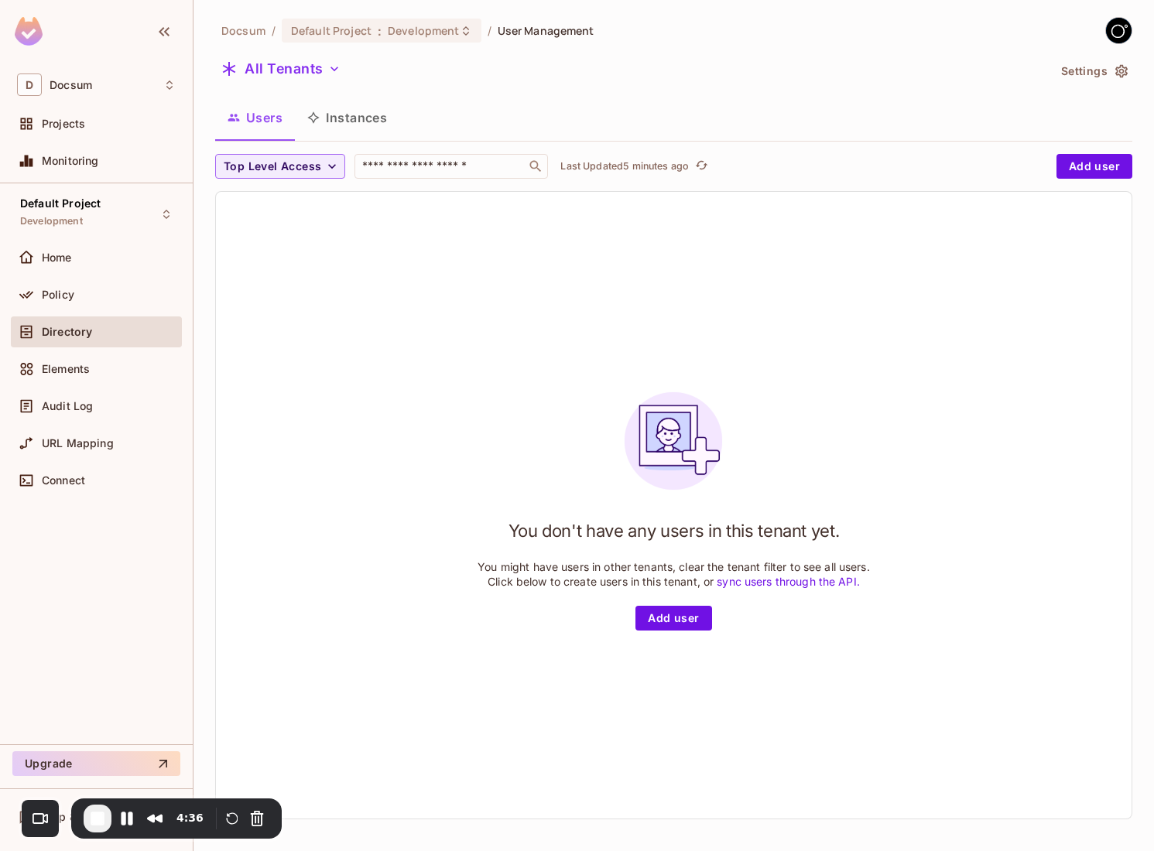
click at [360, 118] on button "Instances" at bounding box center [347, 117] width 104 height 39
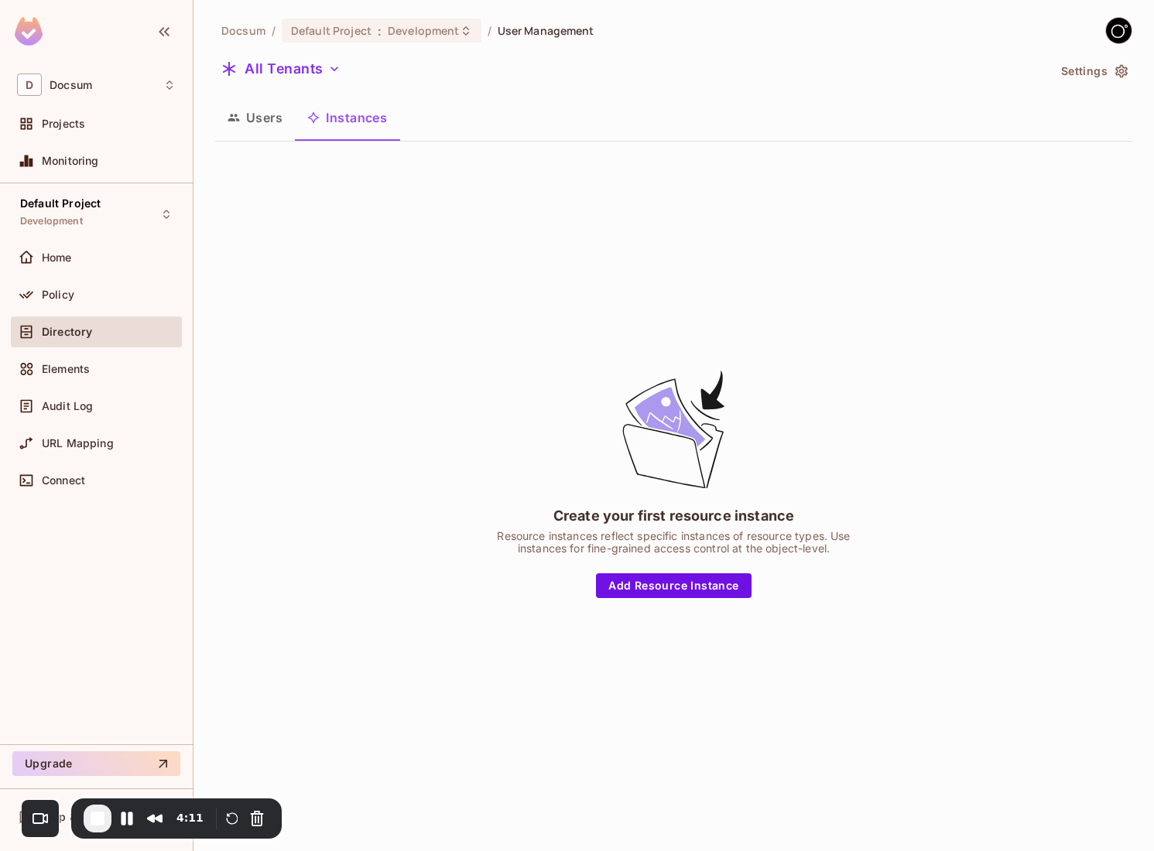
drag, startPoint x: 549, startPoint y: 250, endPoint x: 489, endPoint y: 317, distance: 89.3
click at [489, 317] on div "Create your first resource instance Resource instances reflect specific instanc…" at bounding box center [673, 483] width 917 height 658
drag, startPoint x: 365, startPoint y: 426, endPoint x: 558, endPoint y: 364, distance: 203.2
click at [558, 364] on div "Create your first resource instance Resource instances reflect specific instanc…" at bounding box center [673, 483] width 917 height 658
click at [545, 360] on div "Create your first resource instance Resource instances reflect specific instanc…" at bounding box center [673, 483] width 917 height 658
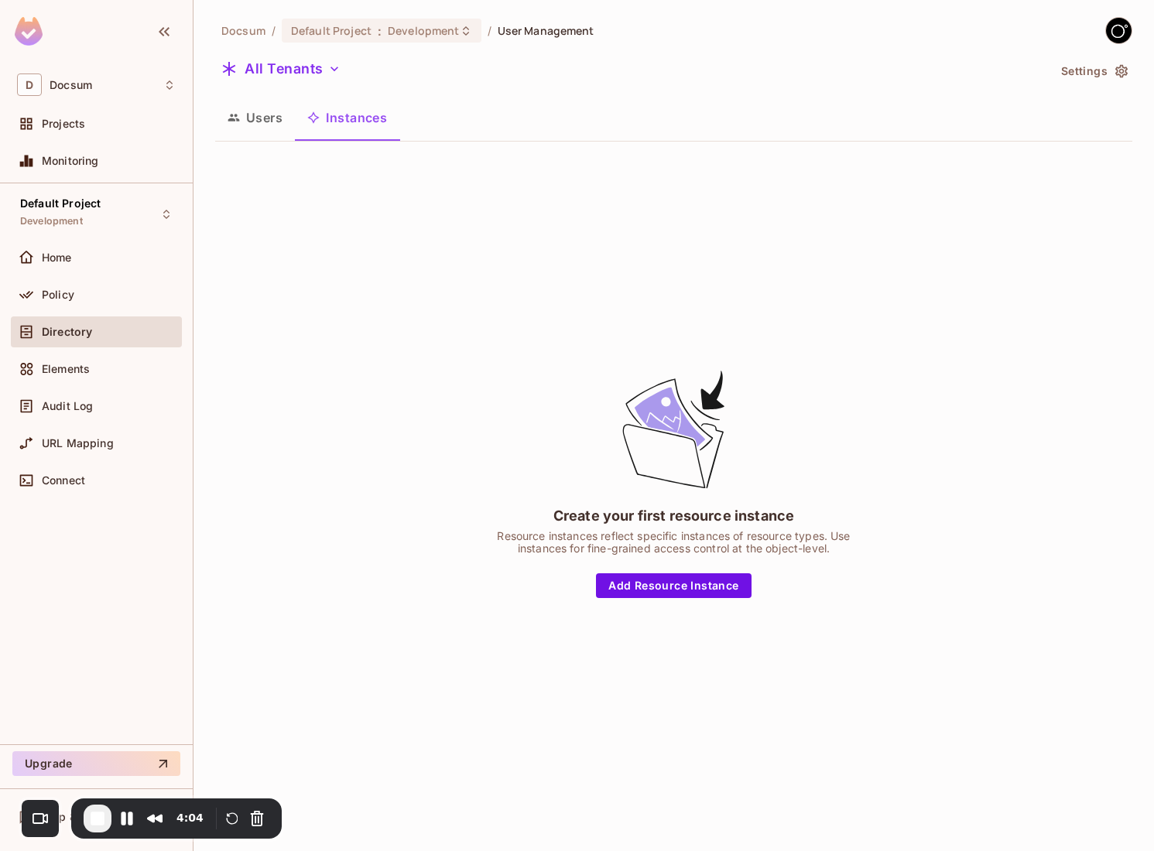
click at [262, 121] on button "Users" at bounding box center [255, 117] width 80 height 39
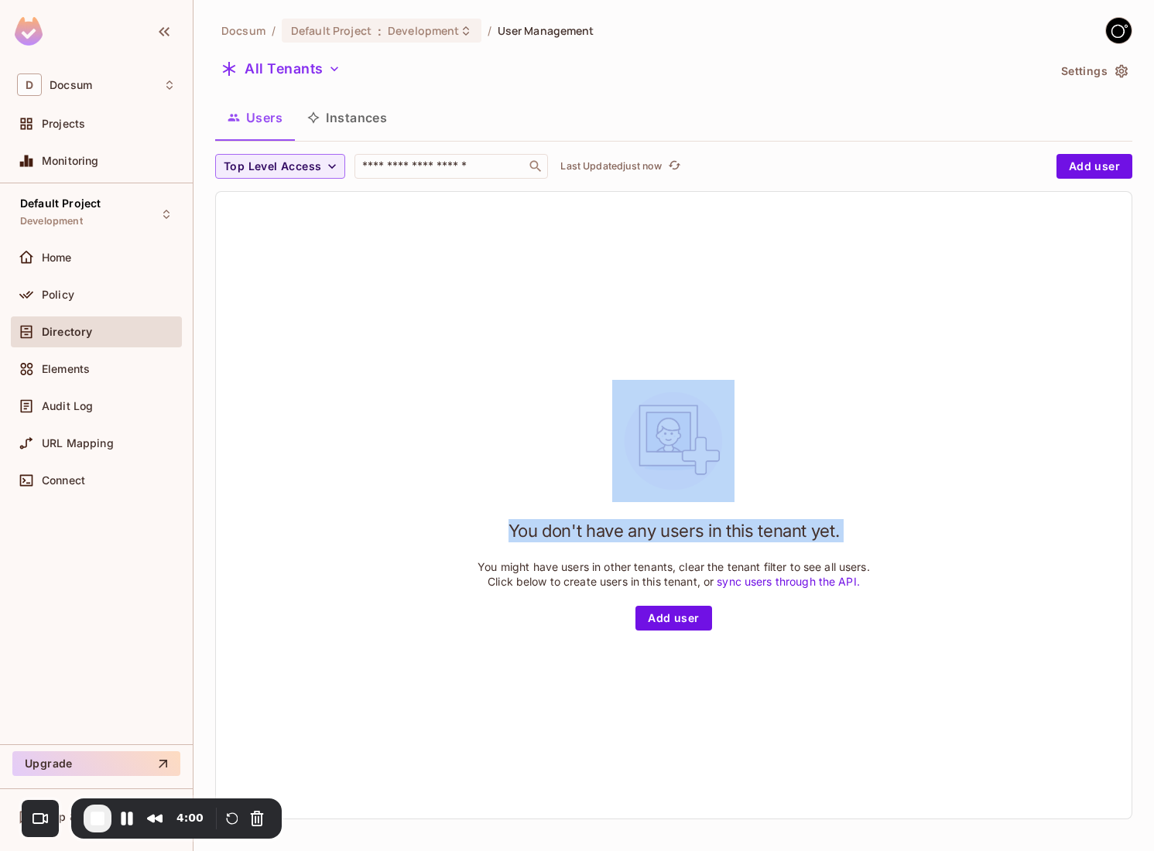
drag, startPoint x: 406, startPoint y: 276, endPoint x: 412, endPoint y: 509, distance: 233.0
click at [412, 509] on div "You don't have any users in this tenant yet. You might have users in other tena…" at bounding box center [674, 505] width 916 height 627
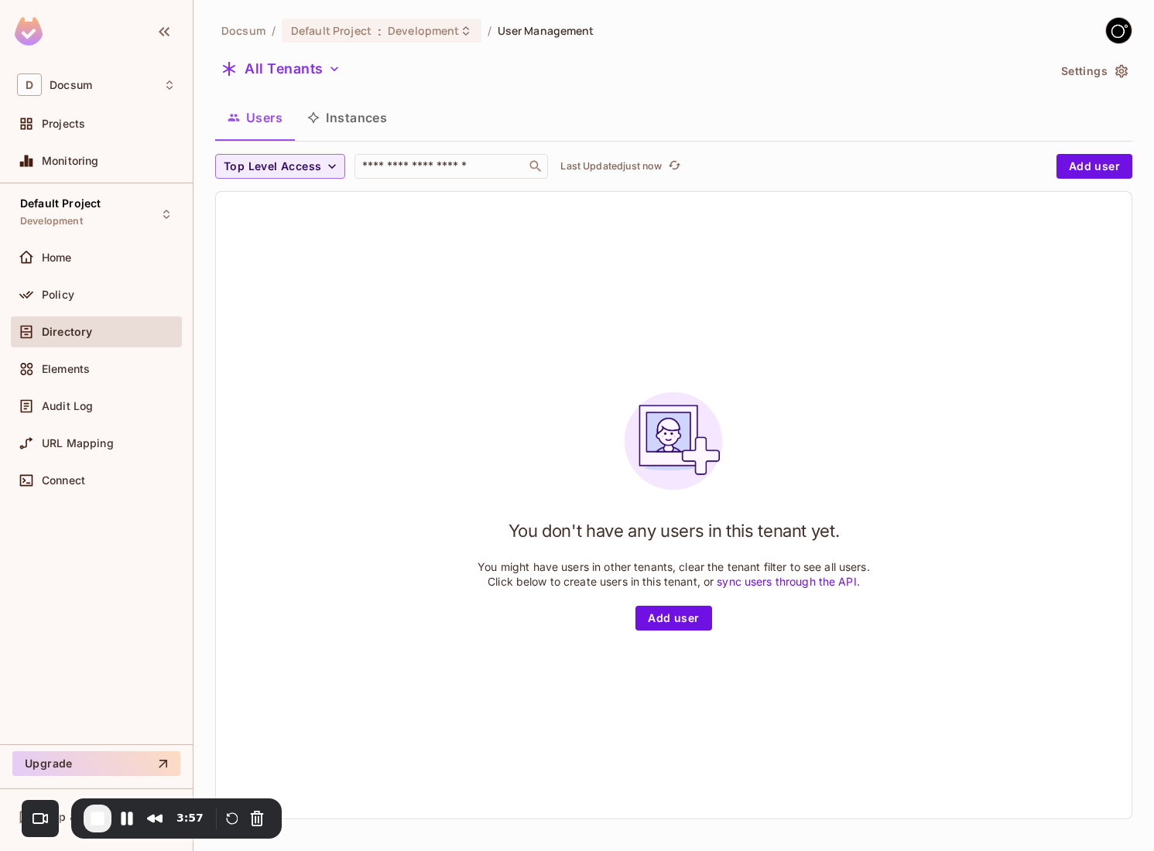
drag, startPoint x: 362, startPoint y: 348, endPoint x: 406, endPoint y: 464, distance: 123.9
click at [406, 464] on div "You don't have any users in this tenant yet. You might have users in other tena…" at bounding box center [674, 505] width 916 height 627
click at [406, 456] on div "You don't have any users in this tenant yet. You might have users in other tena…" at bounding box center [674, 505] width 916 height 627
click at [1109, 77] on button "Settings" at bounding box center [1093, 71] width 77 height 25
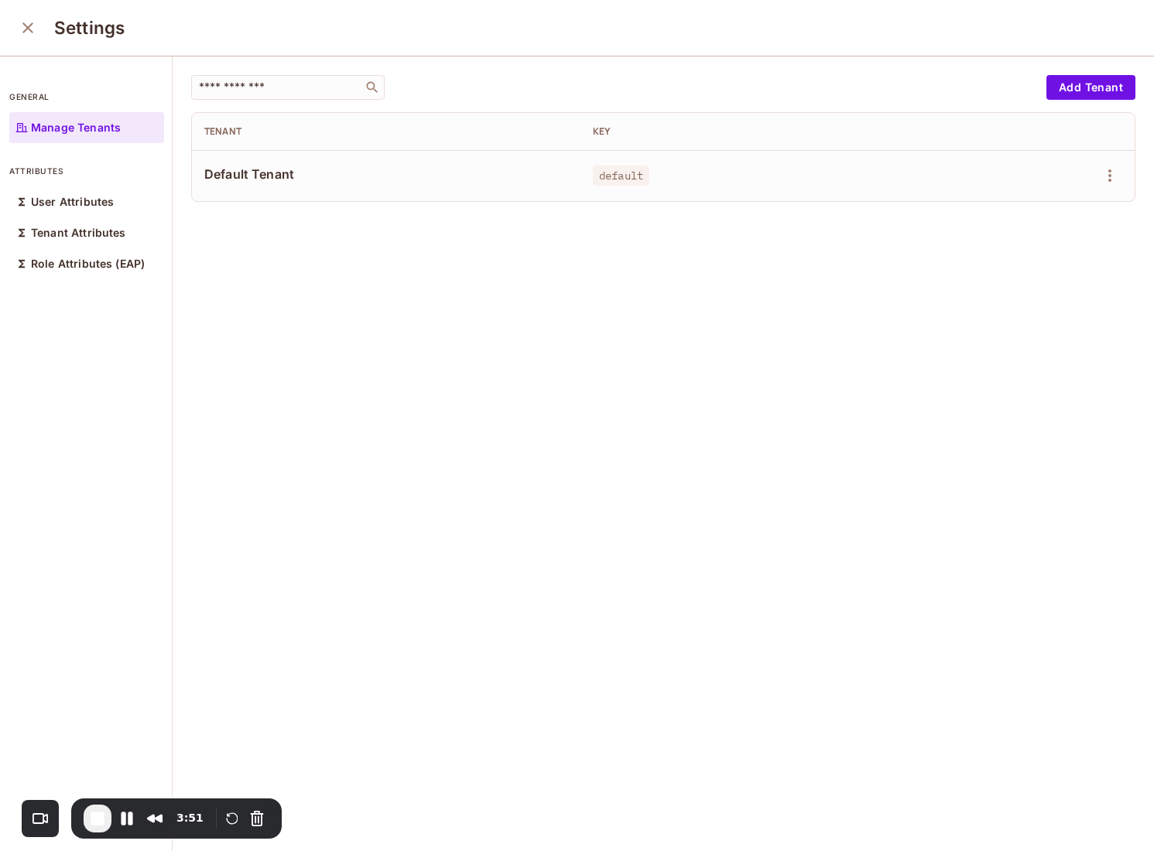
click at [234, 172] on span "Default Tenant" at bounding box center [386, 174] width 364 height 17
click at [317, 223] on div "​ Add Tenant Tenant Key Default Tenant default" at bounding box center [663, 454] width 981 height 796
drag, startPoint x: 240, startPoint y: 217, endPoint x: 278, endPoint y: 492, distance: 278.1
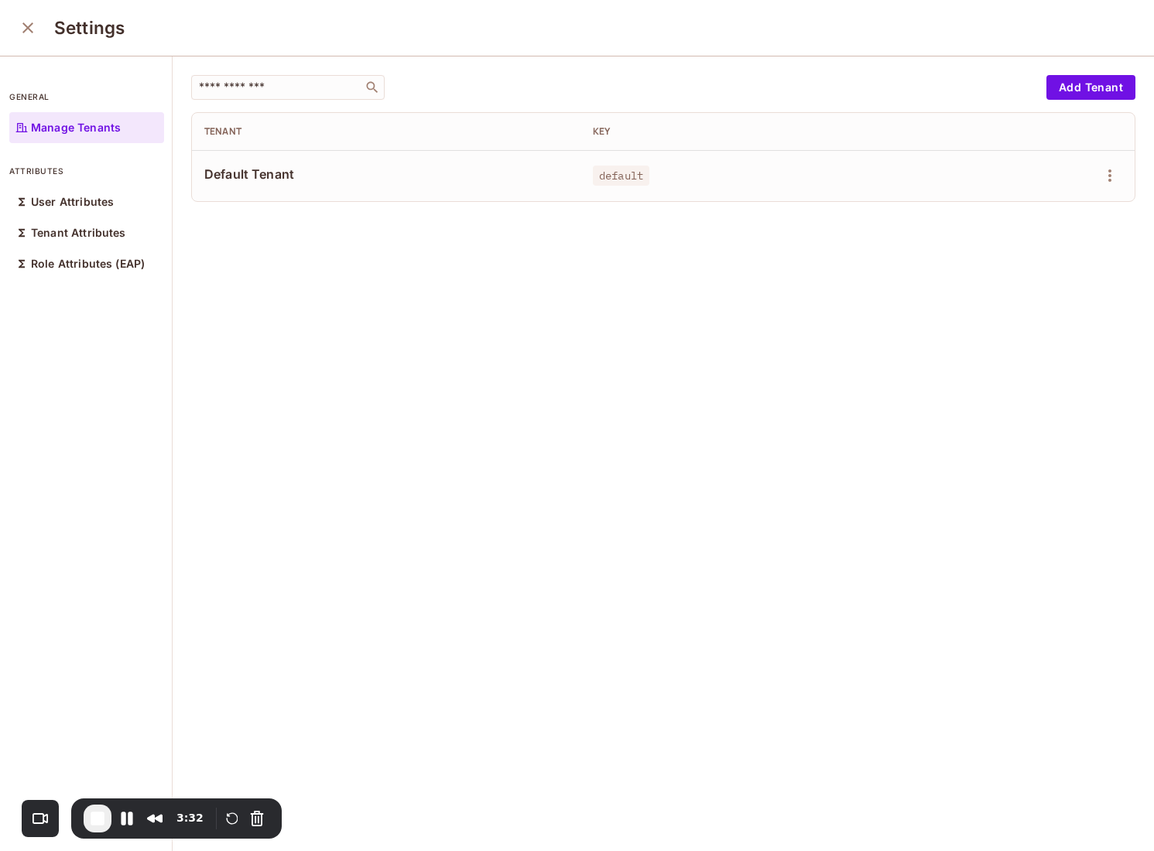
click at [278, 492] on div "​ Add Tenant Tenant Key Default Tenant default" at bounding box center [663, 454] width 981 height 796
click at [22, 23] on icon "close" at bounding box center [27, 27] width 11 height 11
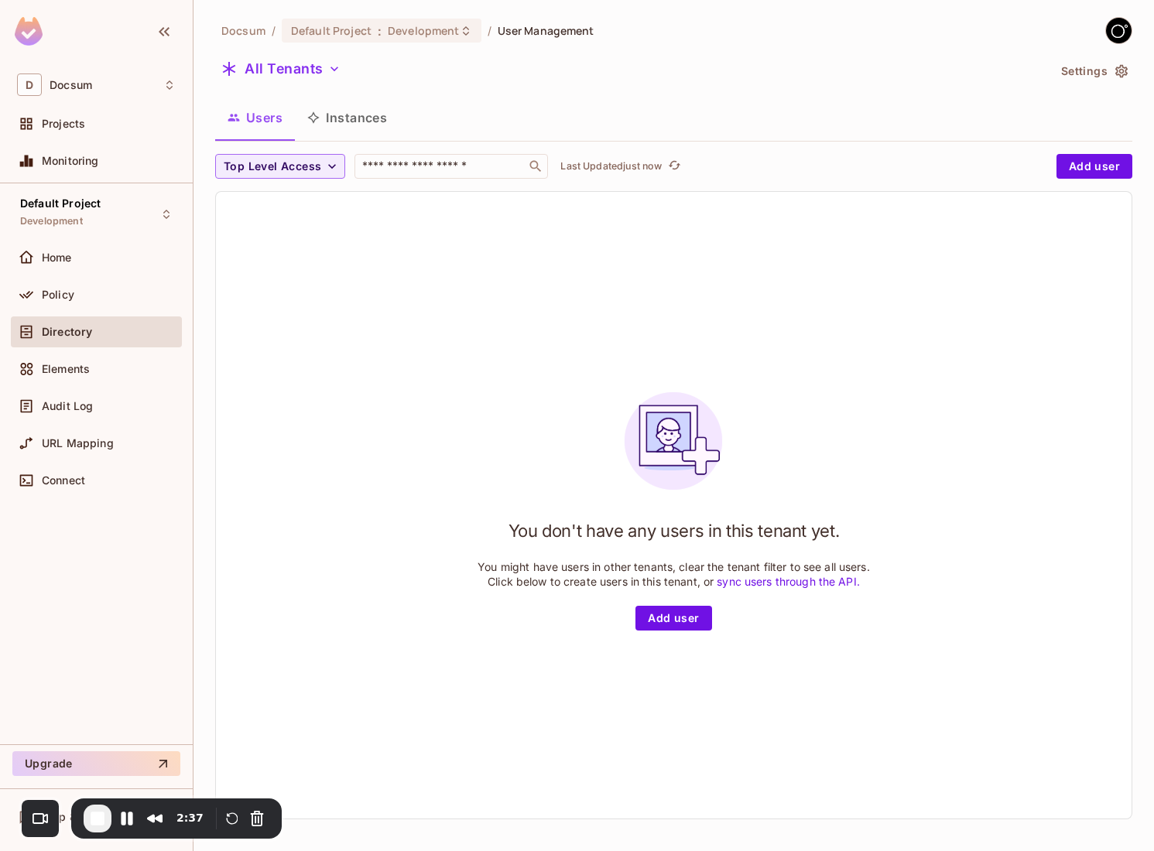
click at [361, 116] on button "Instances" at bounding box center [347, 117] width 104 height 39
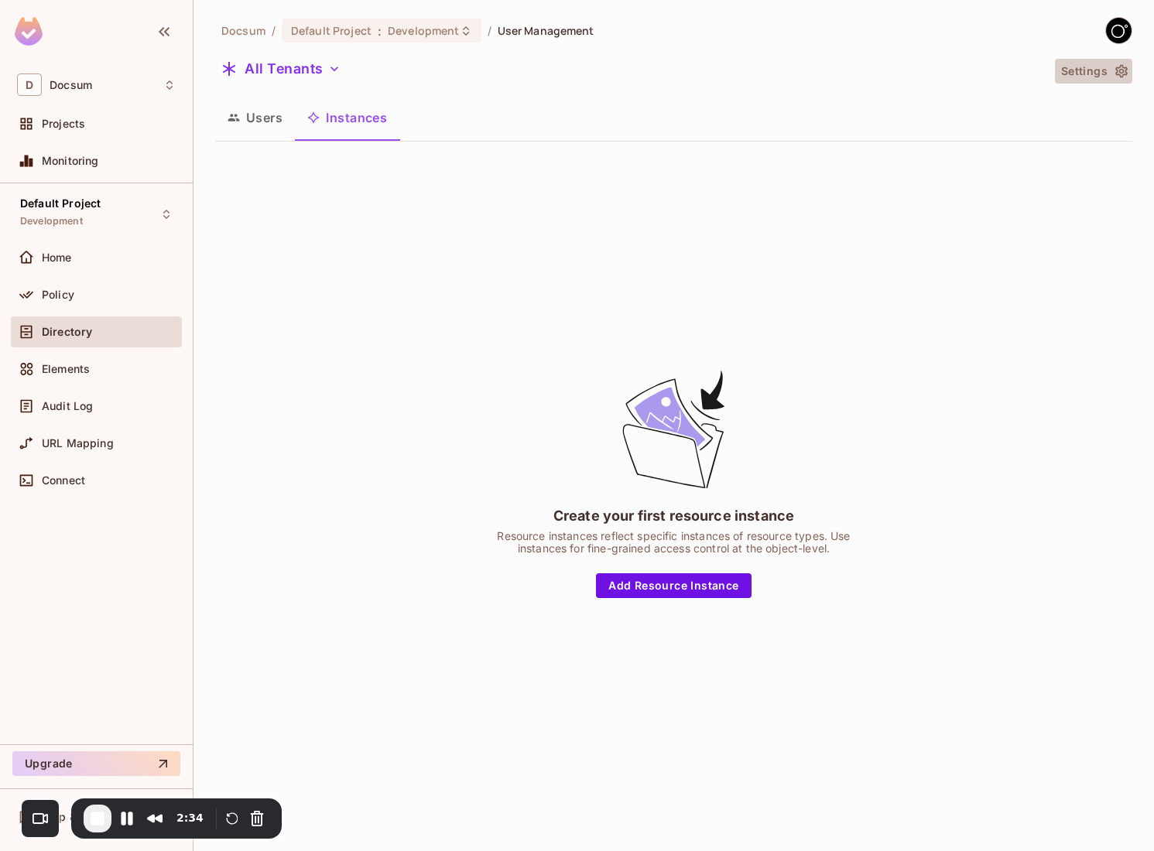
click at [1100, 71] on button "Settings" at bounding box center [1093, 71] width 77 height 25
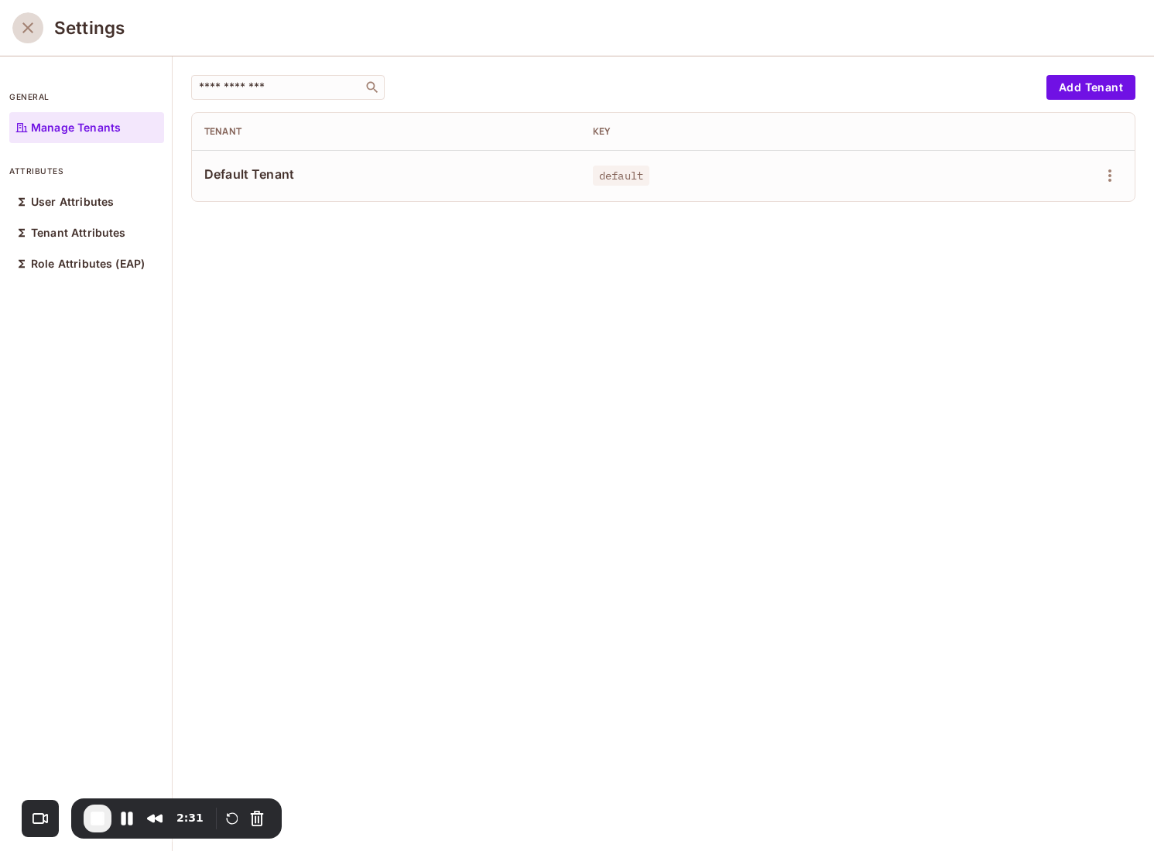
click at [26, 28] on icon "close" at bounding box center [28, 28] width 19 height 19
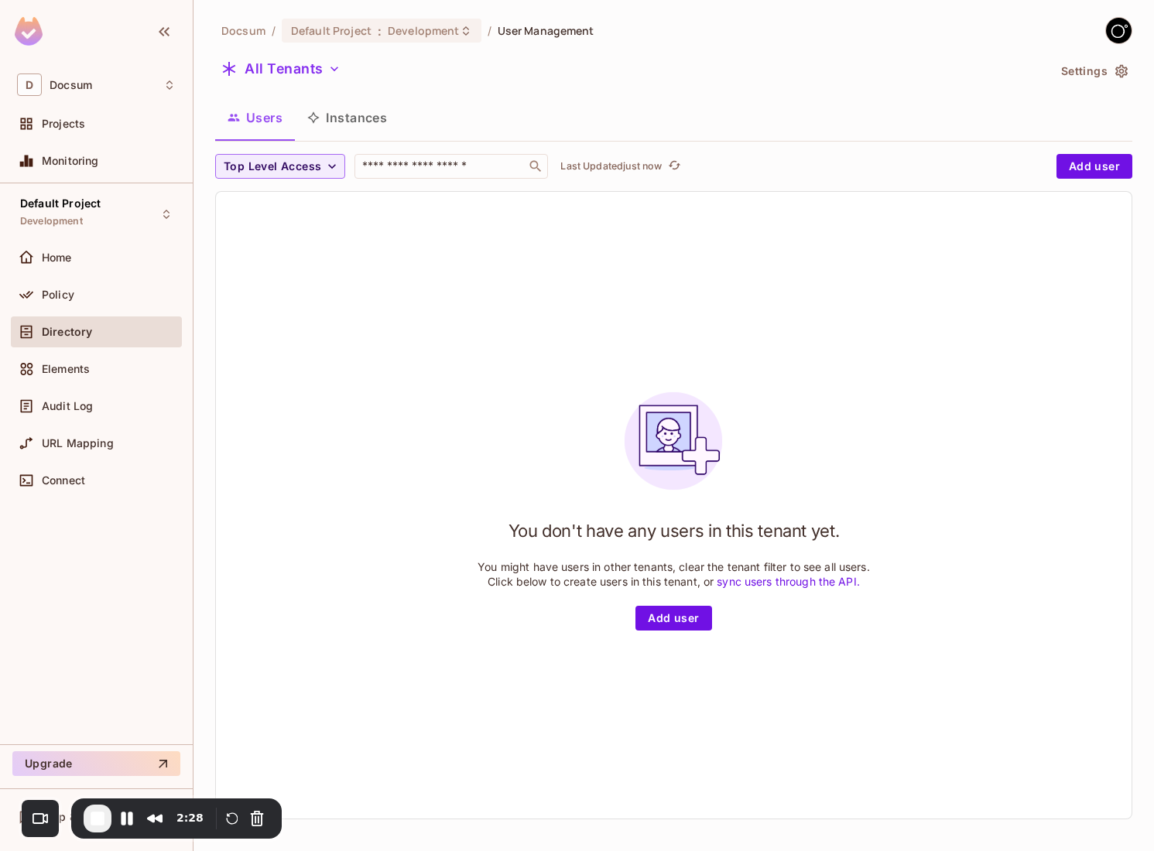
click at [360, 120] on button "Instances" at bounding box center [347, 117] width 104 height 39
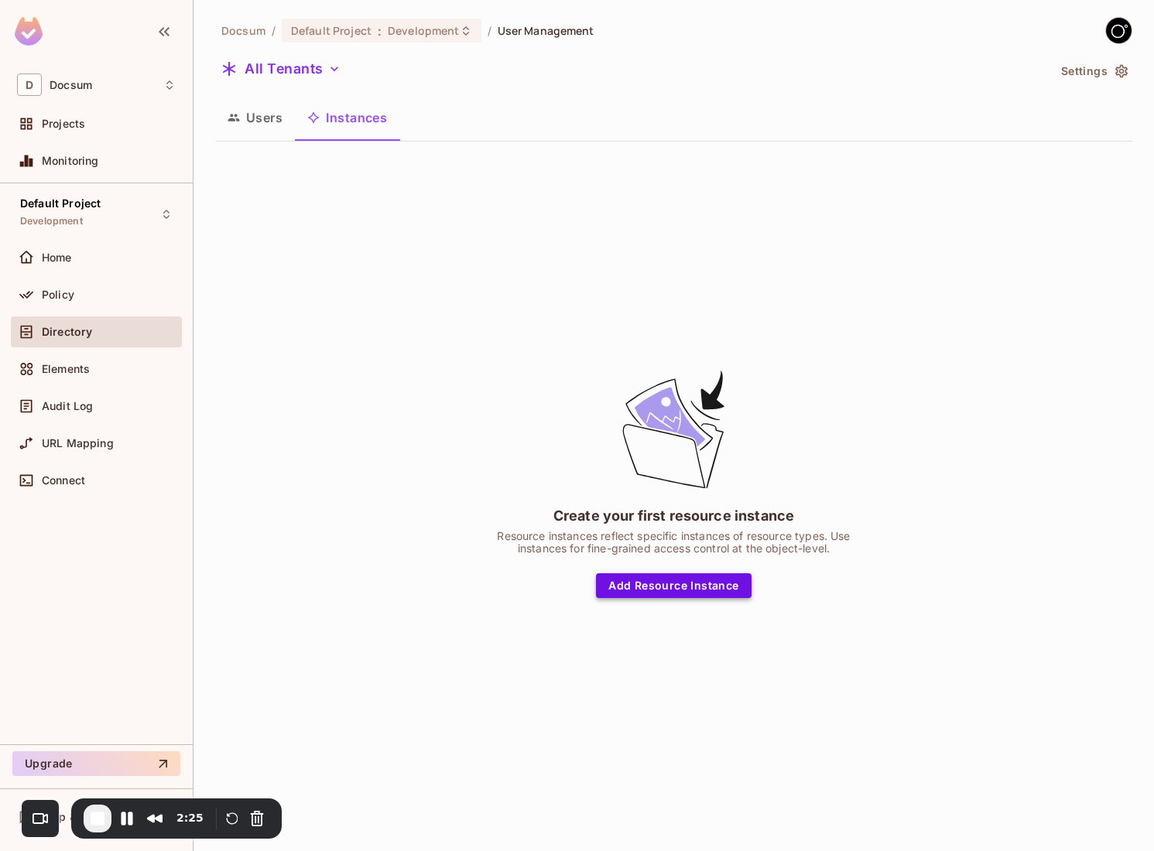
click at [641, 587] on button "Add Resource Instance" at bounding box center [673, 586] width 155 height 25
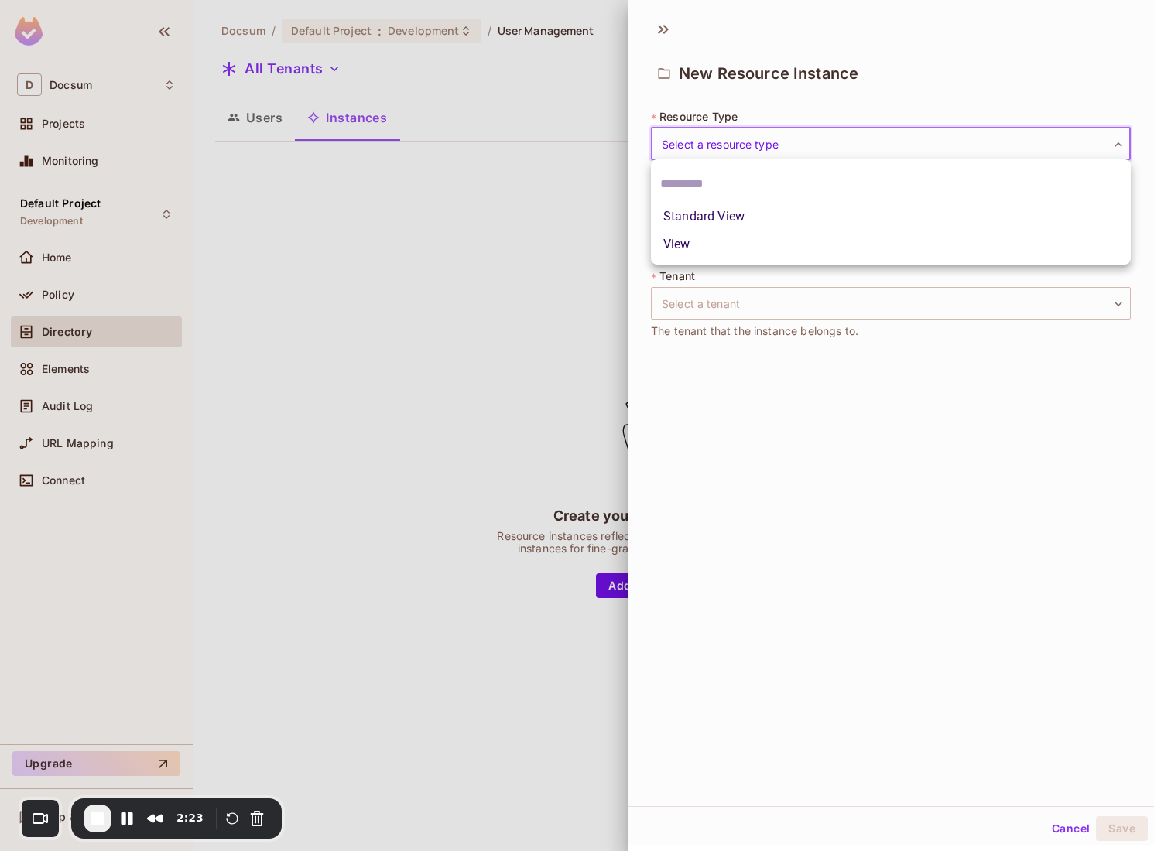
click at [725, 139] on body "D Docsum Projects Monitoring Default Project Development Home Policy Directory …" at bounding box center [577, 425] width 1154 height 851
click at [707, 245] on li "View" at bounding box center [891, 245] width 480 height 28
type input "****"
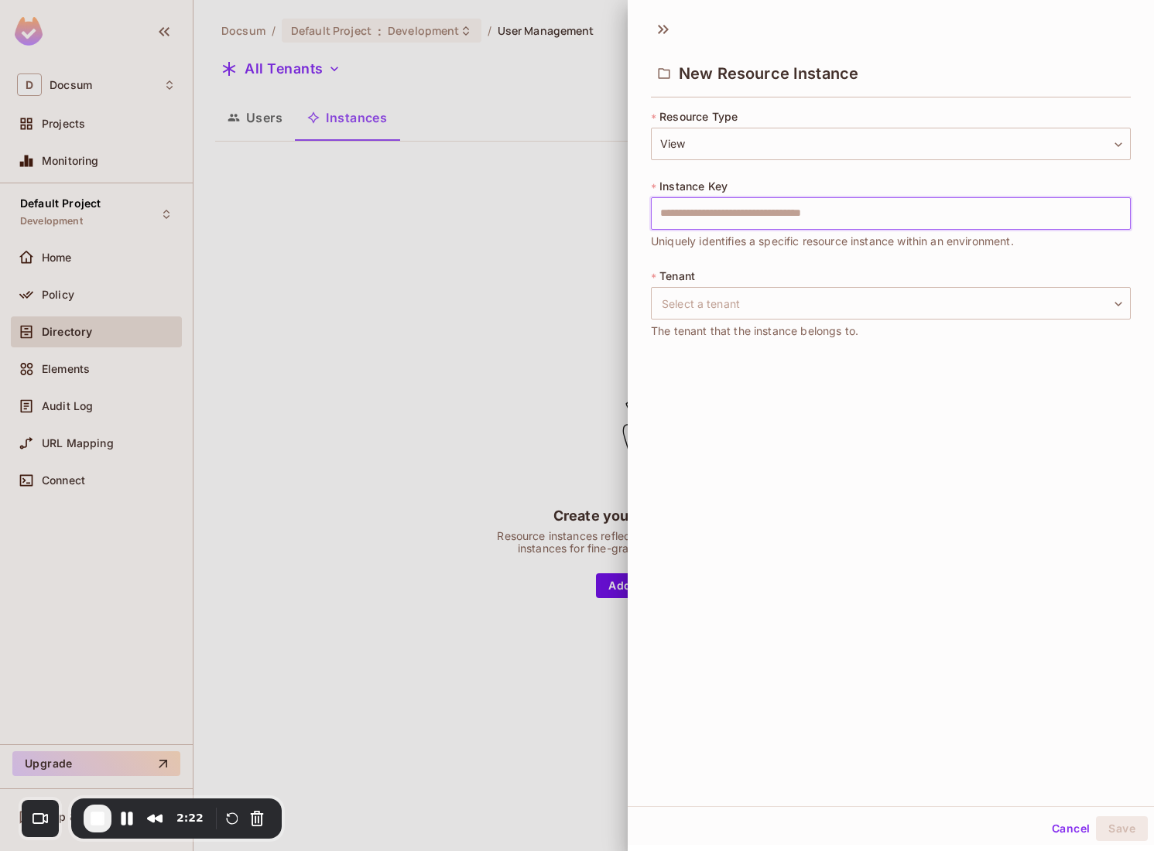
click at [739, 227] on input "text" at bounding box center [891, 213] width 480 height 33
type input "*******"
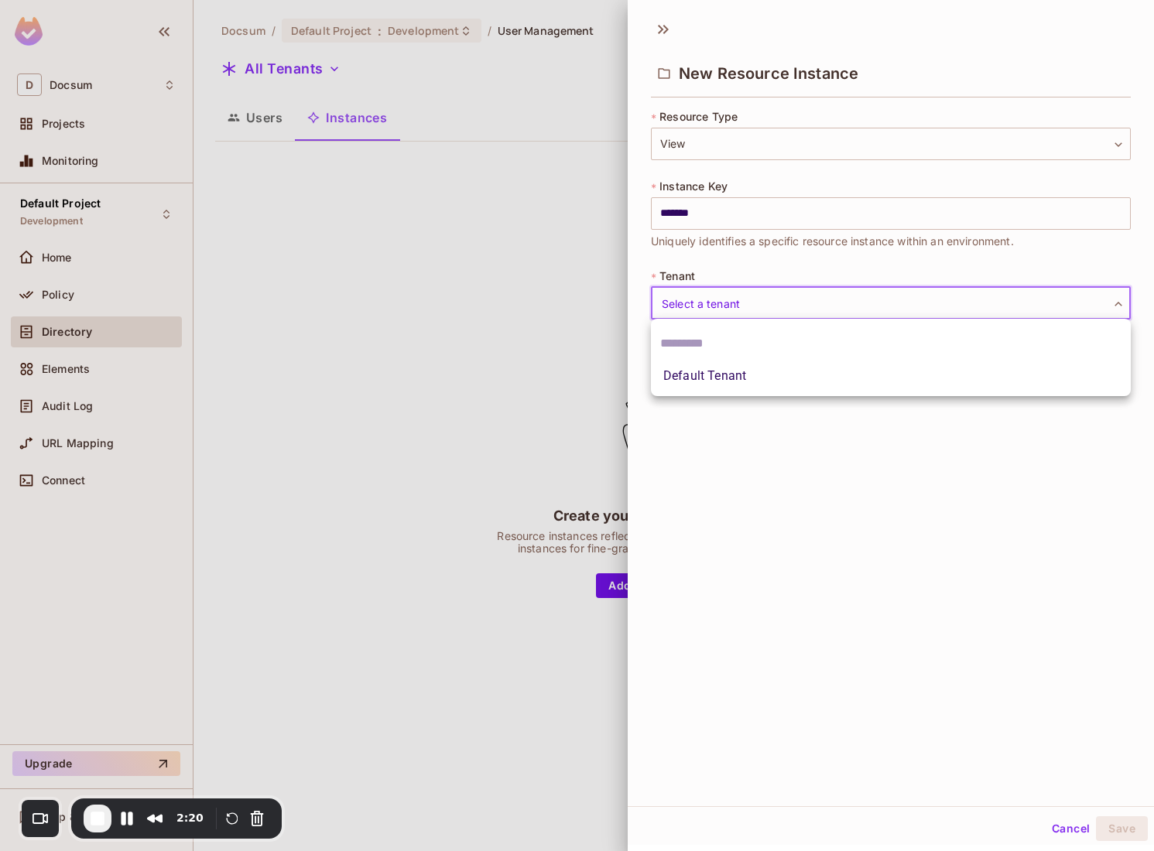
click at [734, 295] on body "D Docsum Projects Monitoring Default Project Development Home Policy Directory …" at bounding box center [577, 425] width 1154 height 851
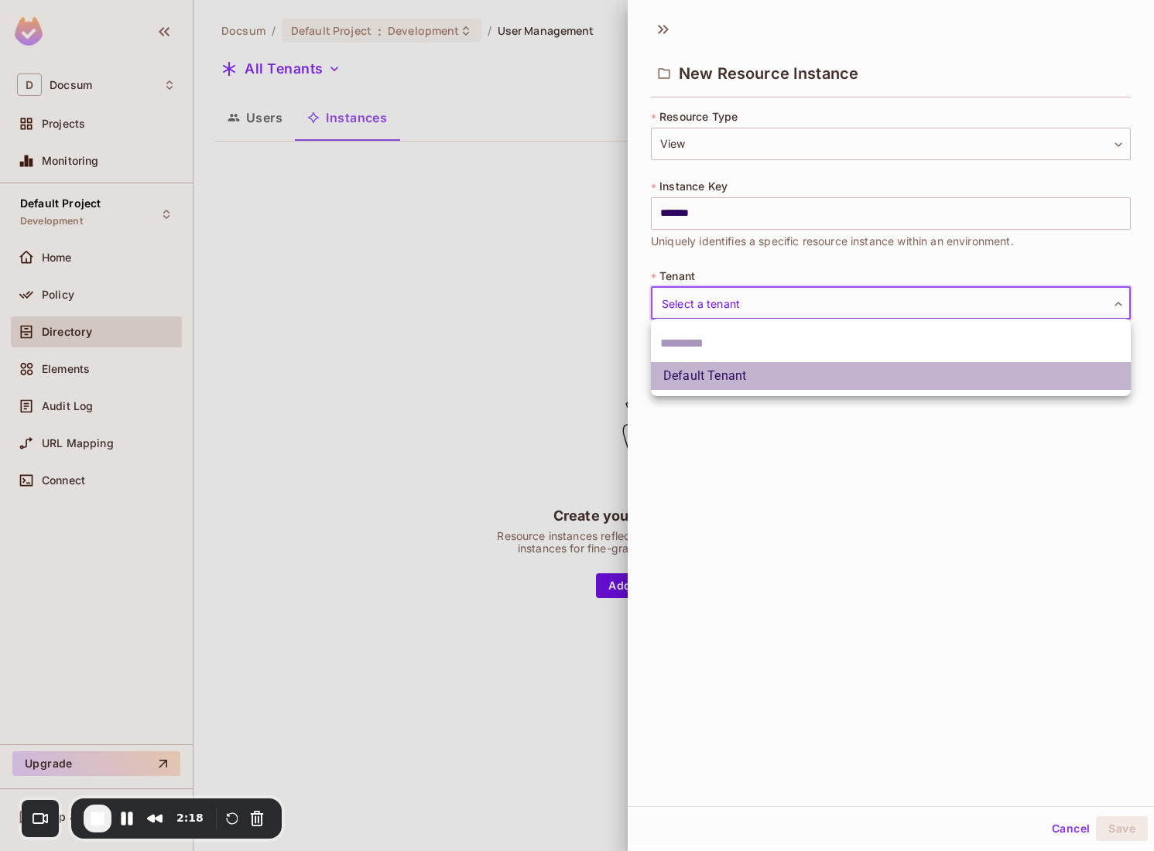
click at [709, 376] on li "Default Tenant" at bounding box center [891, 376] width 480 height 28
type input "*******"
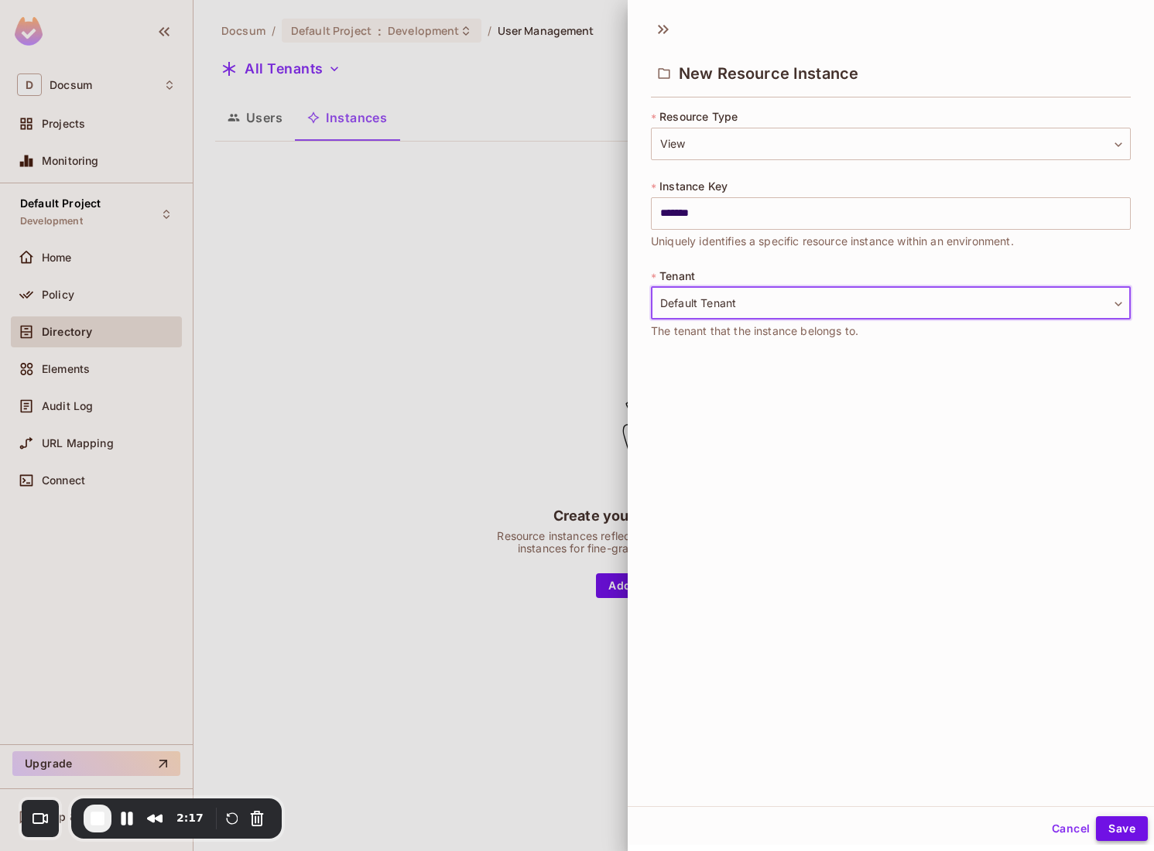
click at [1111, 830] on button "Save" at bounding box center [1122, 829] width 52 height 25
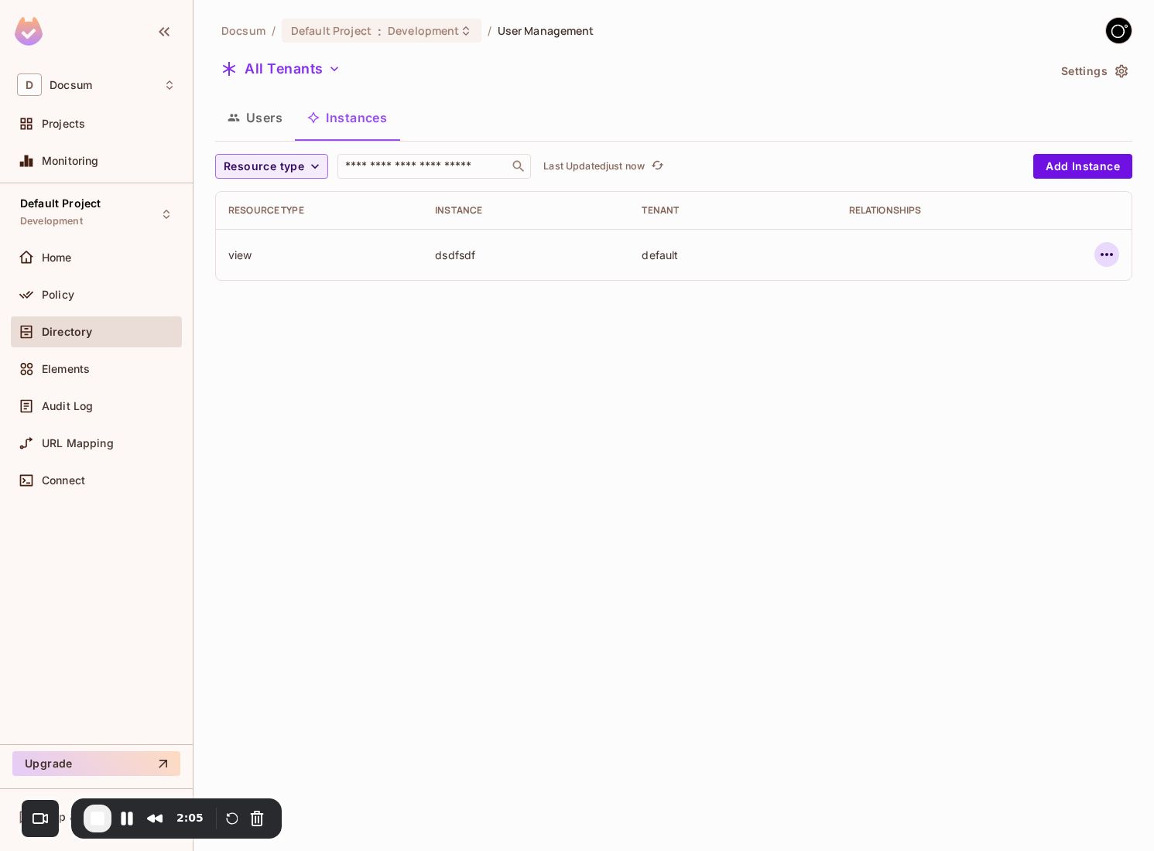
click at [1118, 252] on button "button" at bounding box center [1106, 254] width 25 height 25
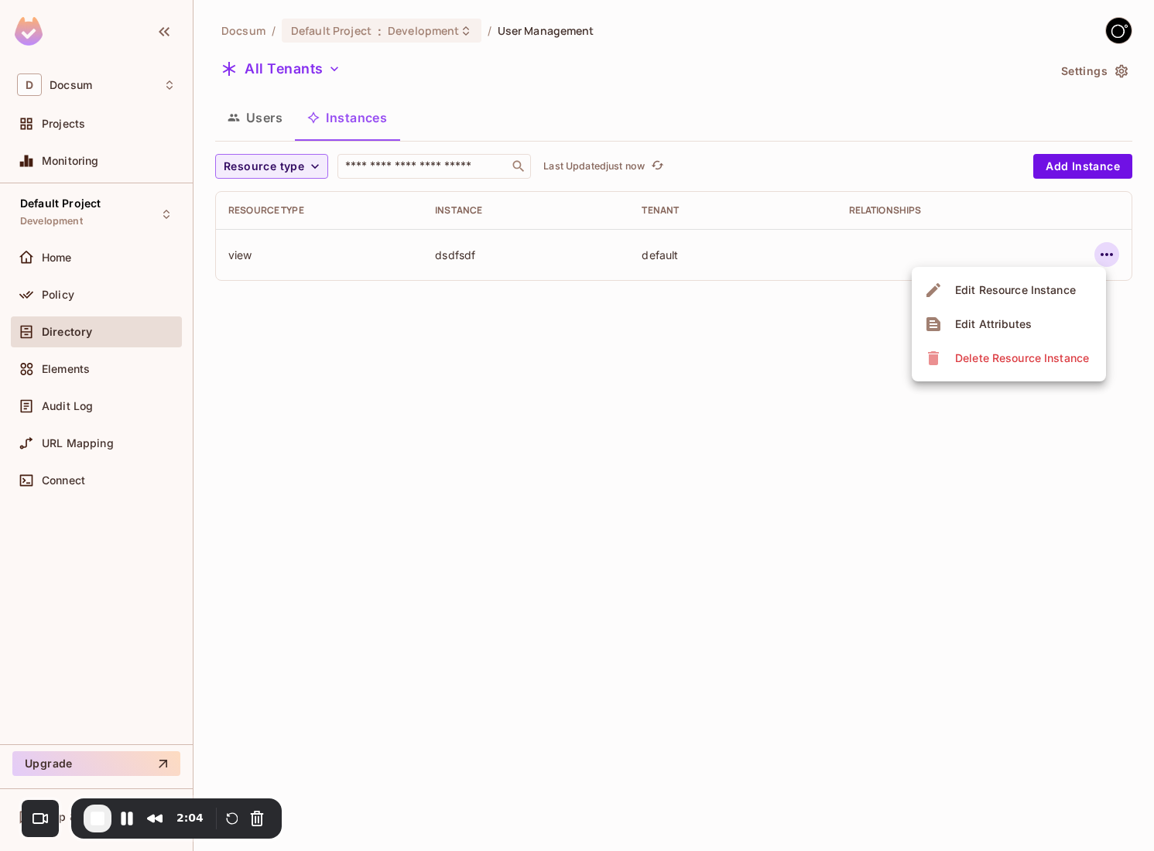
click at [1118, 252] on div at bounding box center [577, 425] width 1154 height 851
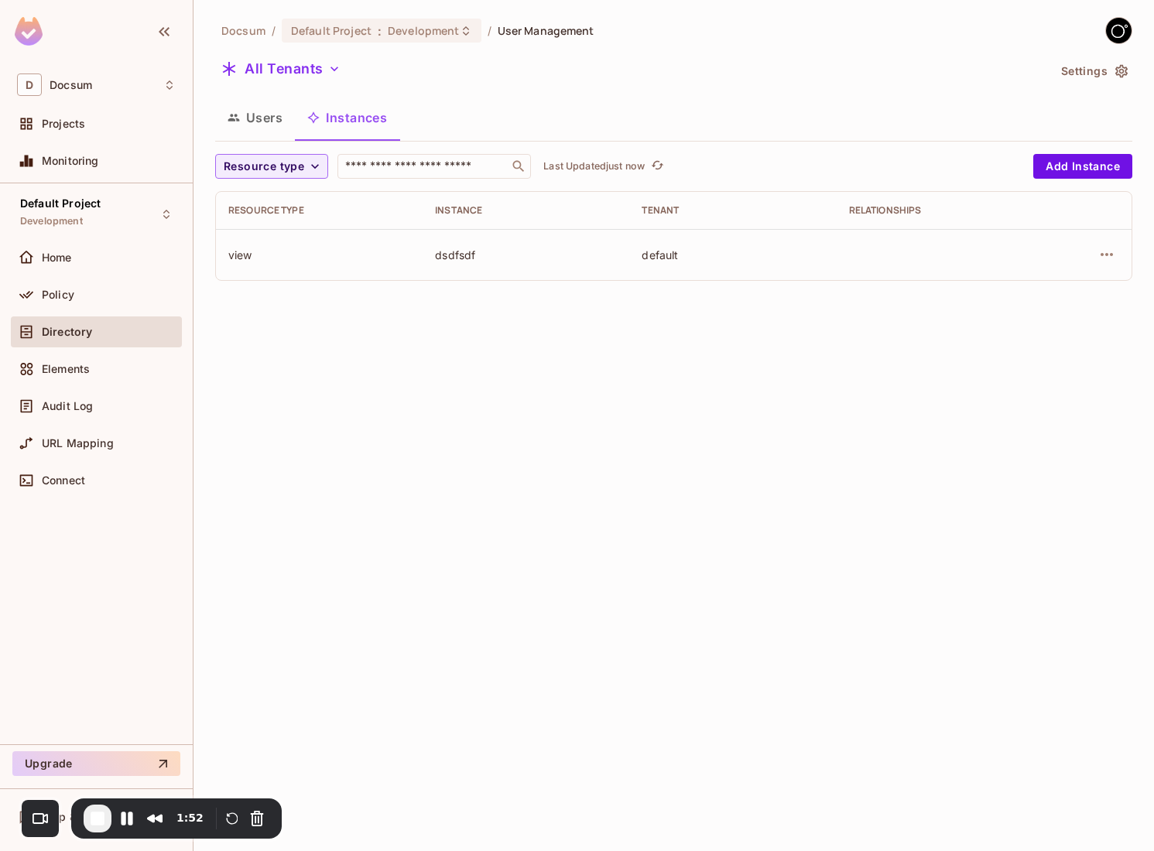
drag, startPoint x: 631, startPoint y: 244, endPoint x: 607, endPoint y: 265, distance: 32.3
click at [607, 265] on tr "view dsdfsdf default" at bounding box center [674, 254] width 916 height 51
click at [652, 260] on div "default" at bounding box center [733, 255] width 182 height 15
click at [645, 257] on div "default" at bounding box center [733, 255] width 182 height 15
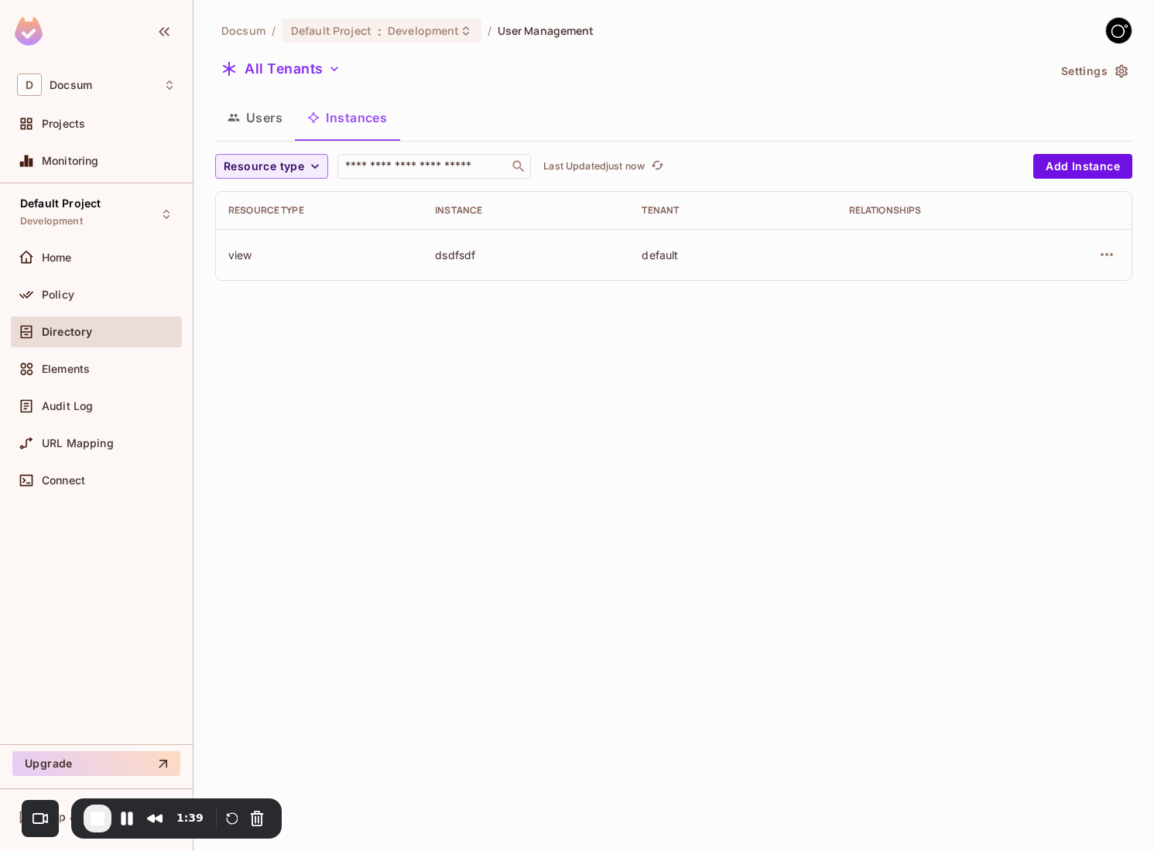
click at [639, 280] on div "Resource type Instance Tenant Relationships view dsdfsdf default" at bounding box center [673, 236] width 917 height 90
click at [633, 251] on td "default" at bounding box center [732, 254] width 207 height 51
drag, startPoint x: 635, startPoint y: 250, endPoint x: 677, endPoint y: 253, distance: 41.9
click at [677, 253] on td "default" at bounding box center [732, 254] width 207 height 51
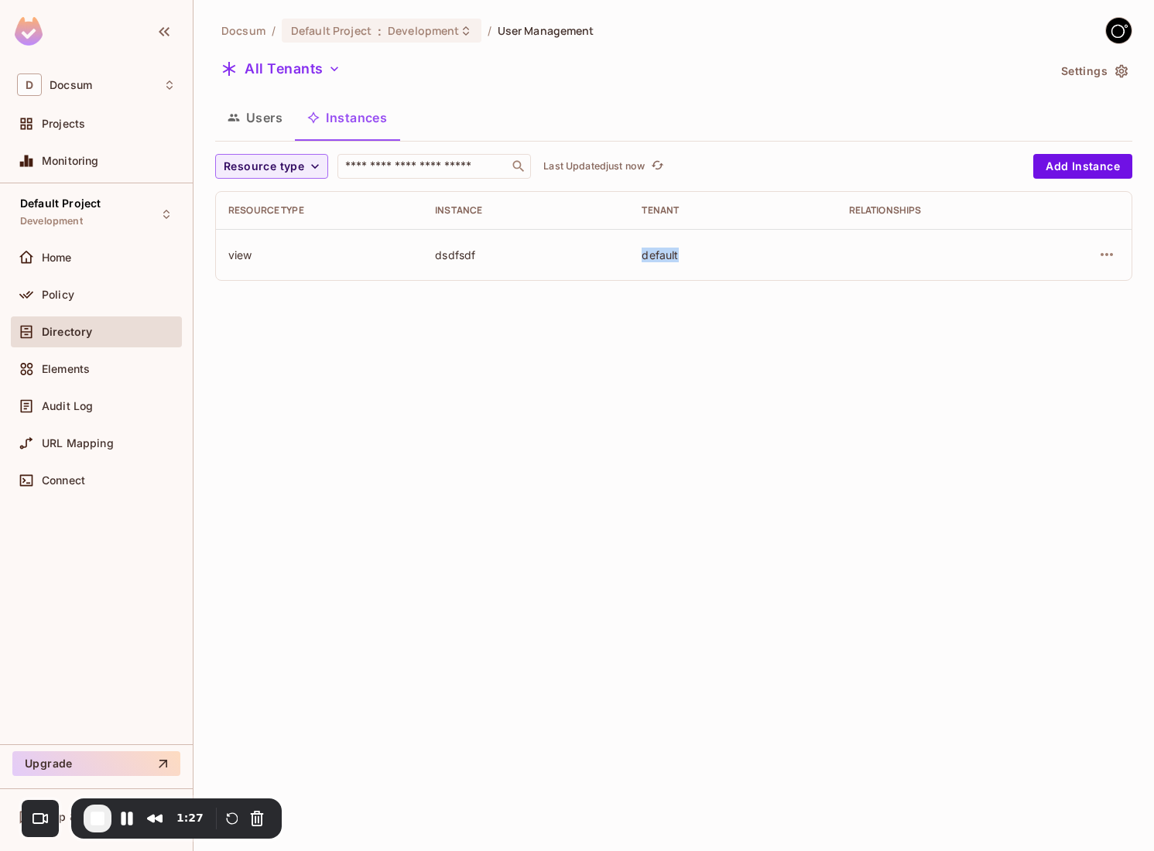
click at [677, 253] on div "default" at bounding box center [733, 255] width 182 height 15
click at [469, 265] on td "dsdfsdf" at bounding box center [526, 254] width 207 height 51
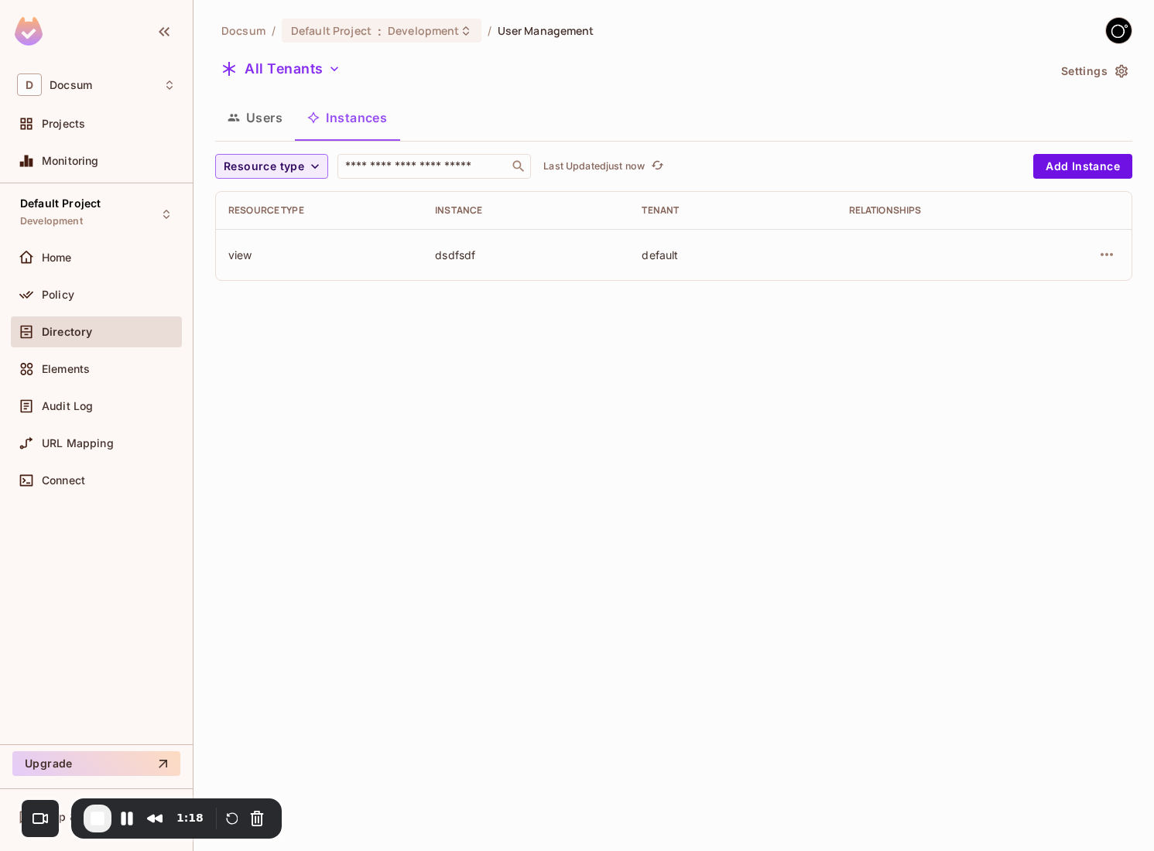
click at [268, 127] on button "Users" at bounding box center [255, 117] width 80 height 39
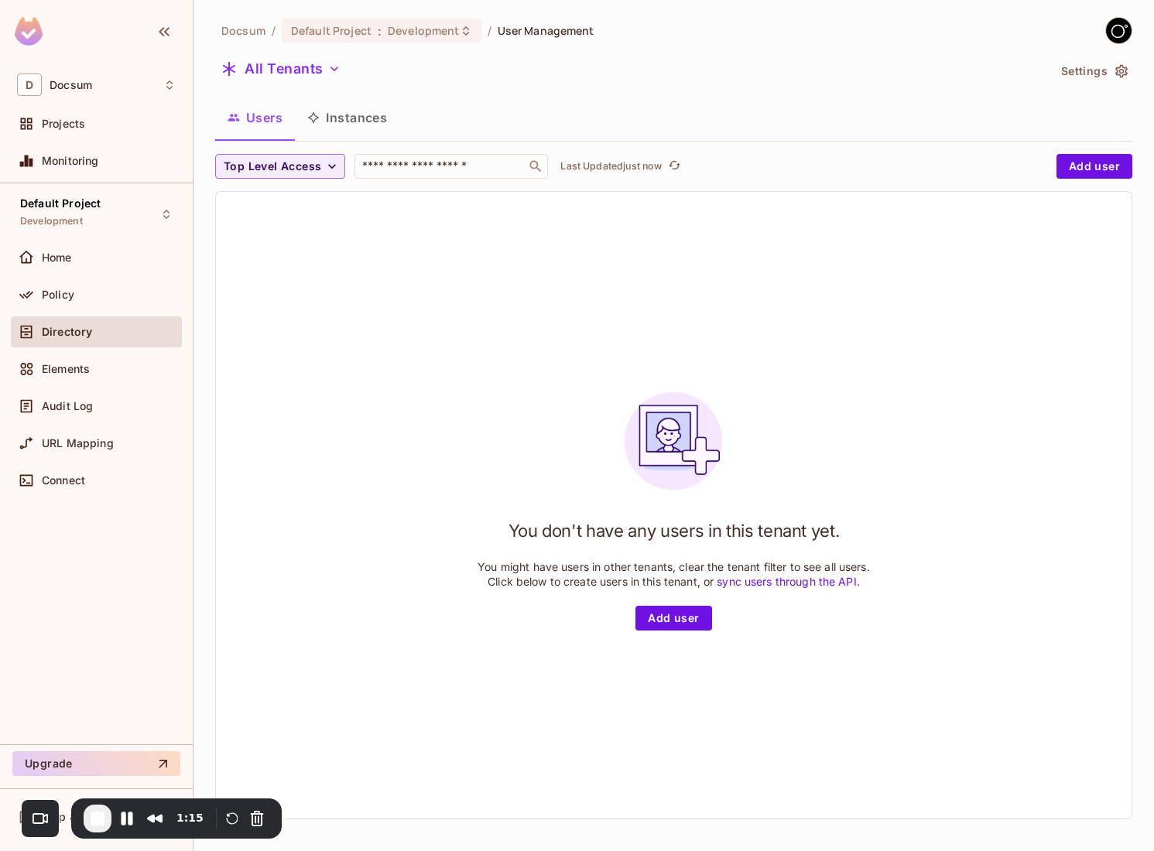
click at [335, 118] on button "Instances" at bounding box center [347, 117] width 104 height 39
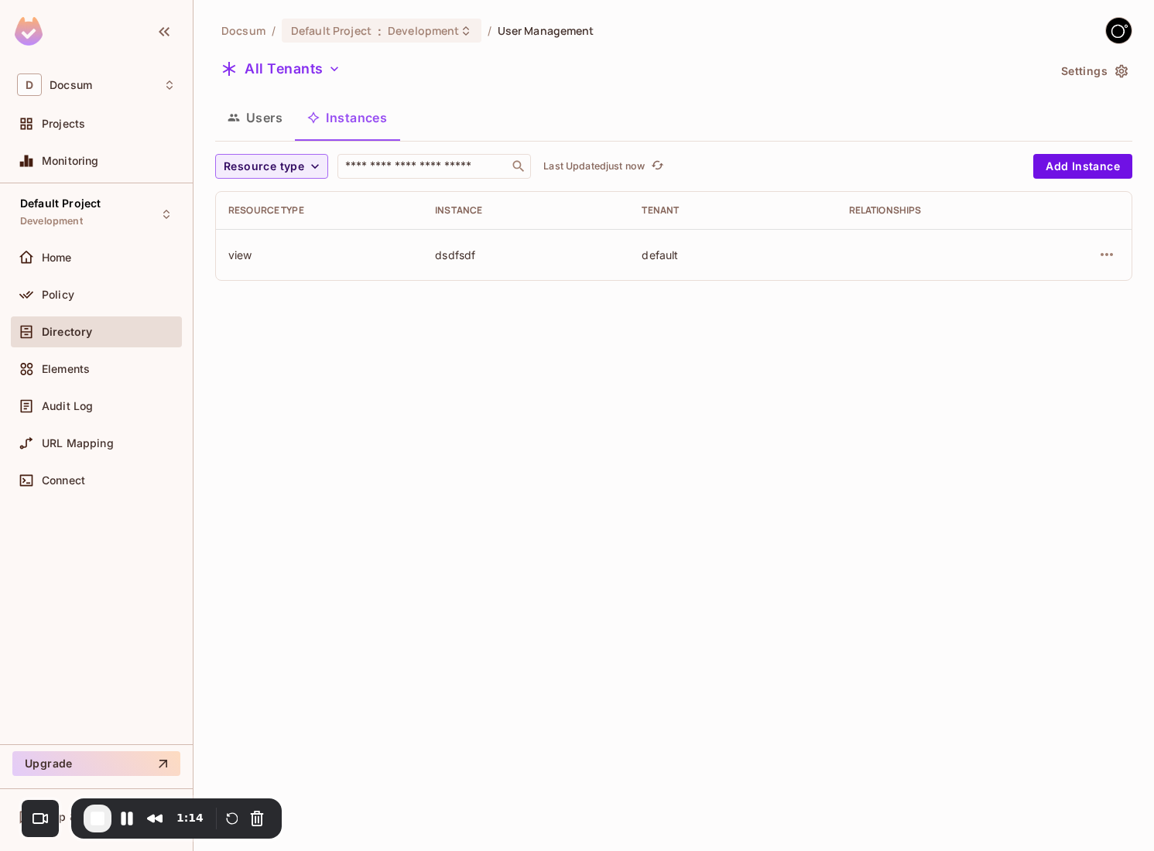
click at [245, 101] on button "Users" at bounding box center [255, 117] width 80 height 39
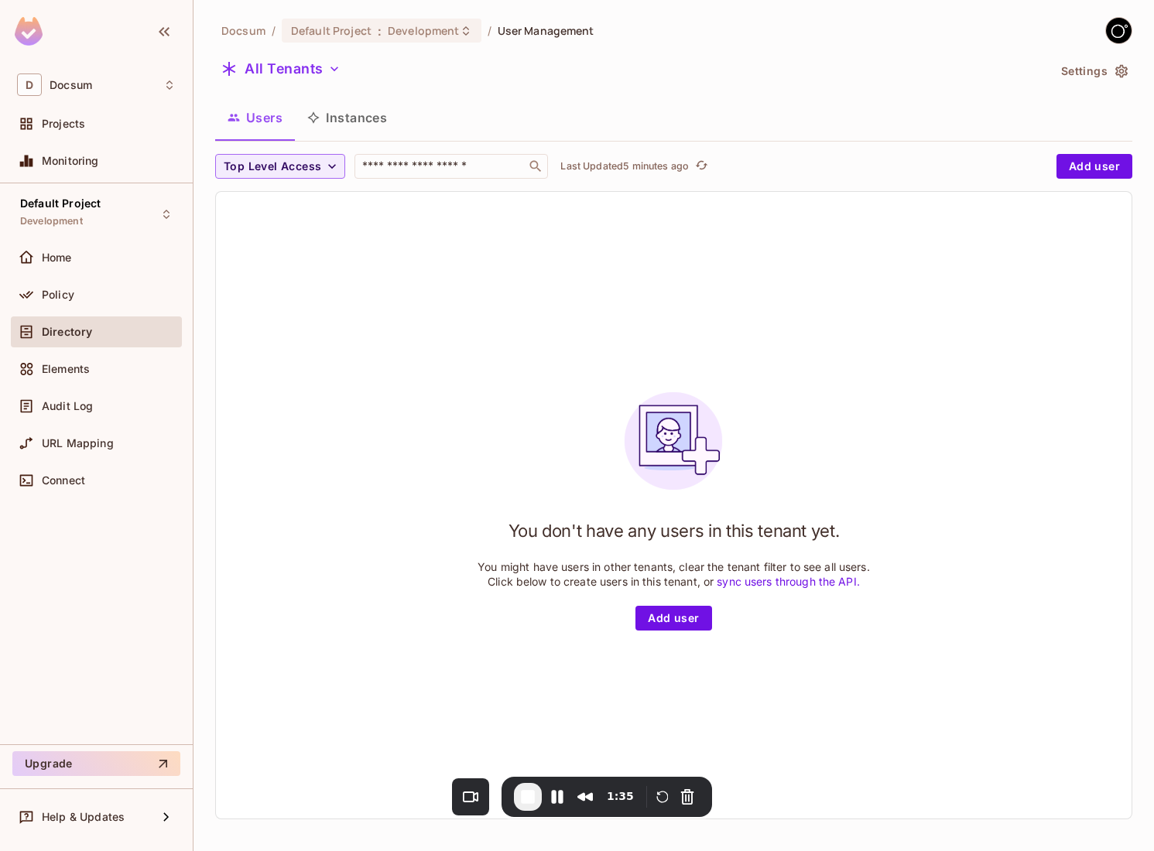
click at [340, 114] on button "Instances" at bounding box center [347, 117] width 104 height 39
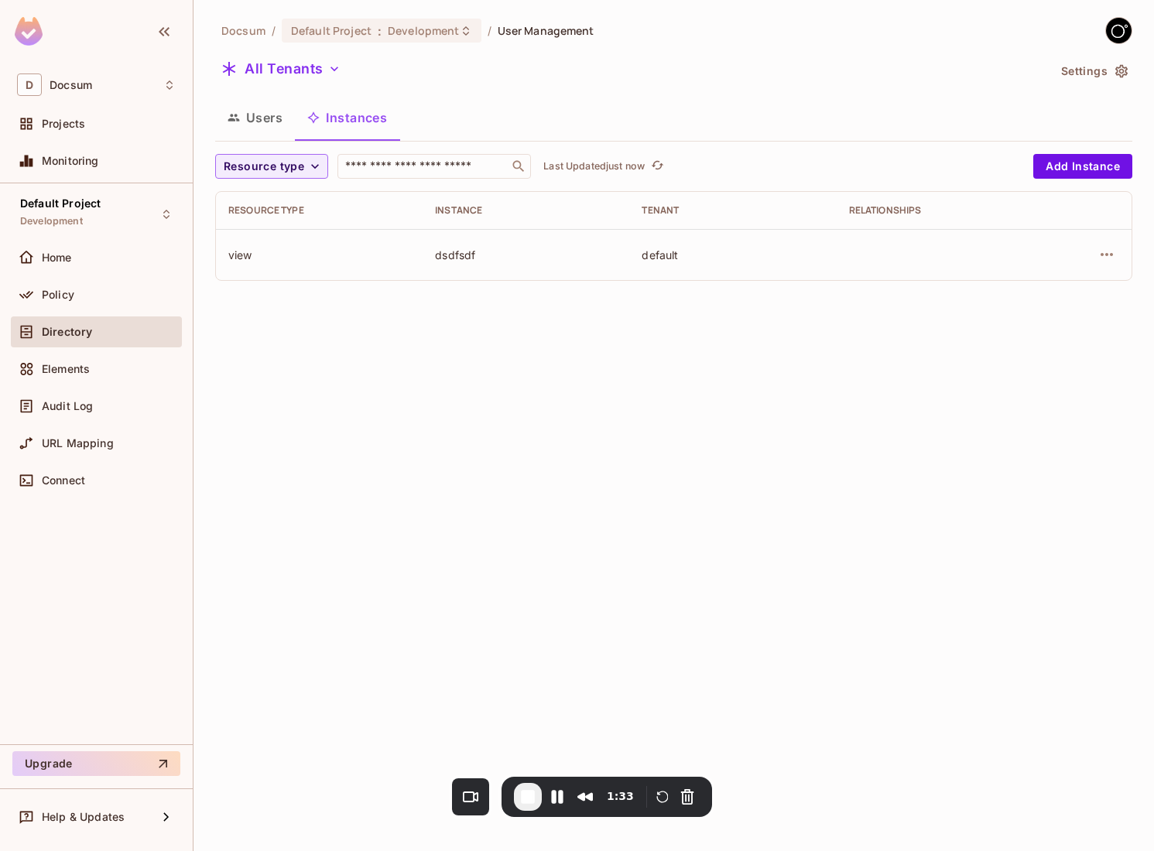
click at [265, 116] on button "Users" at bounding box center [255, 117] width 80 height 39
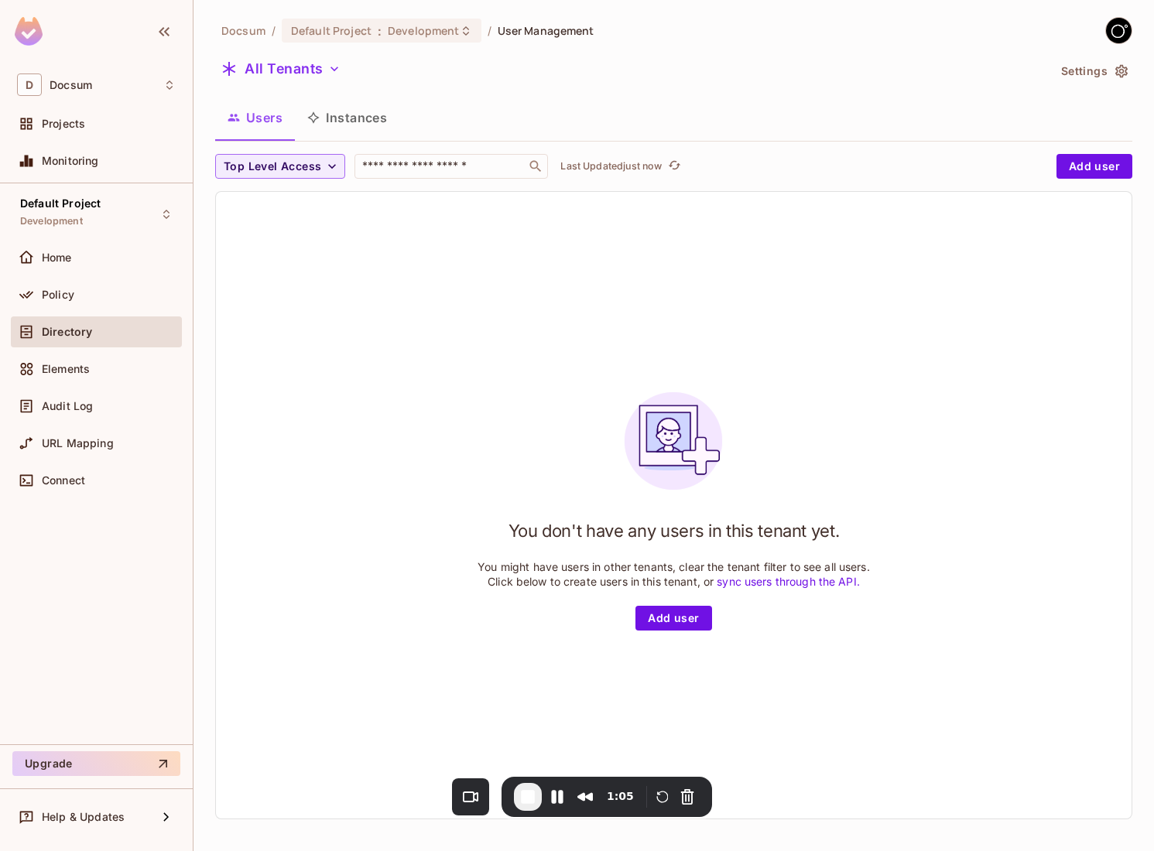
click at [370, 114] on button "Instances" at bounding box center [347, 117] width 104 height 39
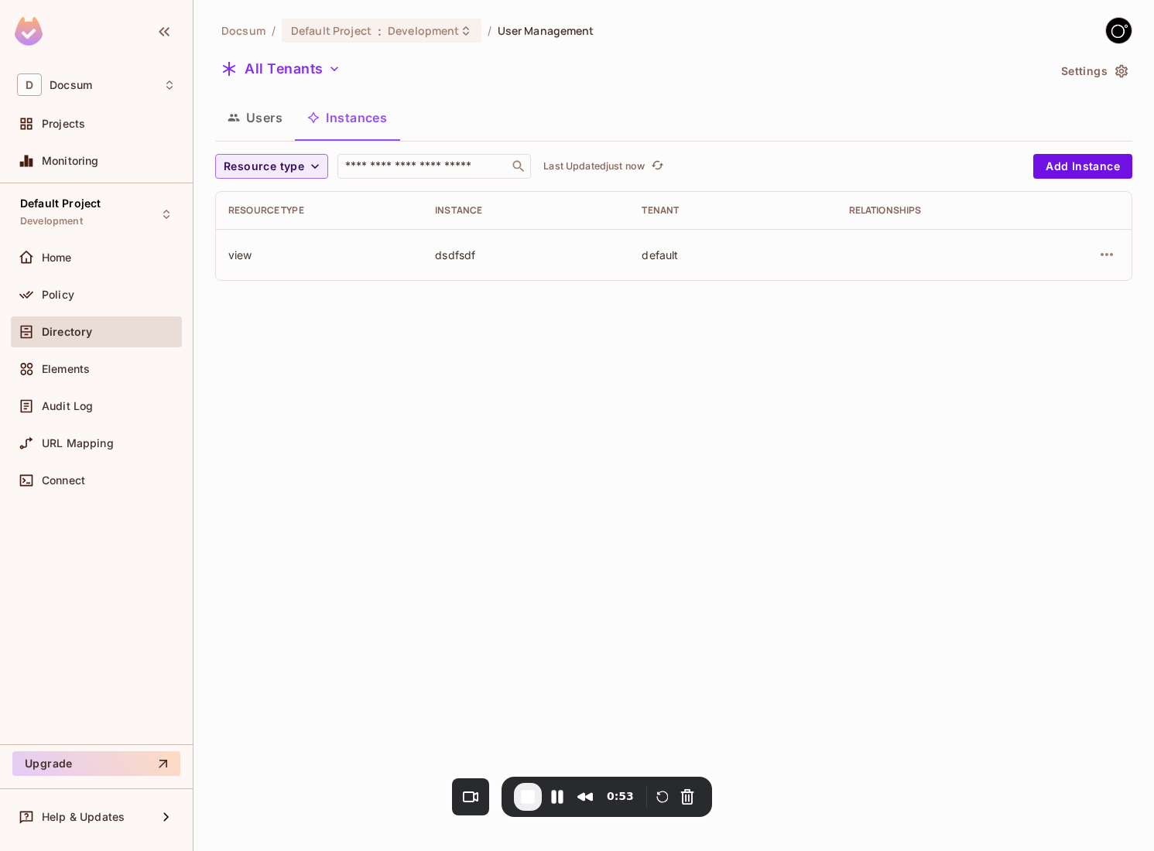
click at [262, 112] on button "Users" at bounding box center [255, 117] width 80 height 39
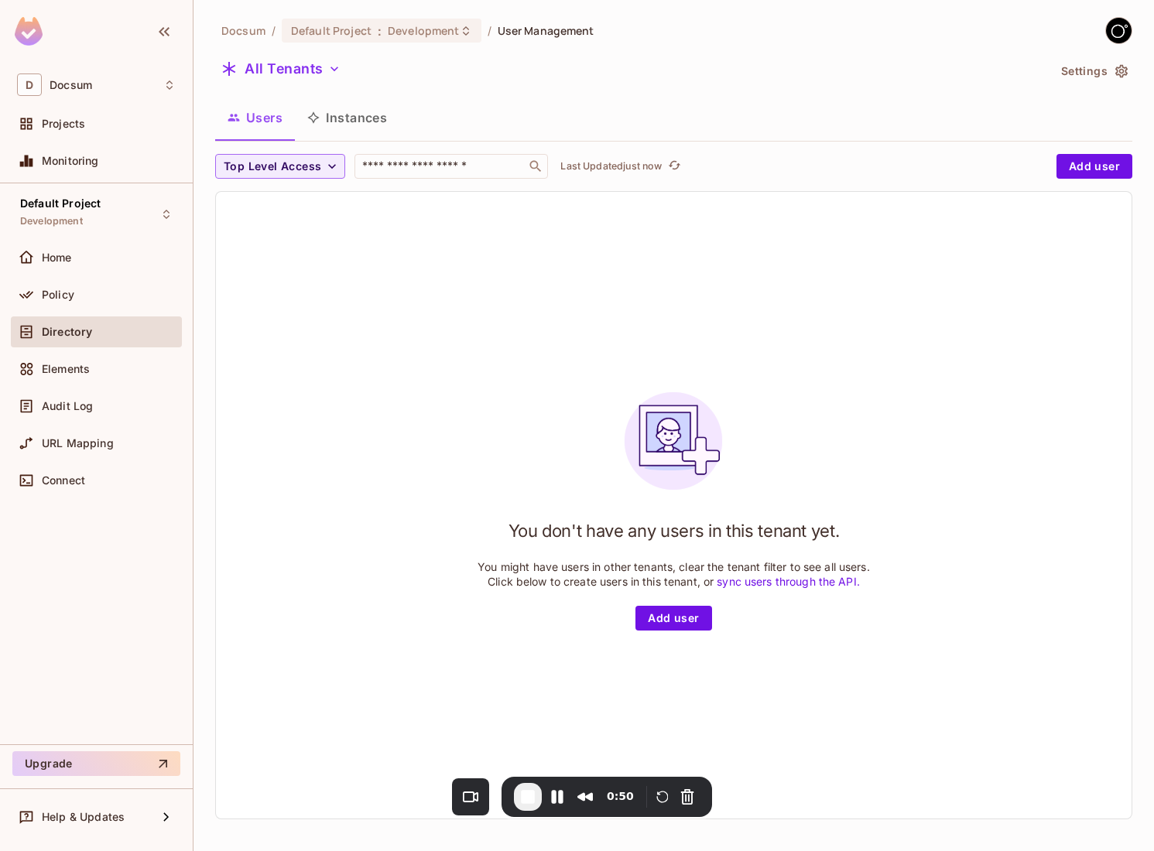
click at [344, 117] on button "Instances" at bounding box center [347, 117] width 104 height 39
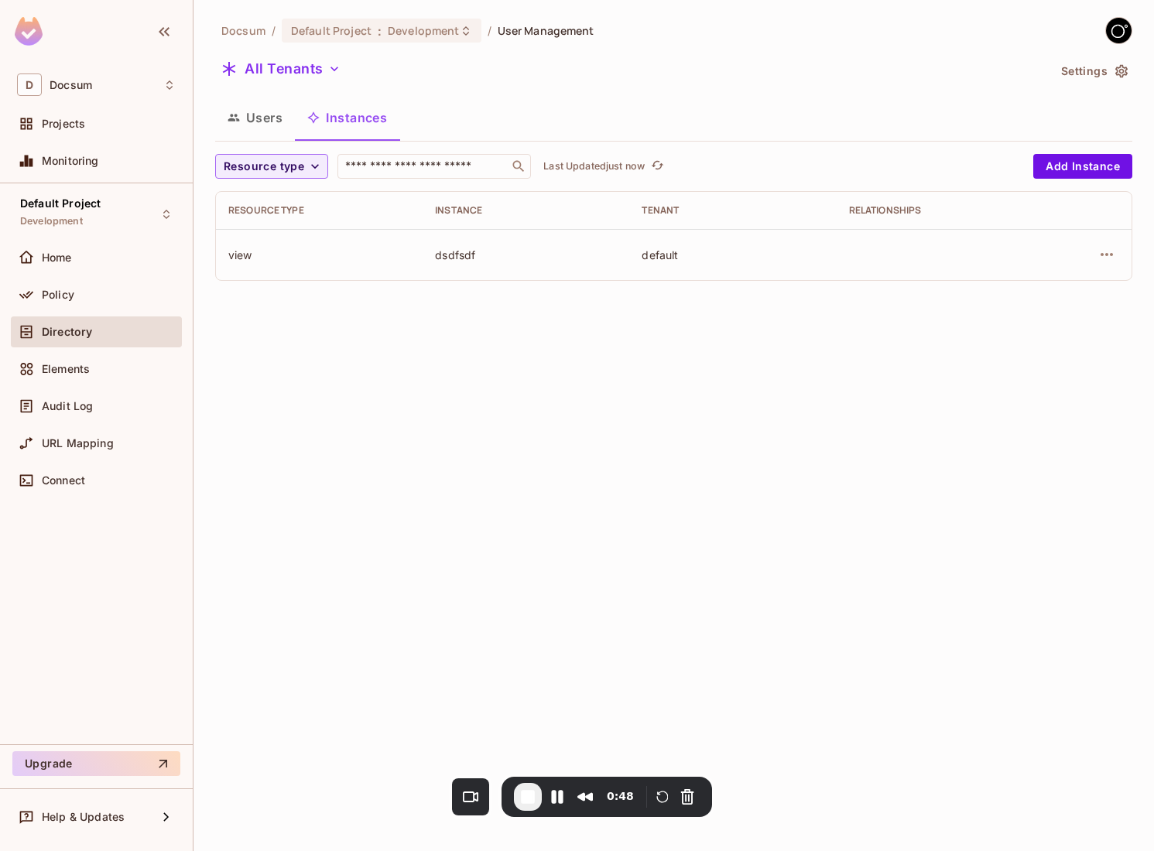
click at [288, 136] on button "Users" at bounding box center [255, 117] width 80 height 39
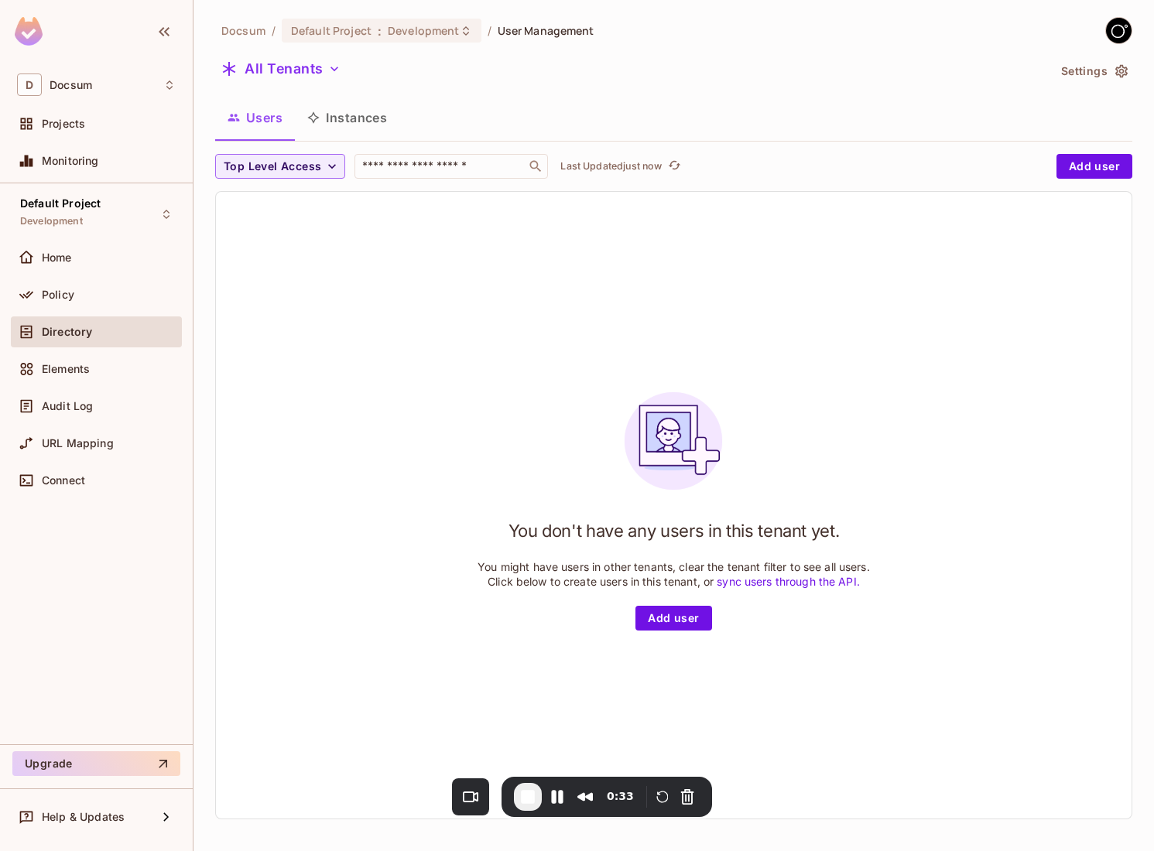
click at [361, 123] on button "Instances" at bounding box center [347, 117] width 104 height 39
